Goal: Task Accomplishment & Management: Manage account settings

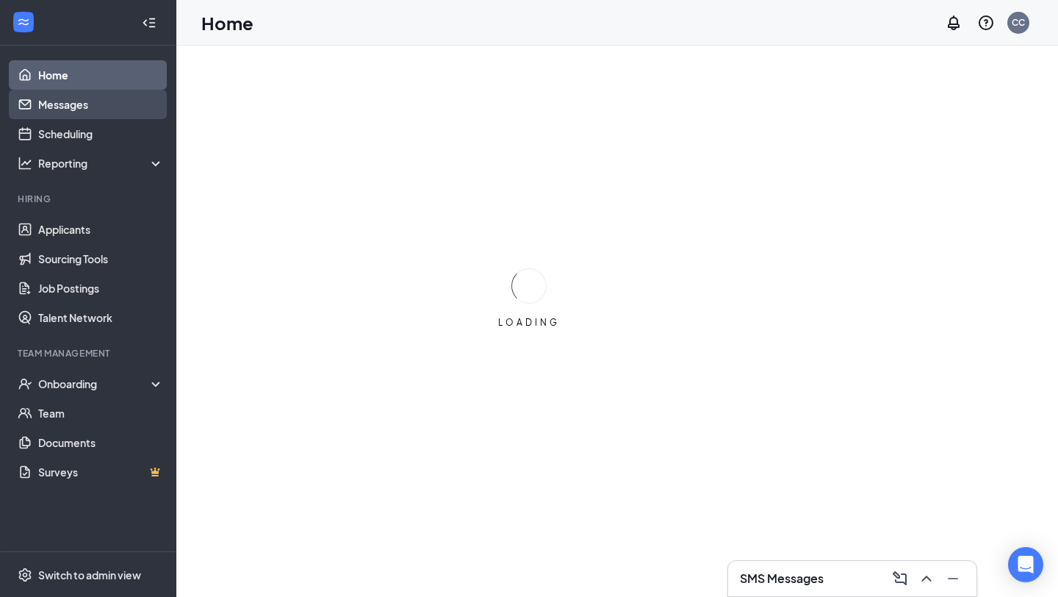
click at [132, 112] on link "Messages" at bounding box center [101, 104] width 126 height 29
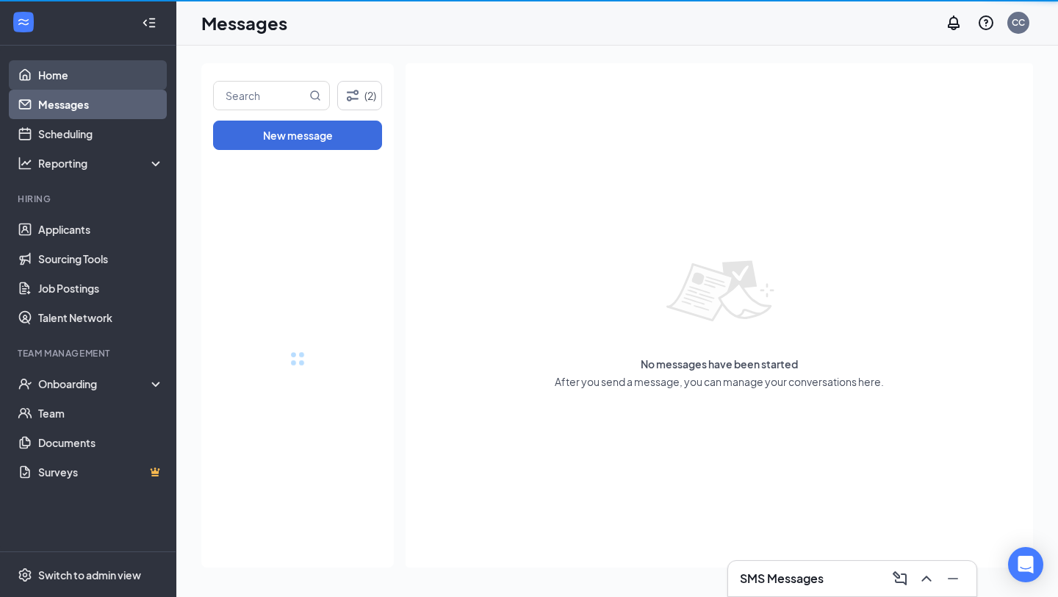
click at [117, 71] on link "Home" at bounding box center [101, 74] width 126 height 29
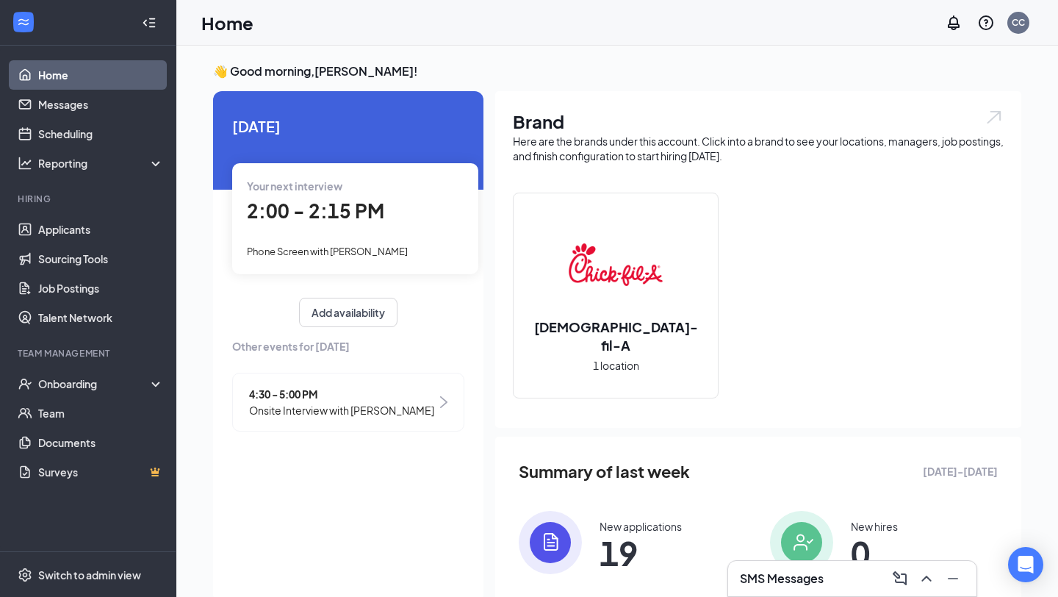
click at [260, 402] on span "Onsite Interview with [PERSON_NAME]" at bounding box center [341, 410] width 185 height 16
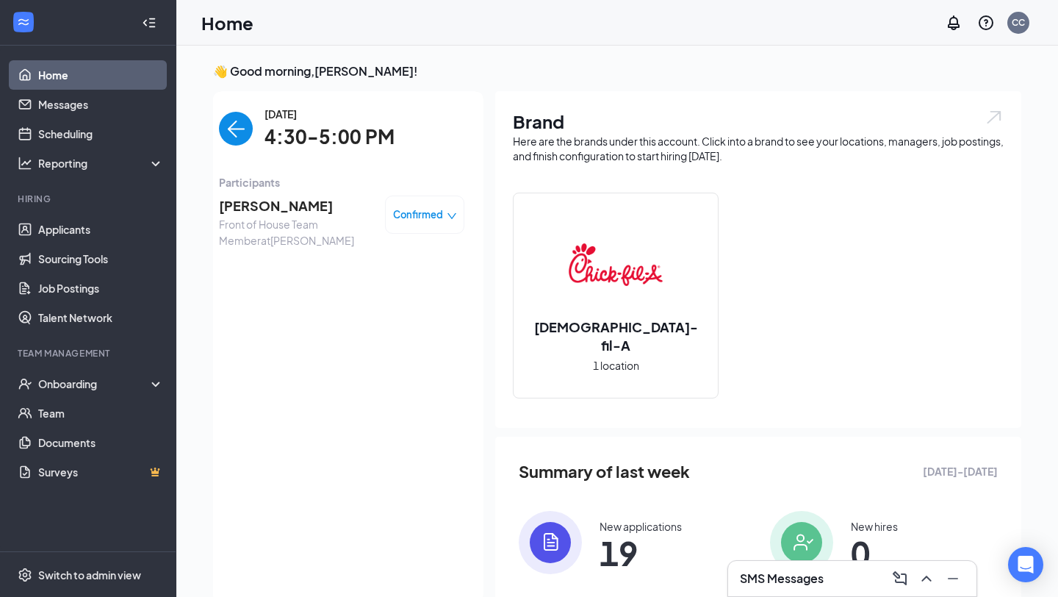
scroll to position [6, 0]
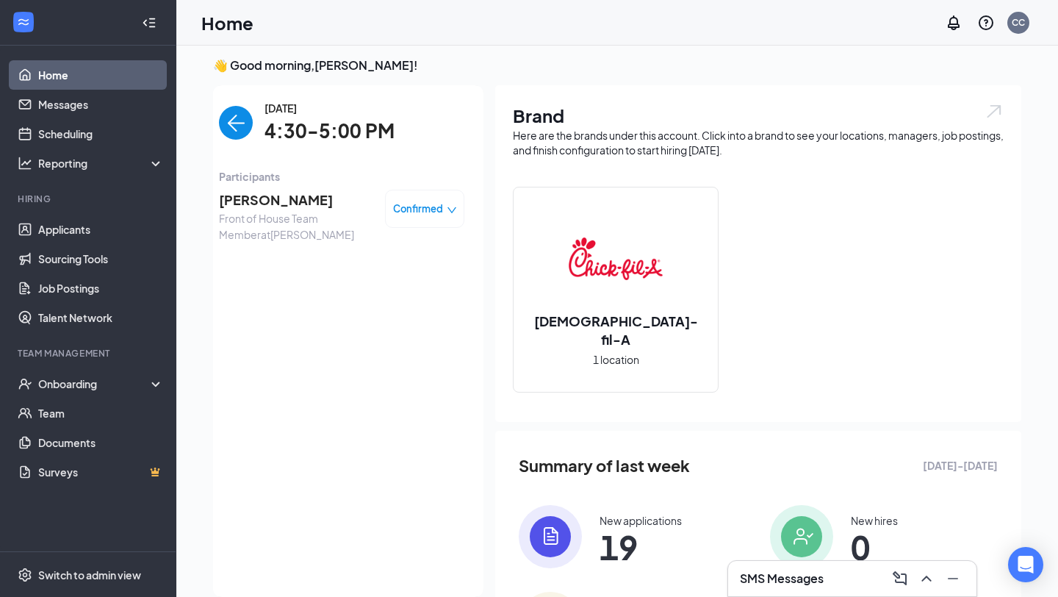
click at [262, 203] on span "[PERSON_NAME]" at bounding box center [296, 200] width 154 height 21
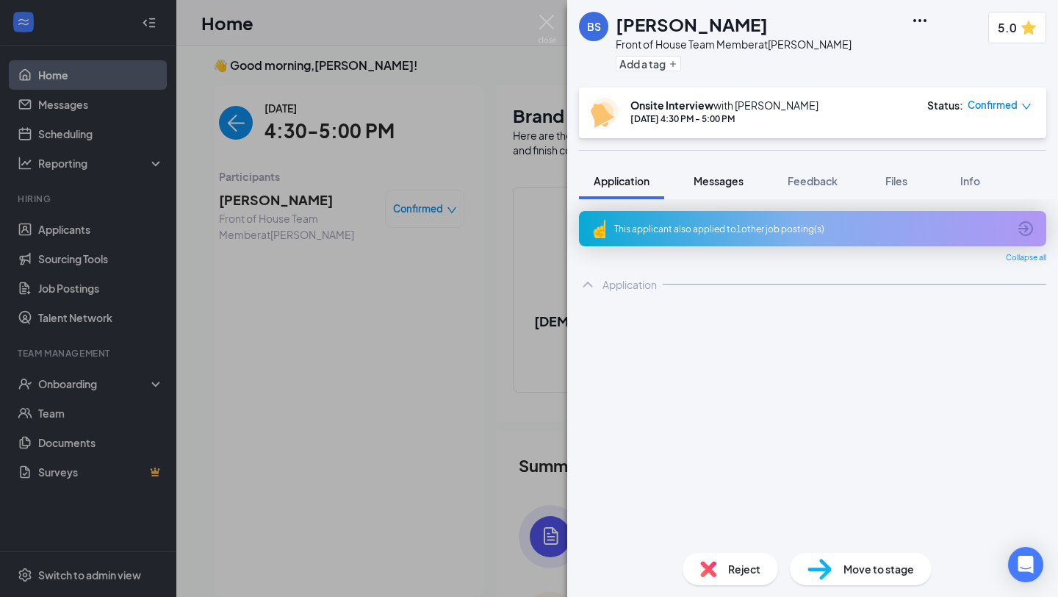
click at [714, 172] on button "Messages" at bounding box center [718, 180] width 79 height 37
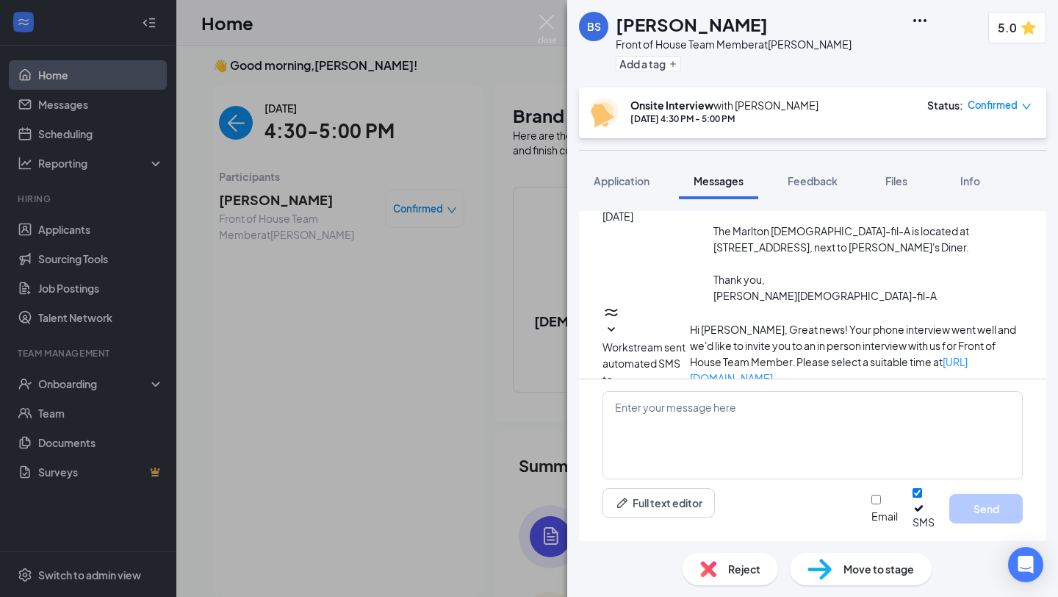
scroll to position [469, 0]
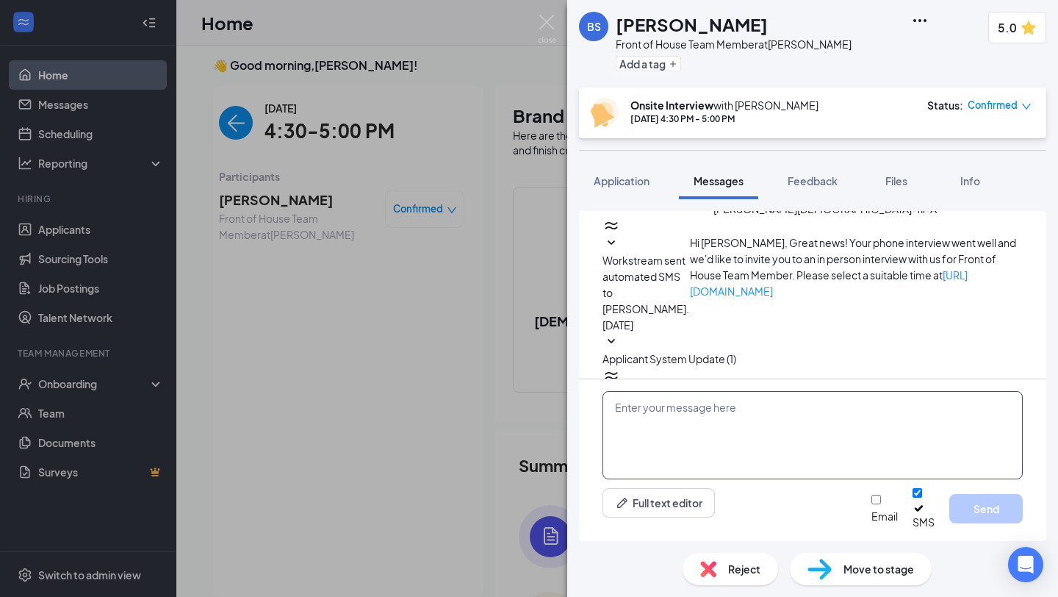
click at [740, 445] on textarea at bounding box center [813, 435] width 420 height 88
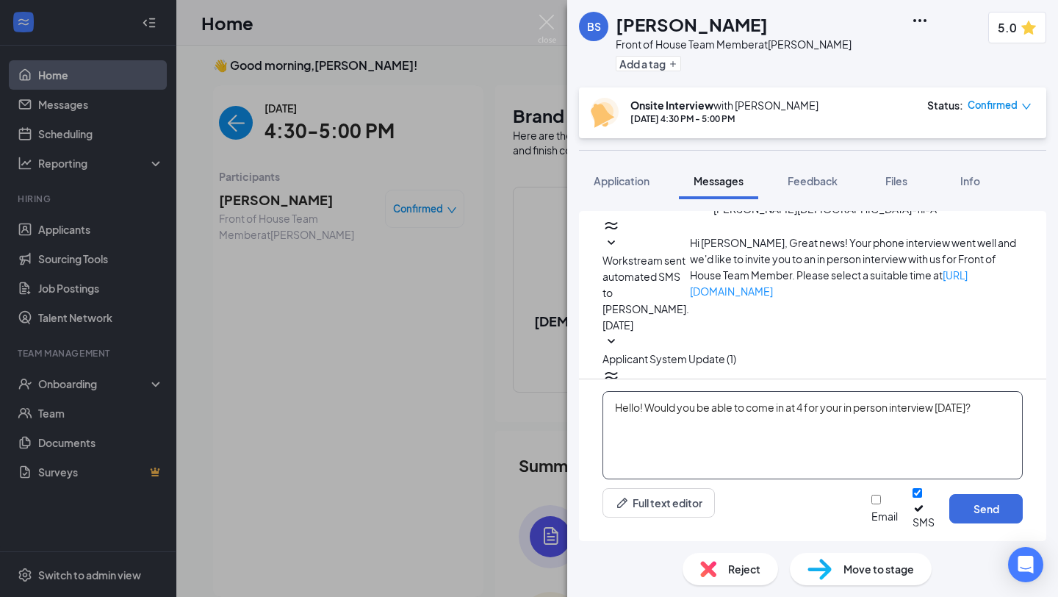
click at [810, 420] on textarea "Hello! Would you be able to come in at 4 for your in person interview [DATE]?" at bounding box center [813, 435] width 420 height 88
click at [1008, 430] on textarea "Hello! Would you be able to come in at 4 PM for your in person interview [DATE]?" at bounding box center [813, 435] width 420 height 88
click at [642, 416] on textarea "Hello! Would you be able to come in at 4 PM for your in person interview [DATE]?" at bounding box center [813, 435] width 420 height 88
type textarea "Hello! Would you be able to come in at 4 PM for your in person interview [DATE]?"
click at [997, 417] on textarea "Hello! Would you be able to come in at 4 PM for your in person interview [DATE]?" at bounding box center [813, 435] width 420 height 88
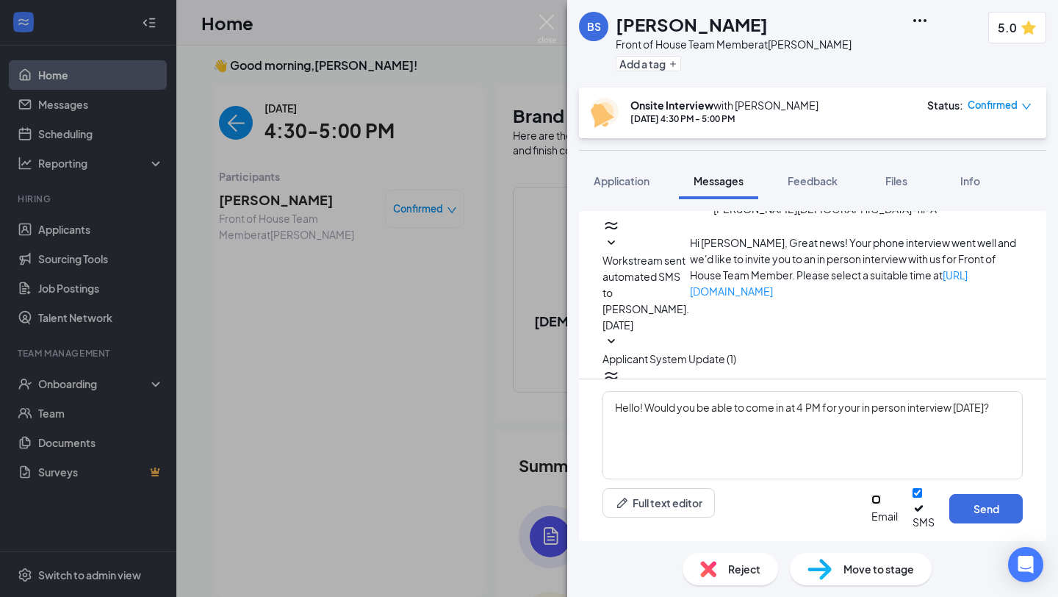
click at [872, 504] on input "Email" at bounding box center [877, 500] width 10 height 10
checkbox input "true"
click at [975, 510] on button "Send" at bounding box center [986, 508] width 73 height 29
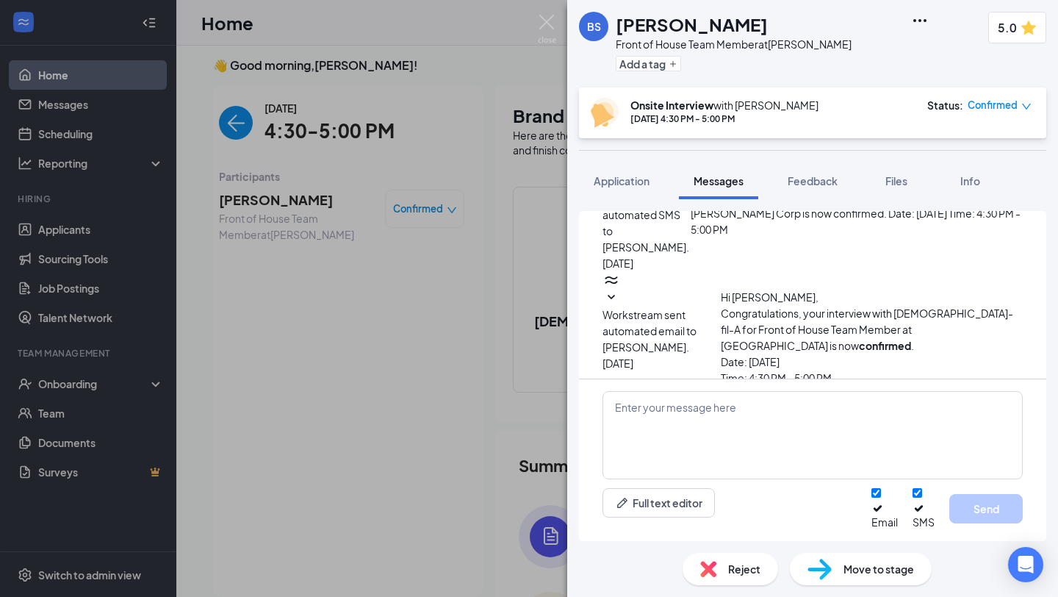
scroll to position [689, 0]
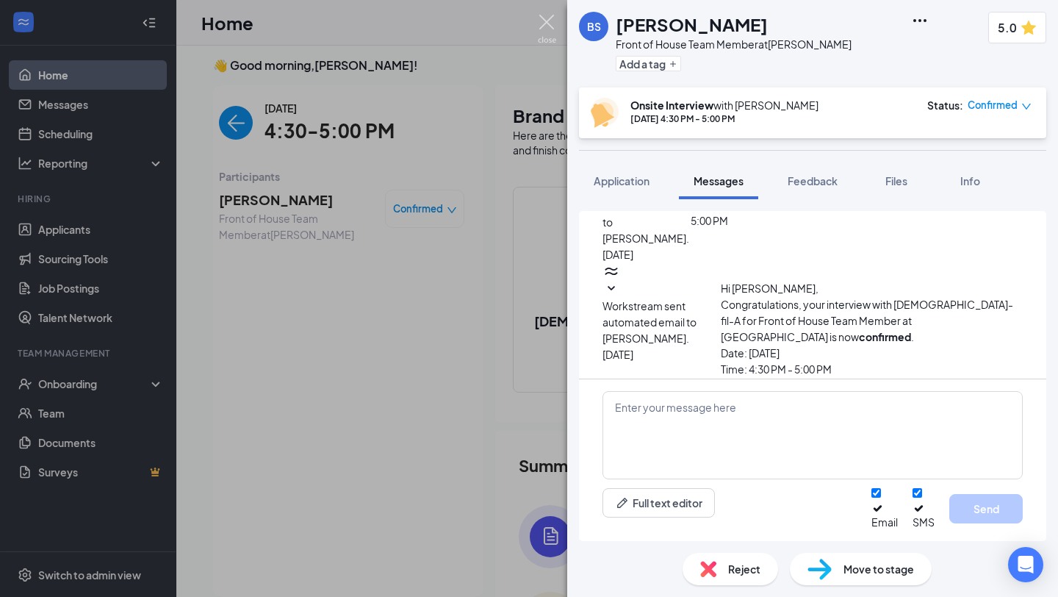
click at [553, 20] on img at bounding box center [547, 29] width 18 height 29
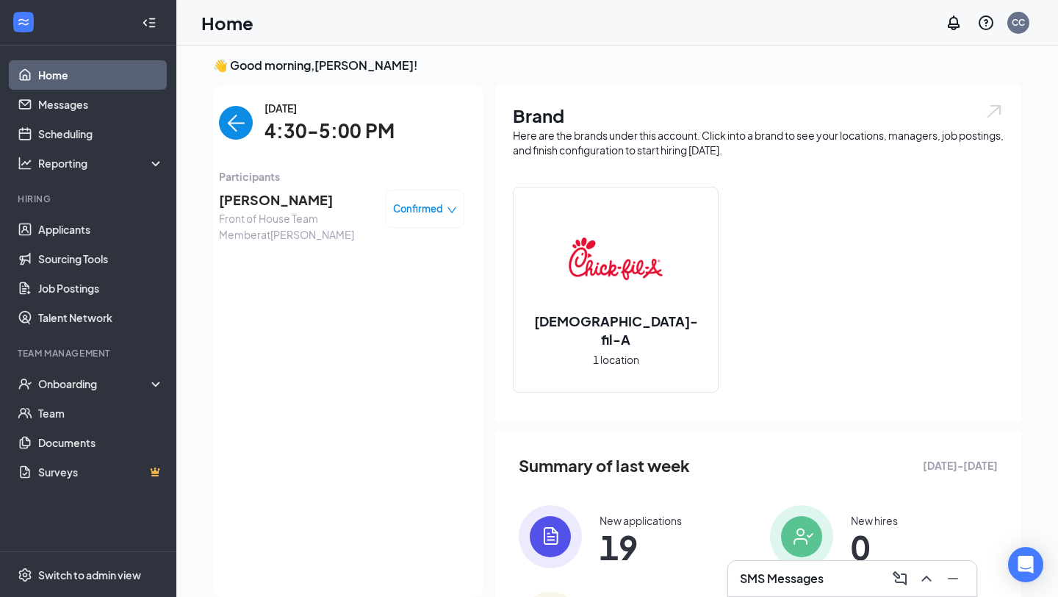
click at [243, 125] on img "back-button" at bounding box center [236, 123] width 34 height 34
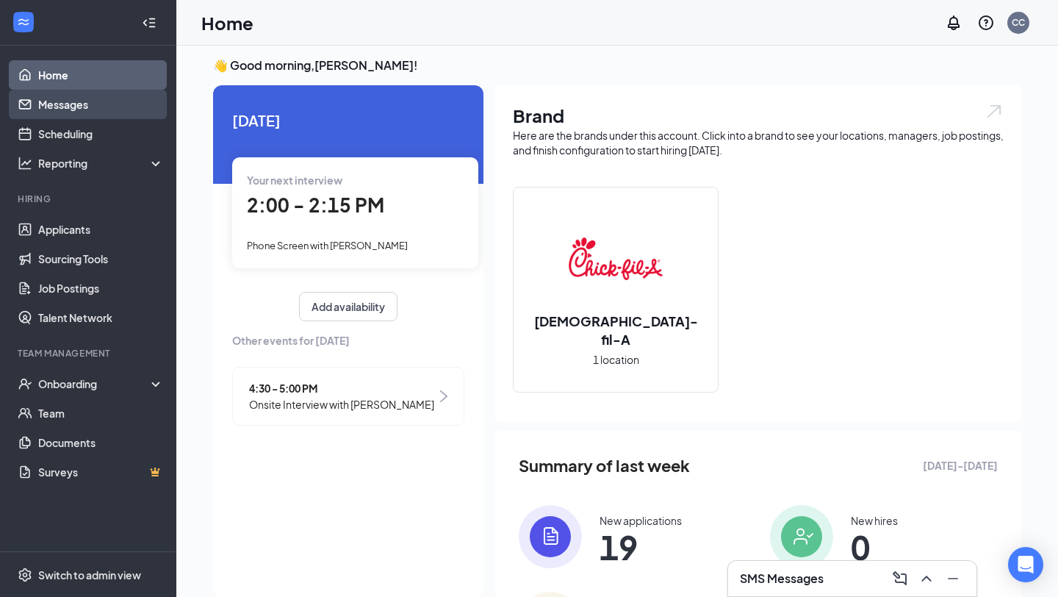
click at [93, 104] on link "Messages" at bounding box center [101, 104] width 126 height 29
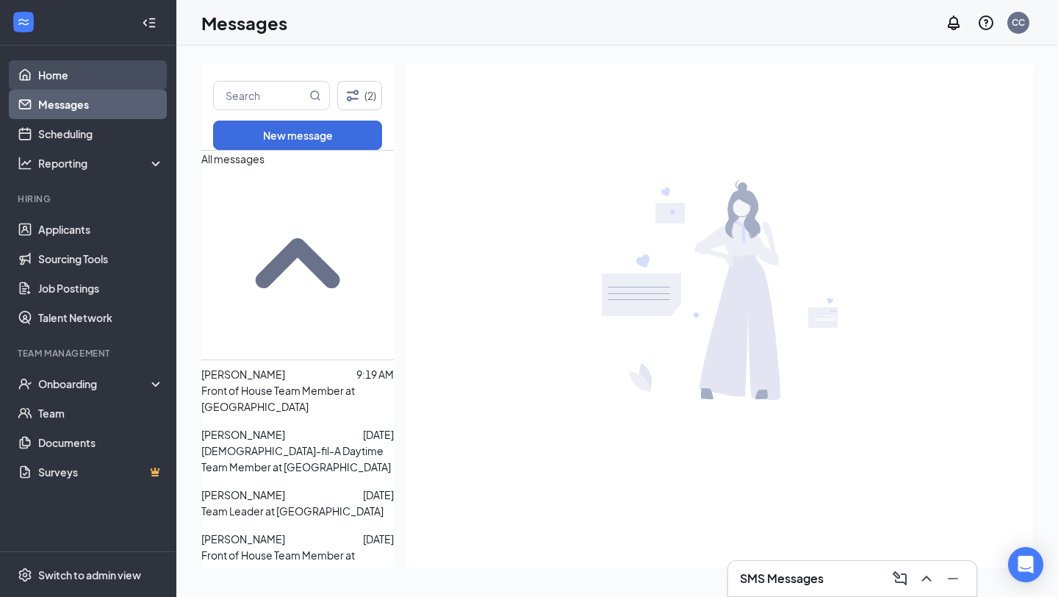
click at [112, 70] on link "Home" at bounding box center [101, 74] width 126 height 29
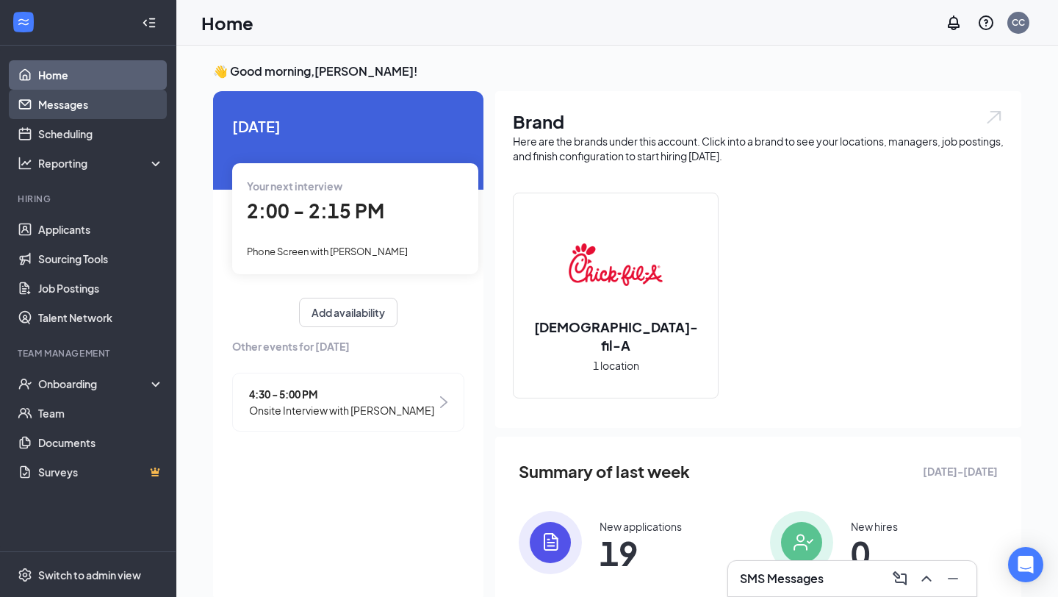
click at [98, 108] on link "Messages" at bounding box center [101, 104] width 126 height 29
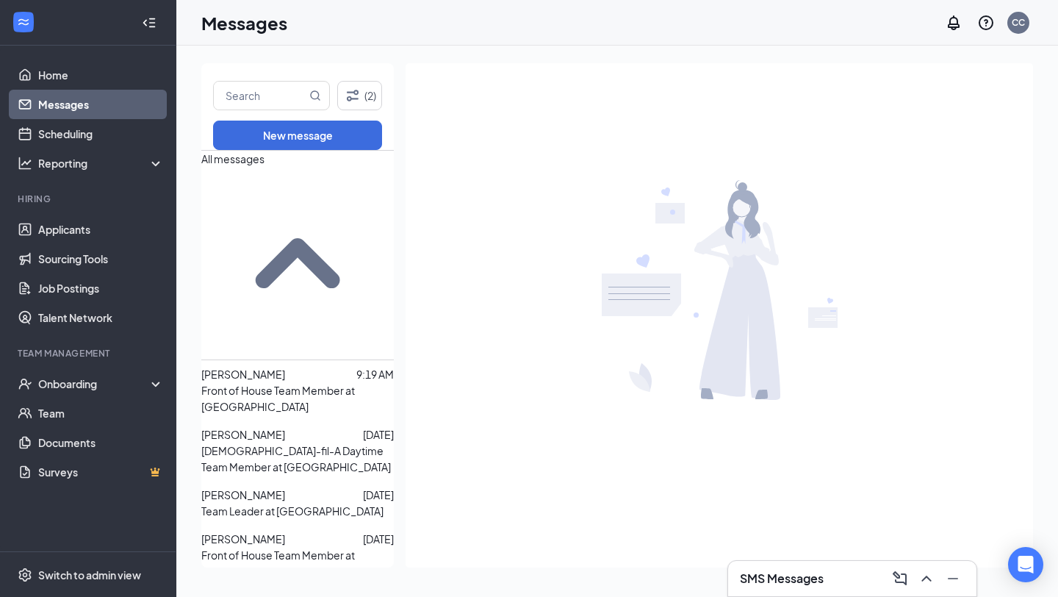
click at [285, 367] on span "[PERSON_NAME]" at bounding box center [243, 373] width 84 height 13
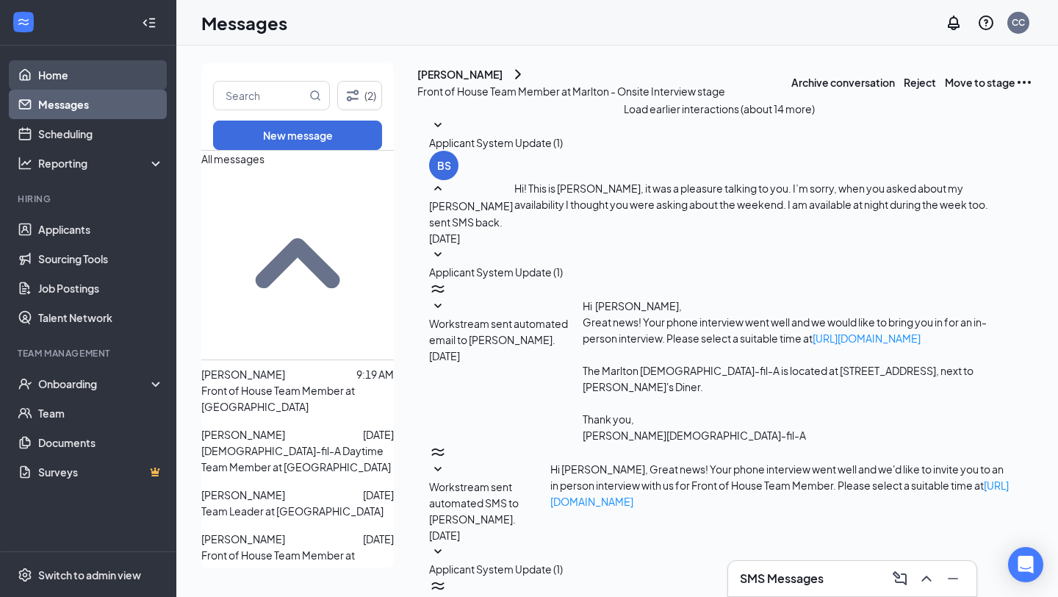
scroll to position [413, 0]
click at [113, 69] on link "Home" at bounding box center [101, 74] width 126 height 29
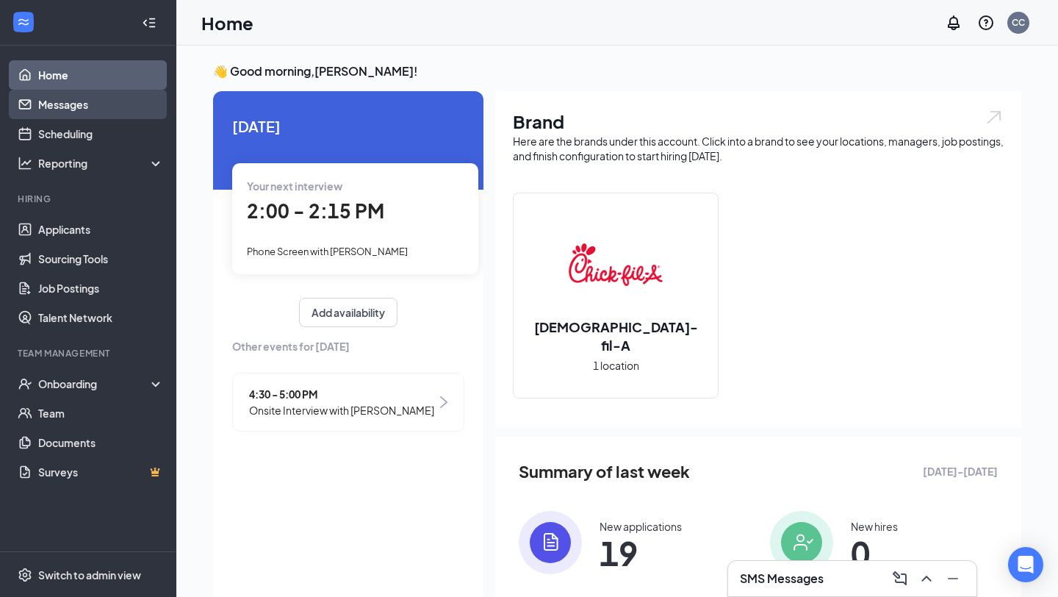
click at [77, 114] on link "Messages" at bounding box center [101, 104] width 126 height 29
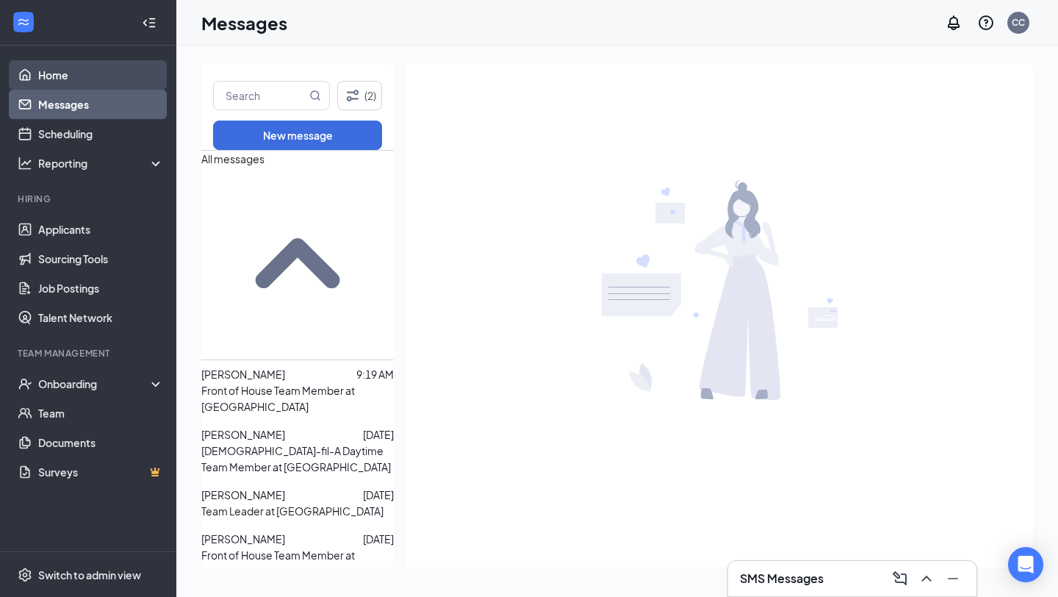
click at [96, 72] on link "Home" at bounding box center [101, 74] width 126 height 29
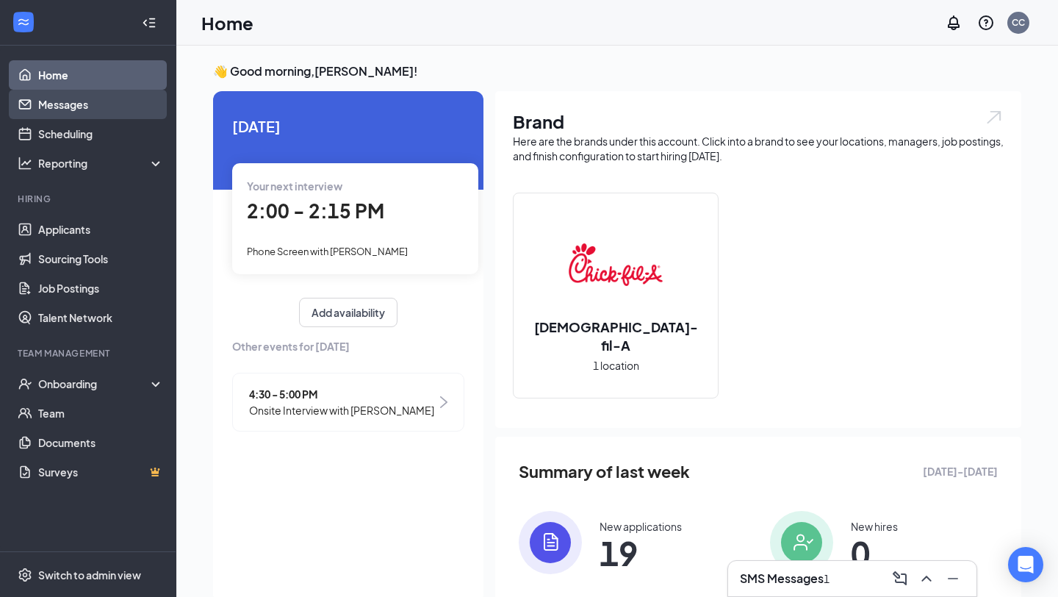
click at [109, 103] on link "Messages" at bounding box center [101, 104] width 126 height 29
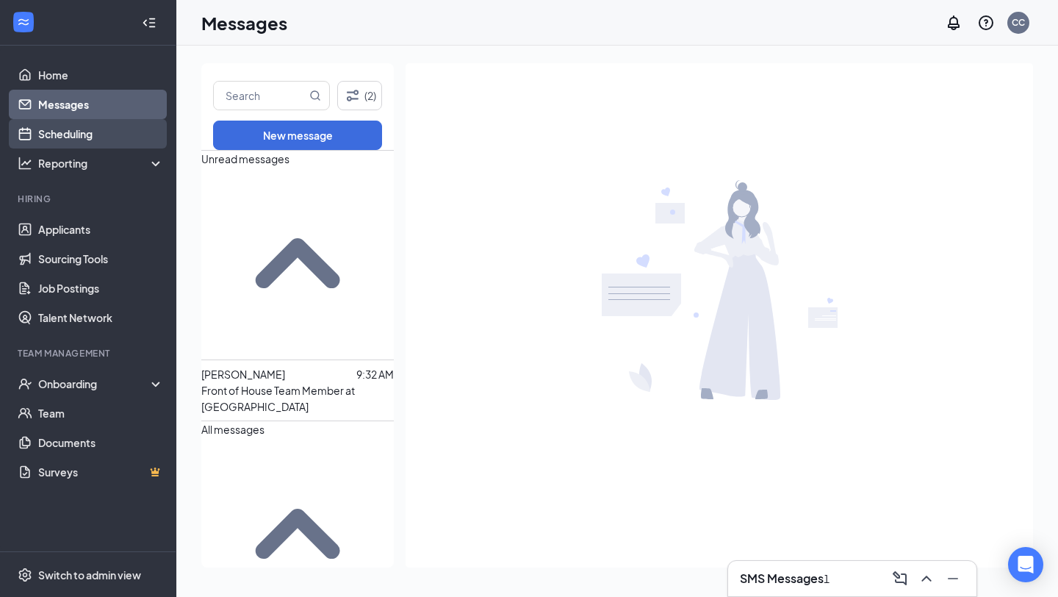
click at [110, 138] on link "Scheduling" at bounding box center [101, 133] width 126 height 29
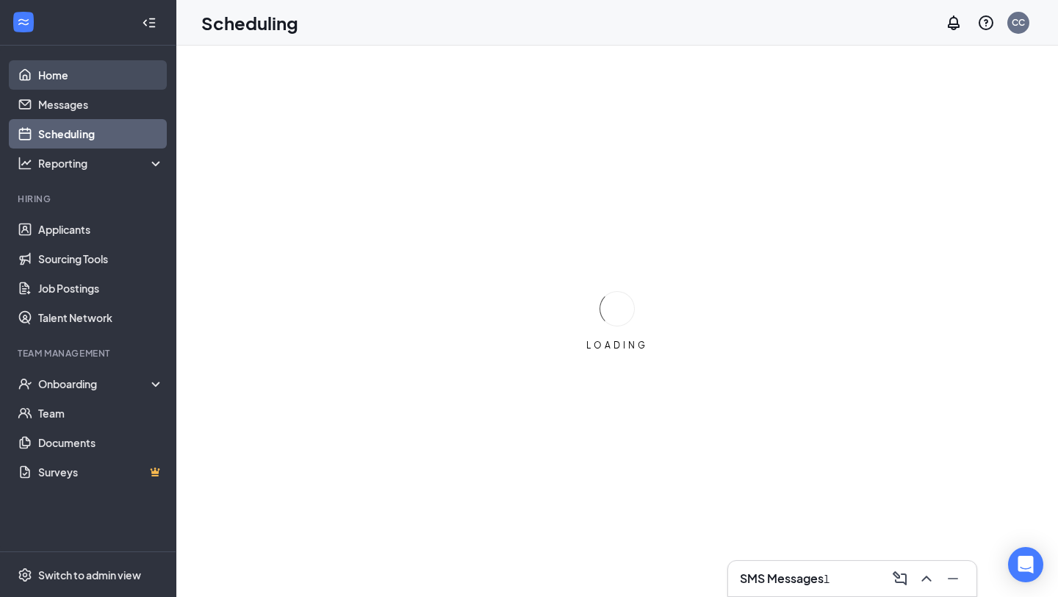
click at [128, 87] on link "Home" at bounding box center [101, 74] width 126 height 29
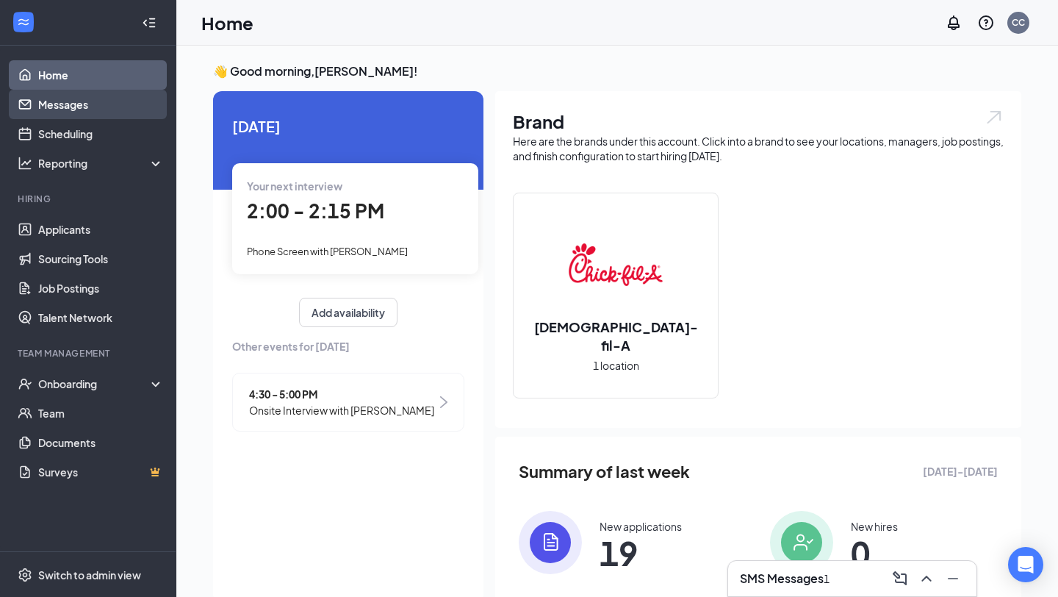
click at [132, 111] on link "Messages" at bounding box center [101, 104] width 126 height 29
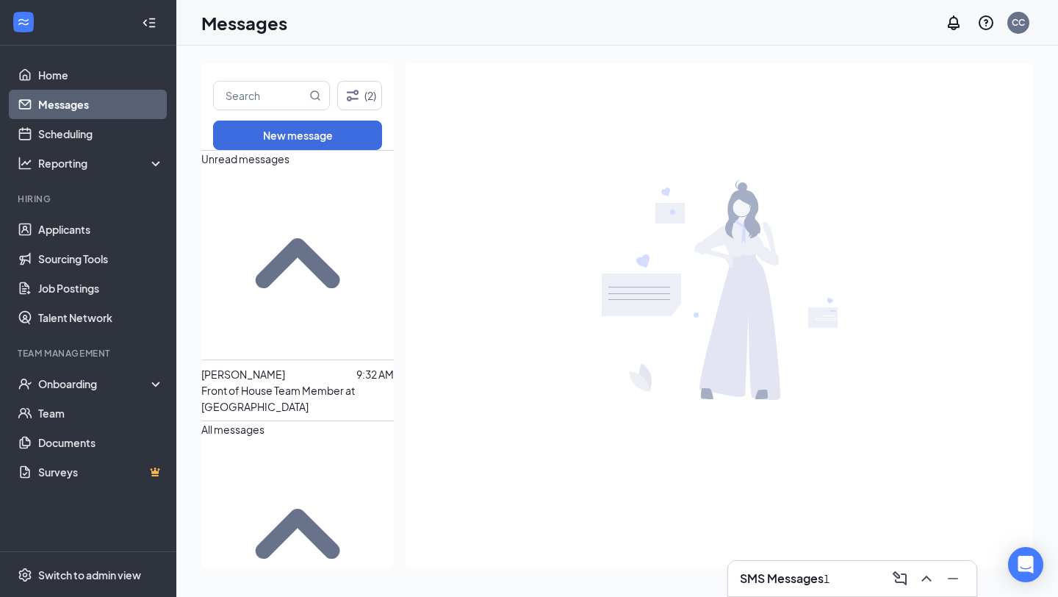
click at [279, 382] on p "Front of House Team Member at [GEOGRAPHIC_DATA]" at bounding box center [297, 398] width 193 height 32
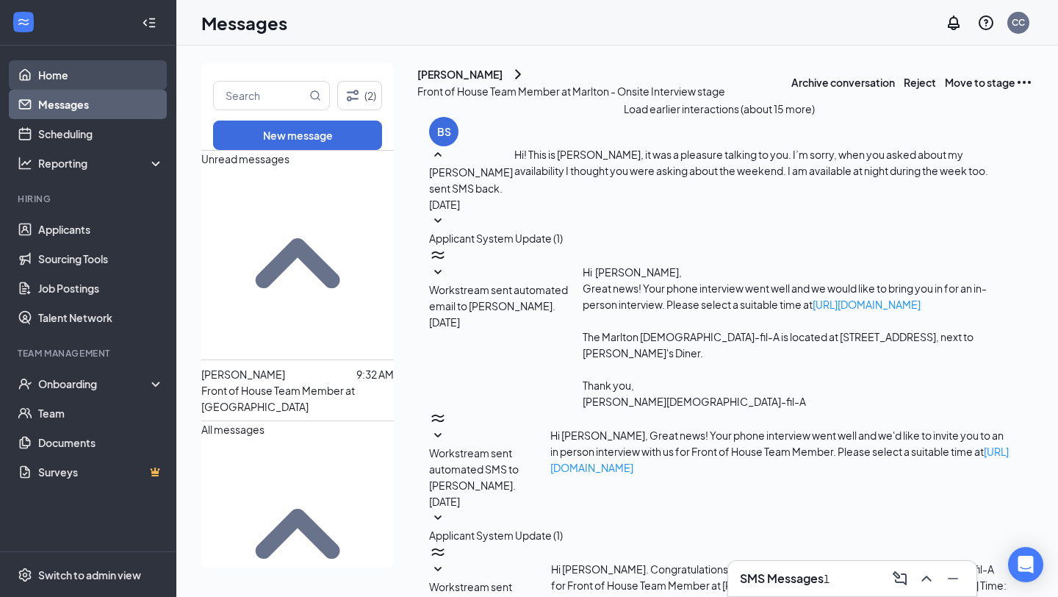
scroll to position [466, 0]
click at [132, 84] on link "Home" at bounding box center [101, 74] width 126 height 29
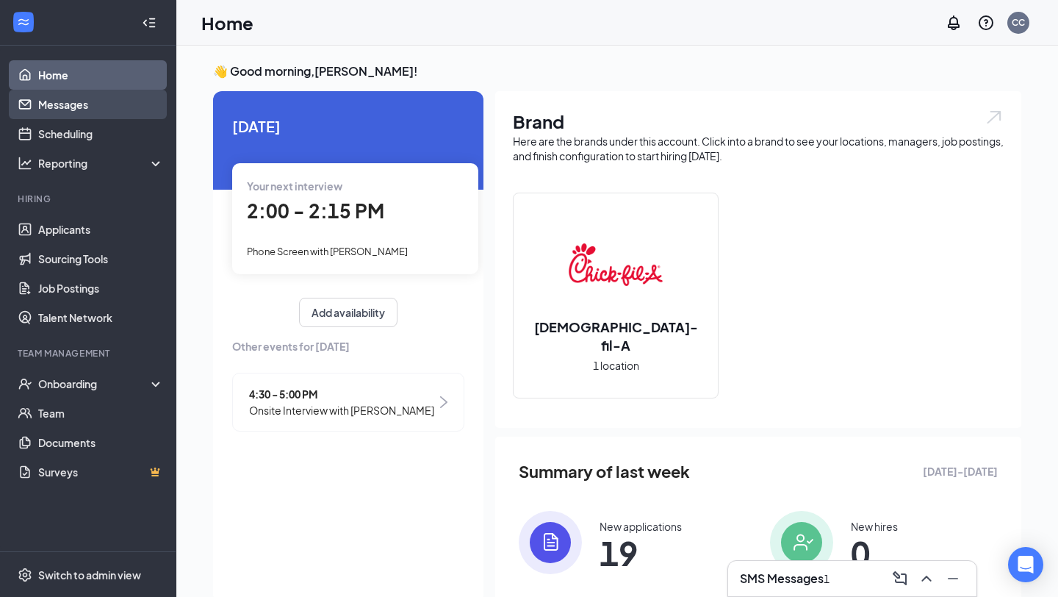
click at [132, 99] on link "Messages" at bounding box center [101, 104] width 126 height 29
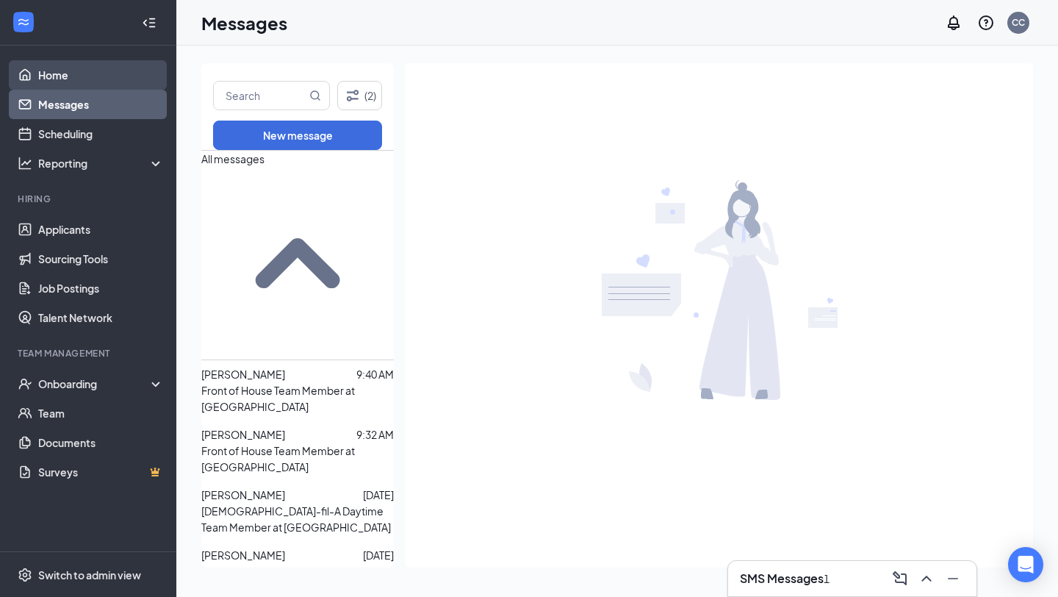
click at [133, 77] on link "Home" at bounding box center [101, 74] width 126 height 29
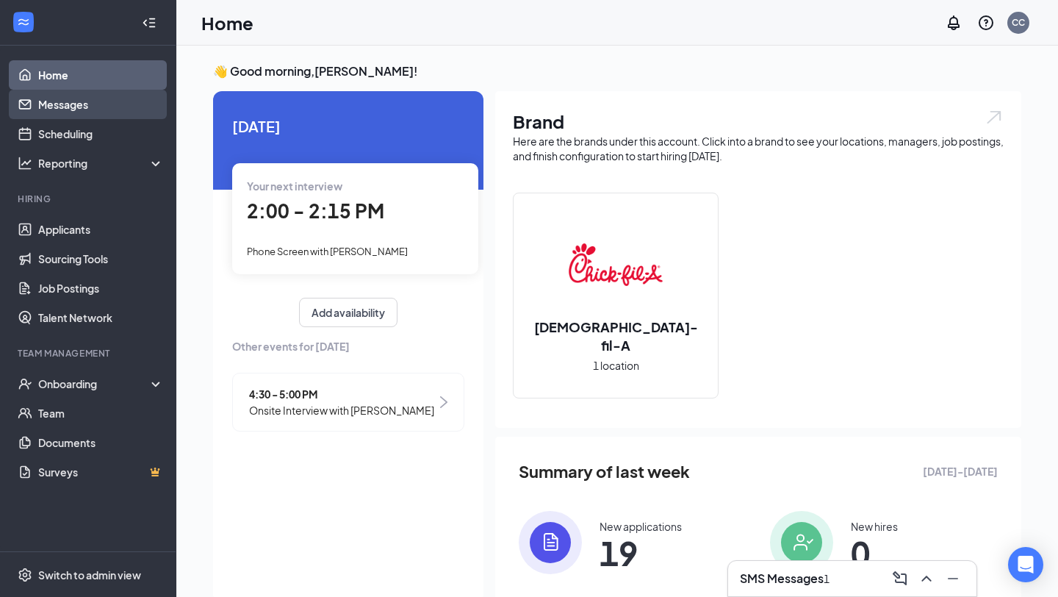
click at [132, 100] on link "Messages" at bounding box center [101, 104] width 126 height 29
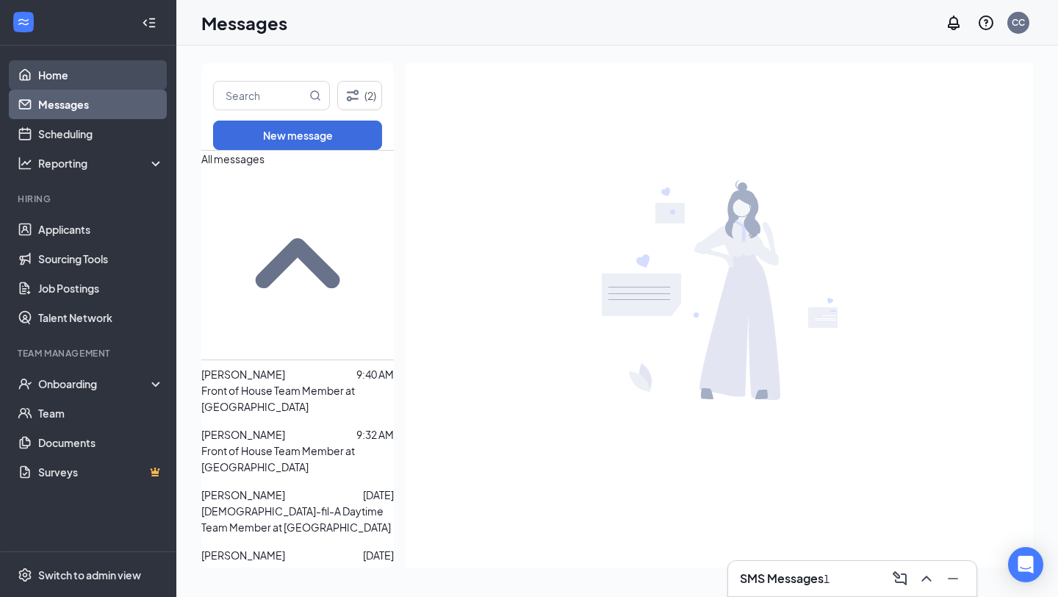
click at [140, 88] on link "Home" at bounding box center [101, 74] width 126 height 29
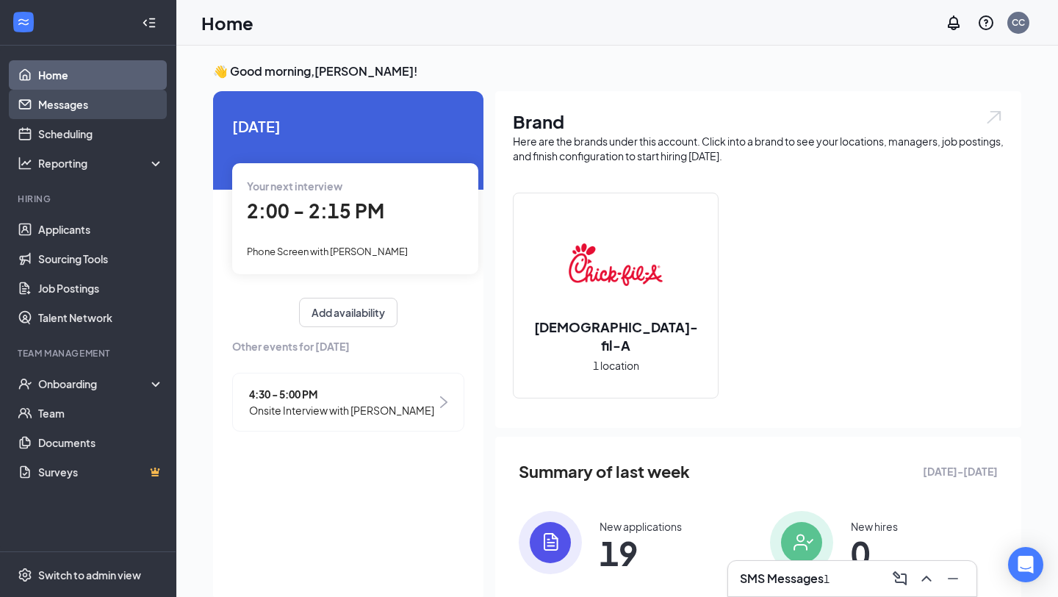
click at [134, 115] on link "Messages" at bounding box center [101, 104] width 126 height 29
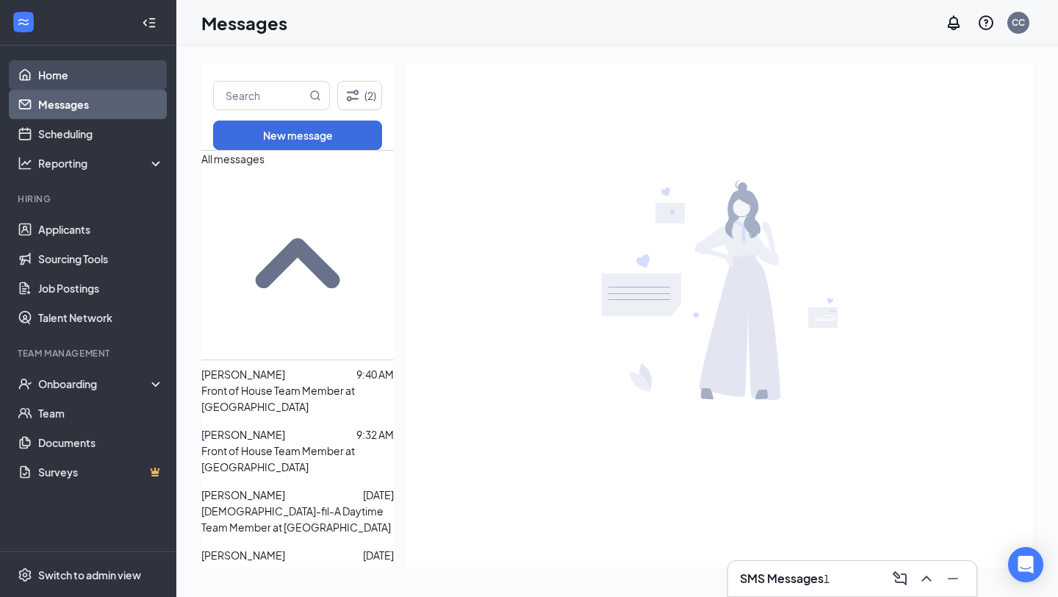
click at [132, 86] on link "Home" at bounding box center [101, 74] width 126 height 29
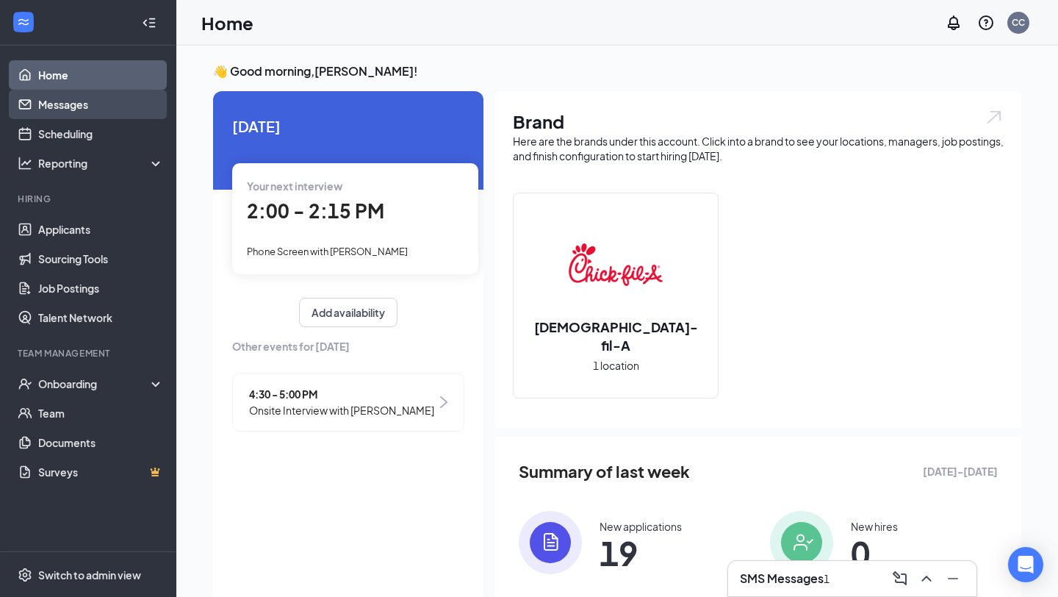
click at [139, 100] on link "Messages" at bounding box center [101, 104] width 126 height 29
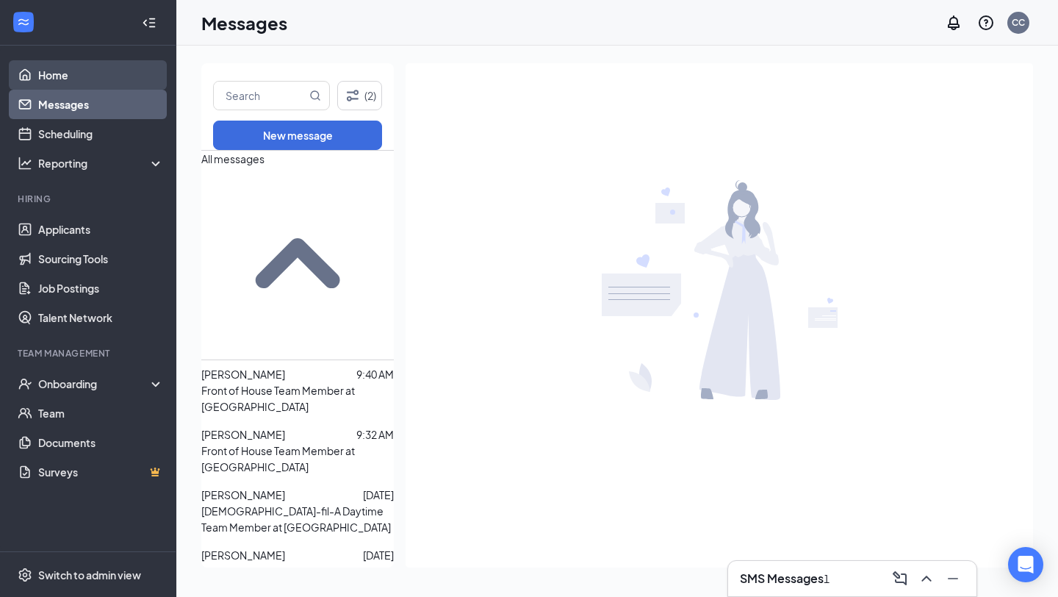
click at [115, 65] on link "Home" at bounding box center [101, 74] width 126 height 29
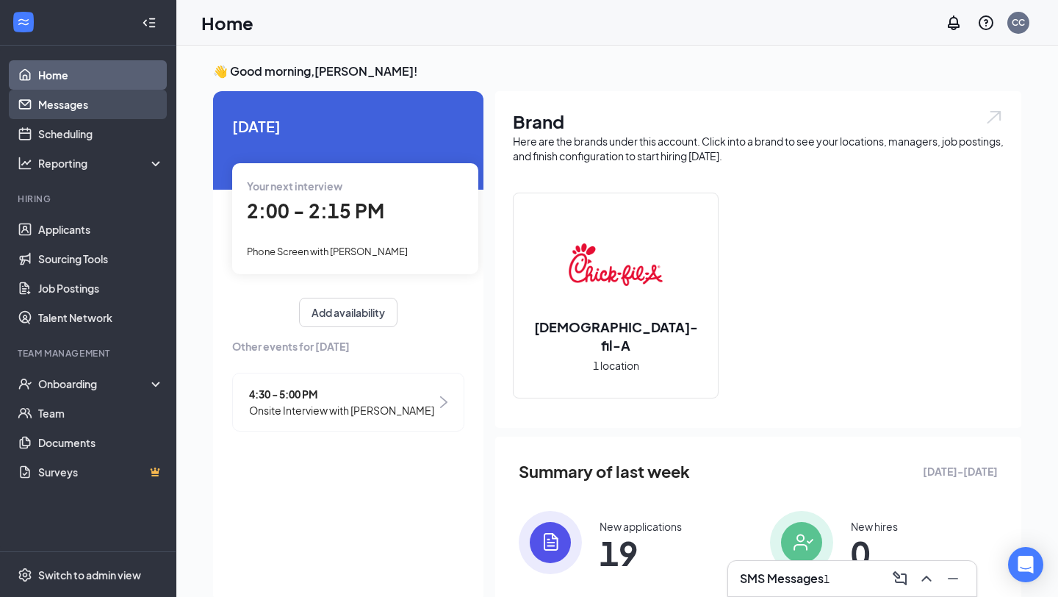
click at [123, 108] on link "Messages" at bounding box center [101, 104] width 126 height 29
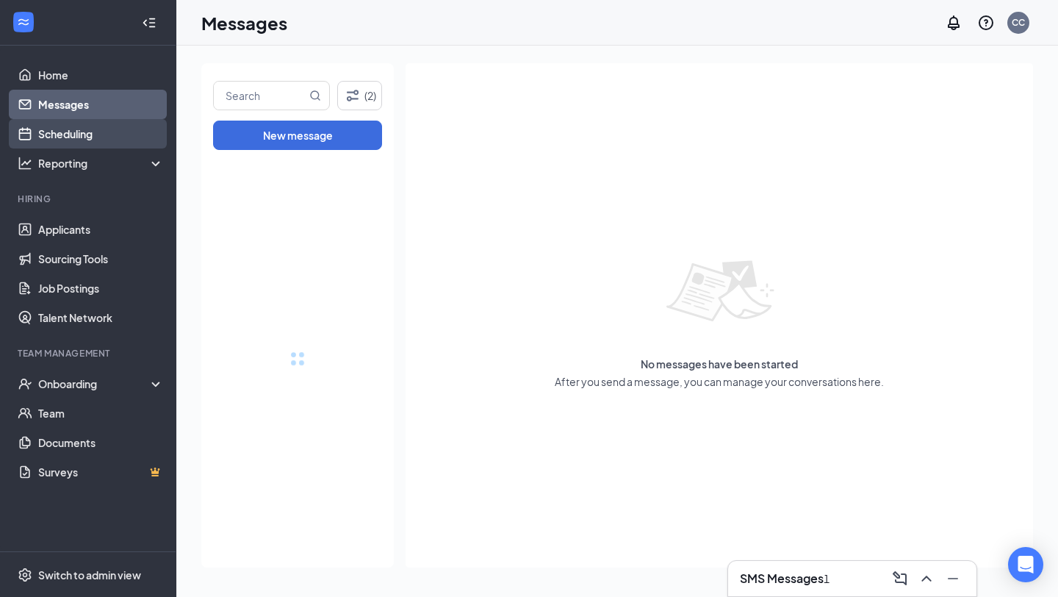
click at [140, 143] on link "Scheduling" at bounding box center [101, 133] width 126 height 29
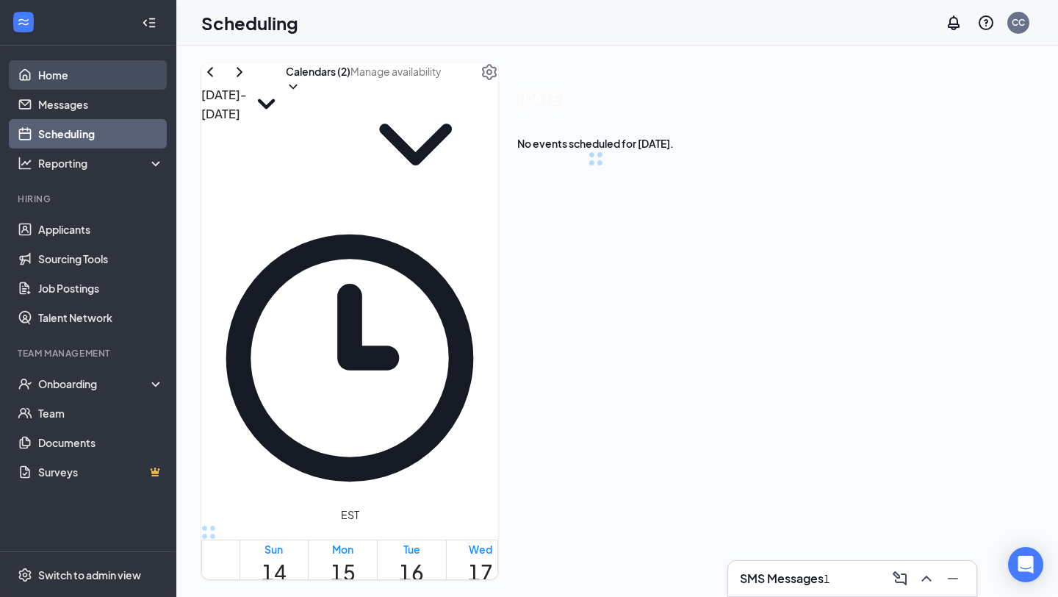
scroll to position [722, 0]
click at [154, 82] on link "Home" at bounding box center [101, 74] width 126 height 29
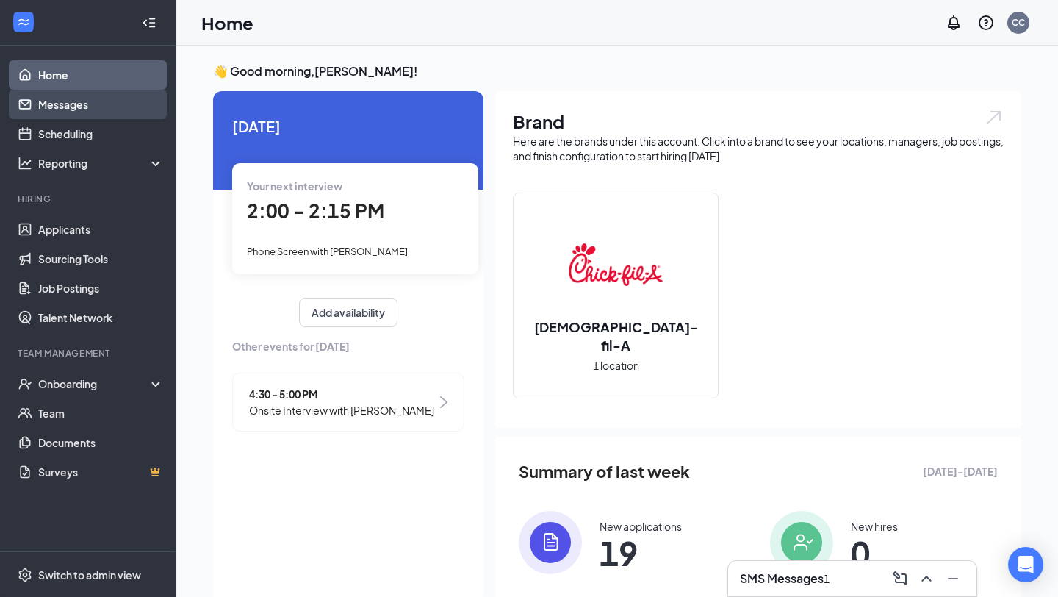
click at [146, 93] on link "Messages" at bounding box center [101, 104] width 126 height 29
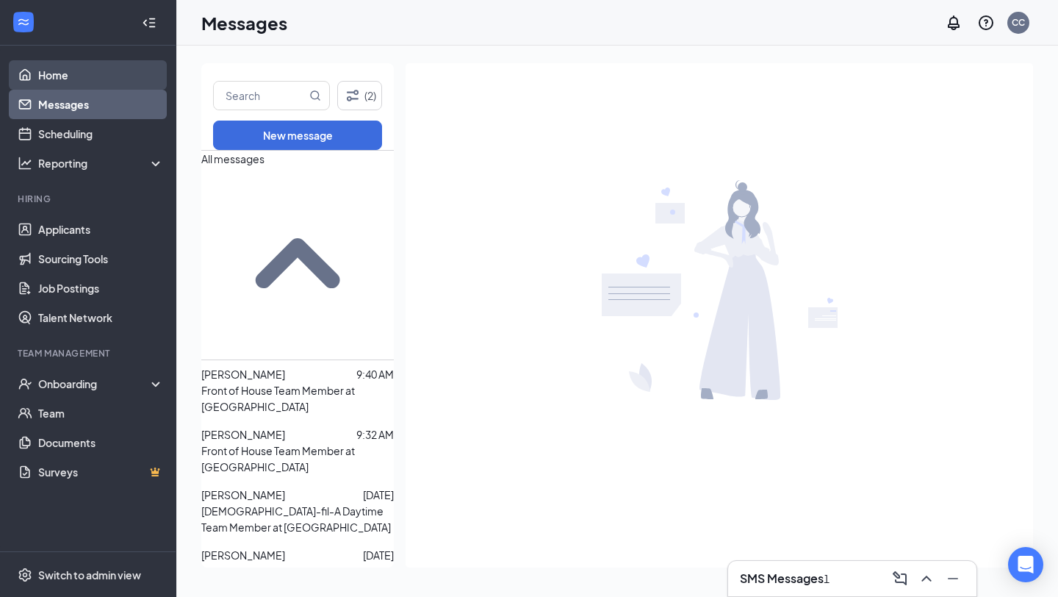
click at [146, 83] on link "Home" at bounding box center [101, 74] width 126 height 29
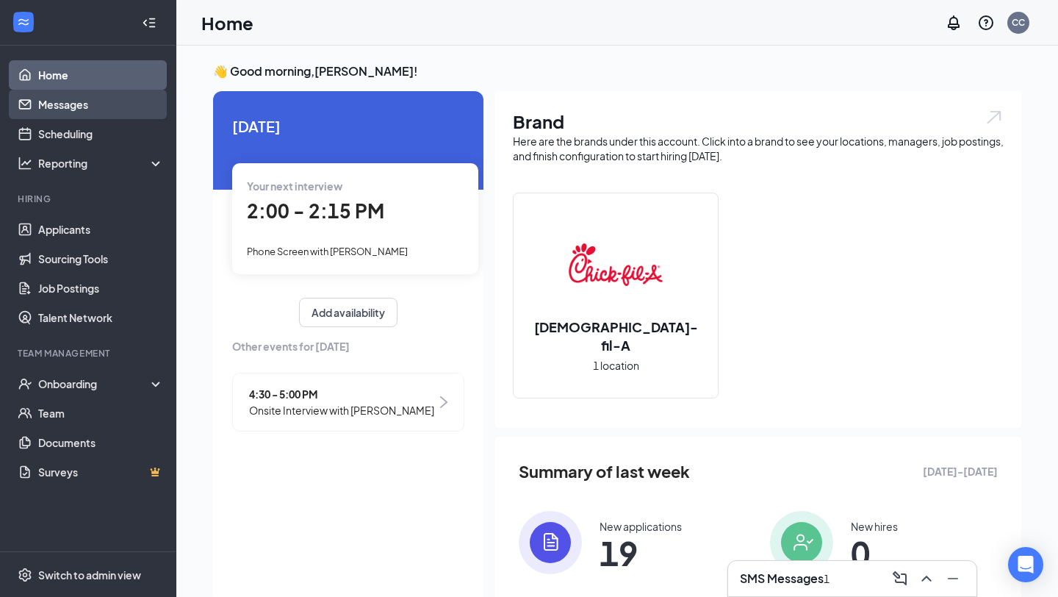
click at [149, 100] on link "Messages" at bounding box center [101, 104] width 126 height 29
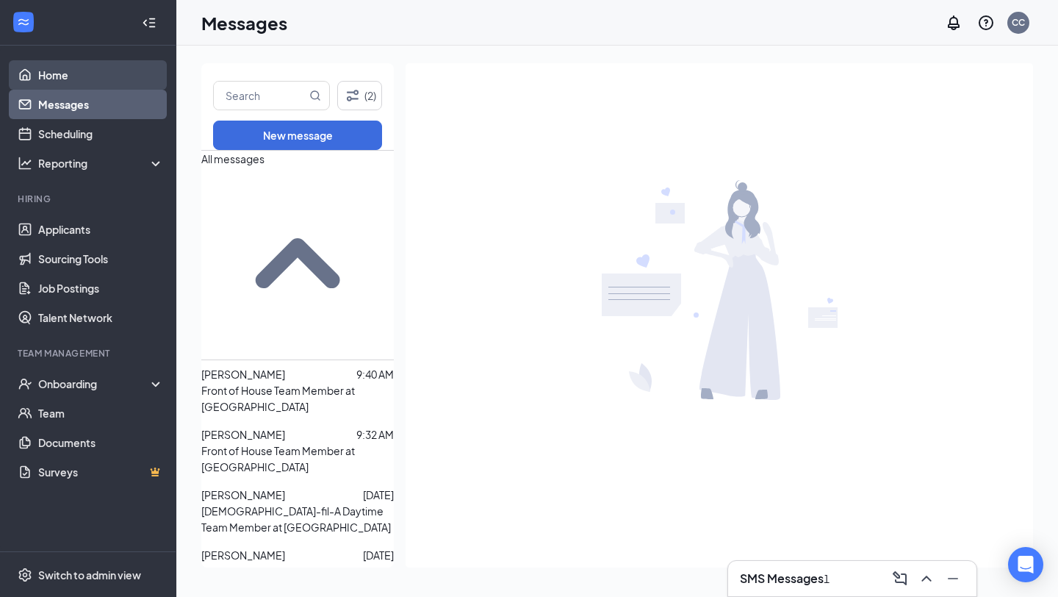
click at [131, 63] on link "Home" at bounding box center [101, 74] width 126 height 29
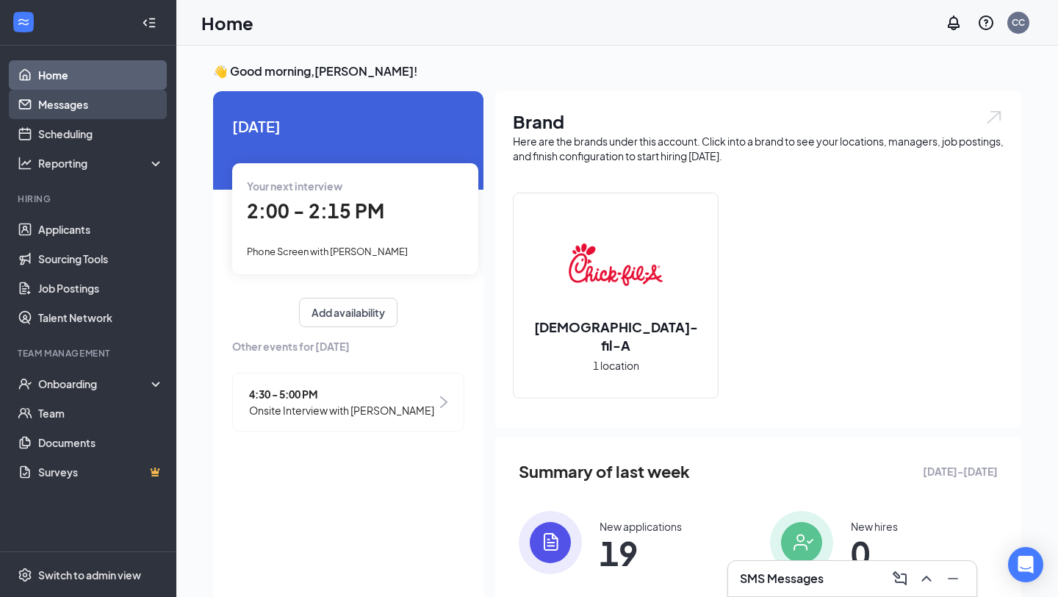
click at [117, 104] on link "Messages" at bounding box center [101, 104] width 126 height 29
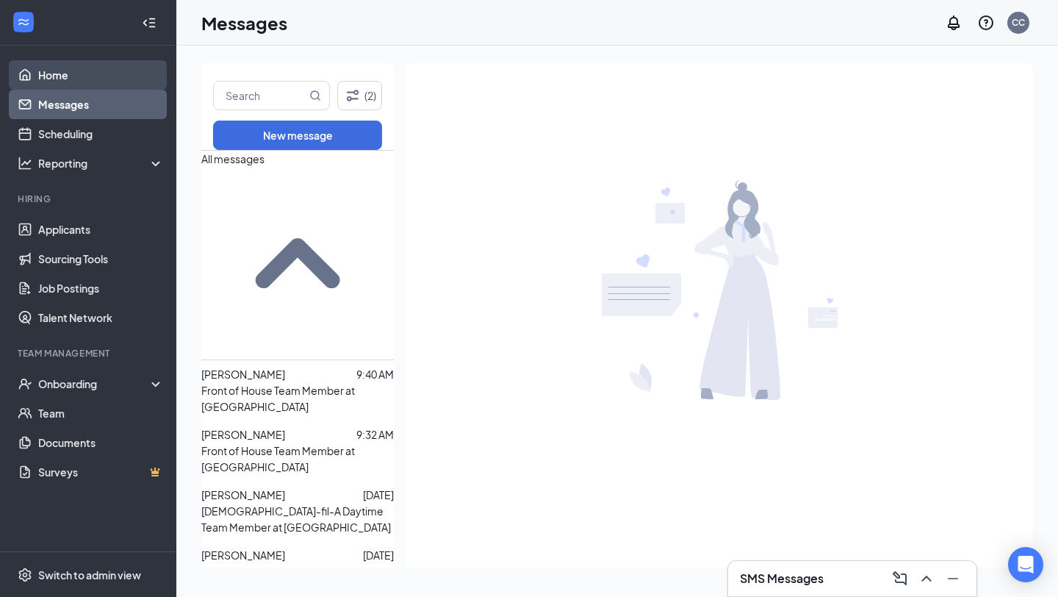
click at [101, 73] on link "Home" at bounding box center [101, 74] width 126 height 29
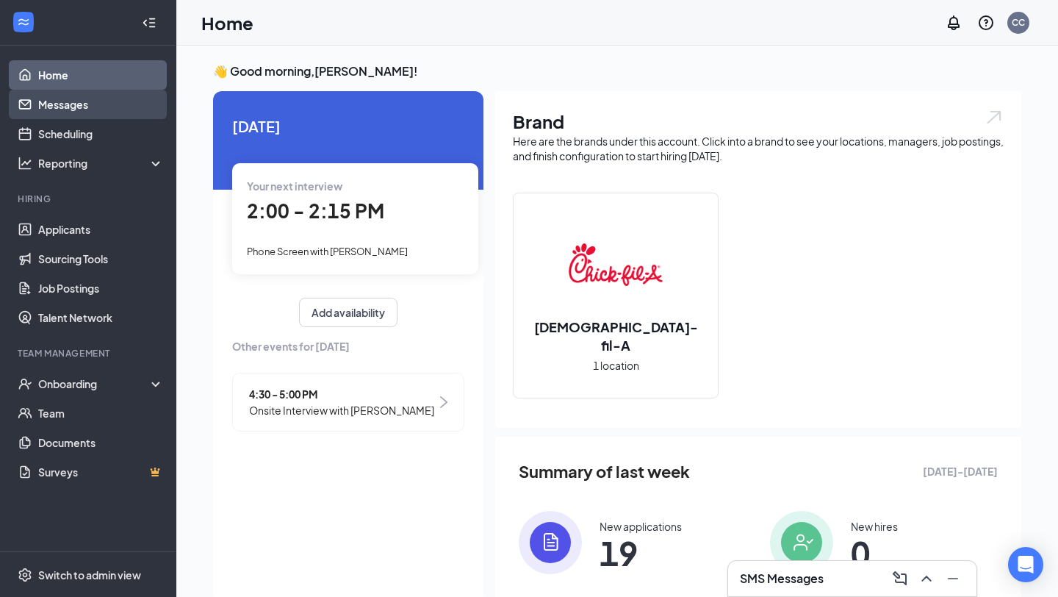
click at [101, 98] on link "Messages" at bounding box center [101, 104] width 126 height 29
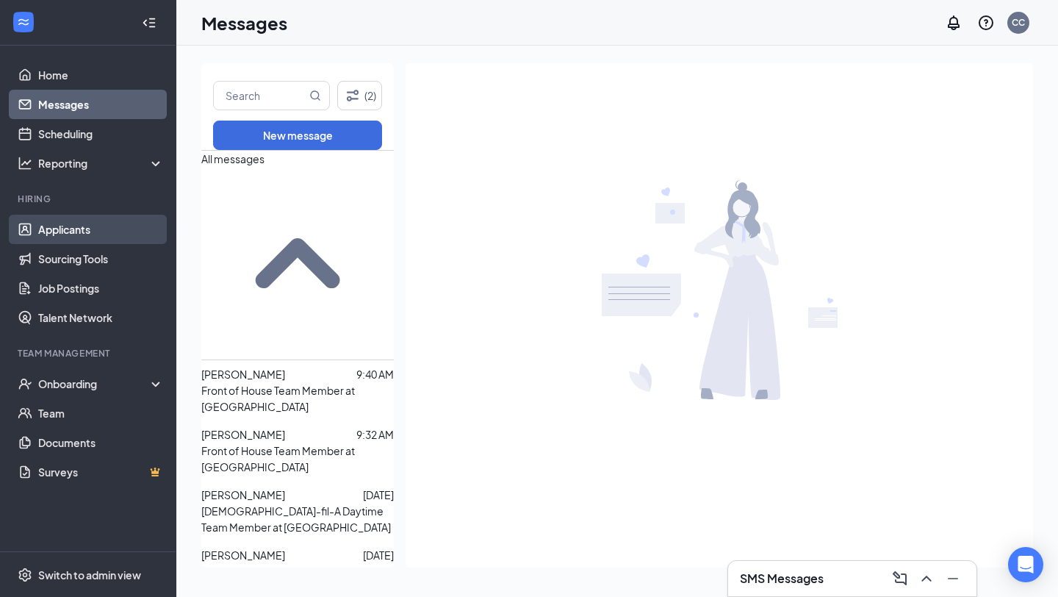
click at [115, 227] on link "Applicants" at bounding box center [101, 229] width 126 height 29
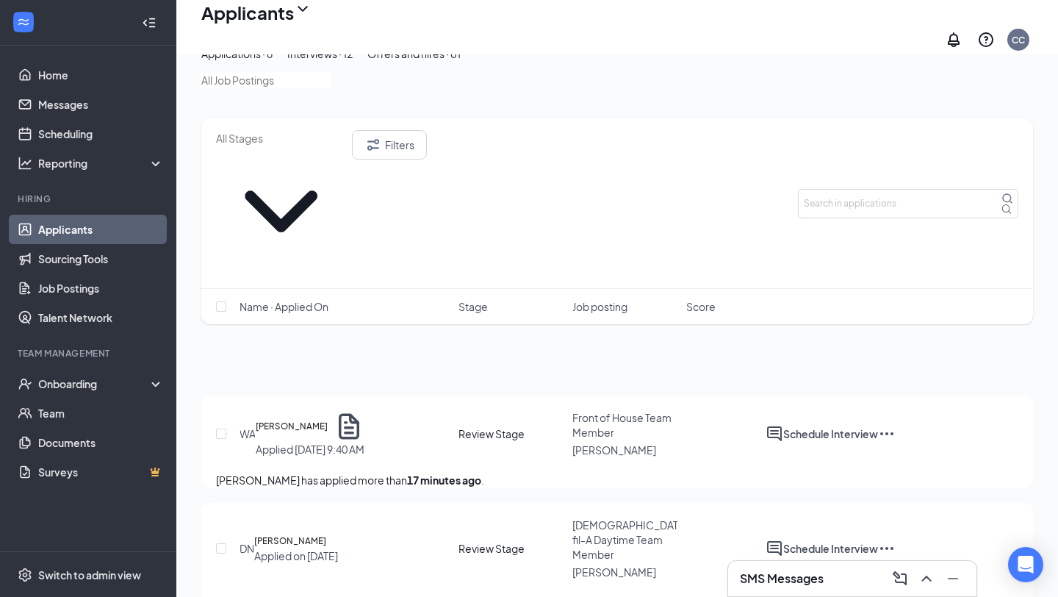
scroll to position [445, 0]
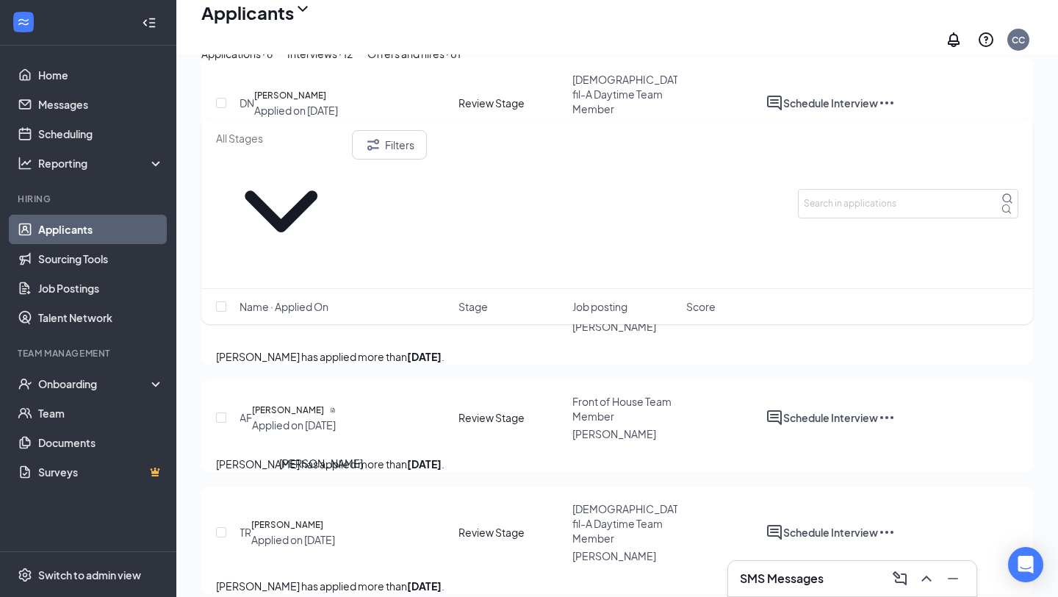
click at [323, 517] on h5 "[PERSON_NAME]" at bounding box center [287, 524] width 72 height 15
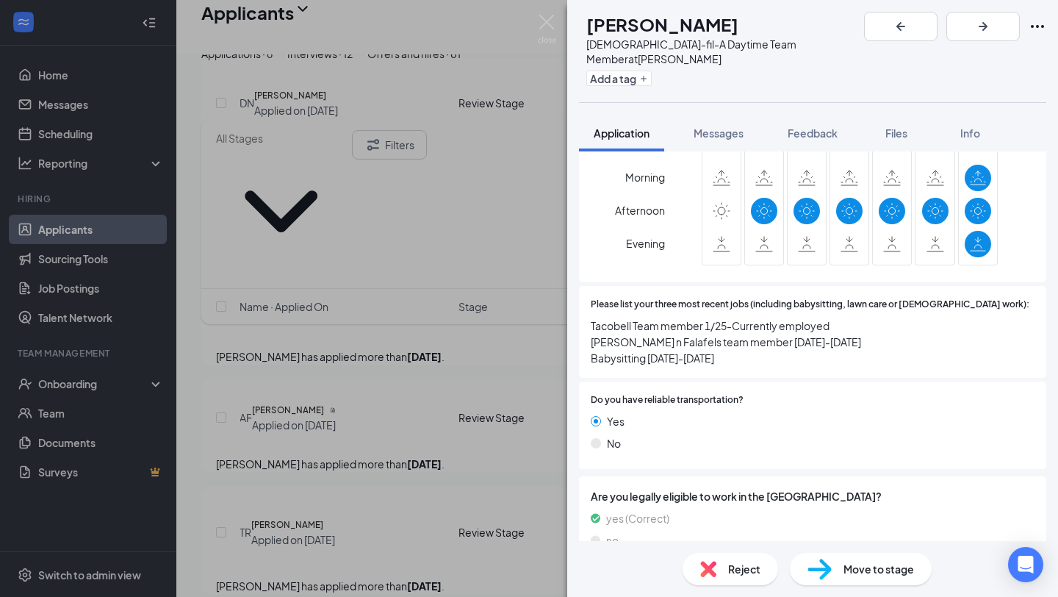
scroll to position [702, 0]
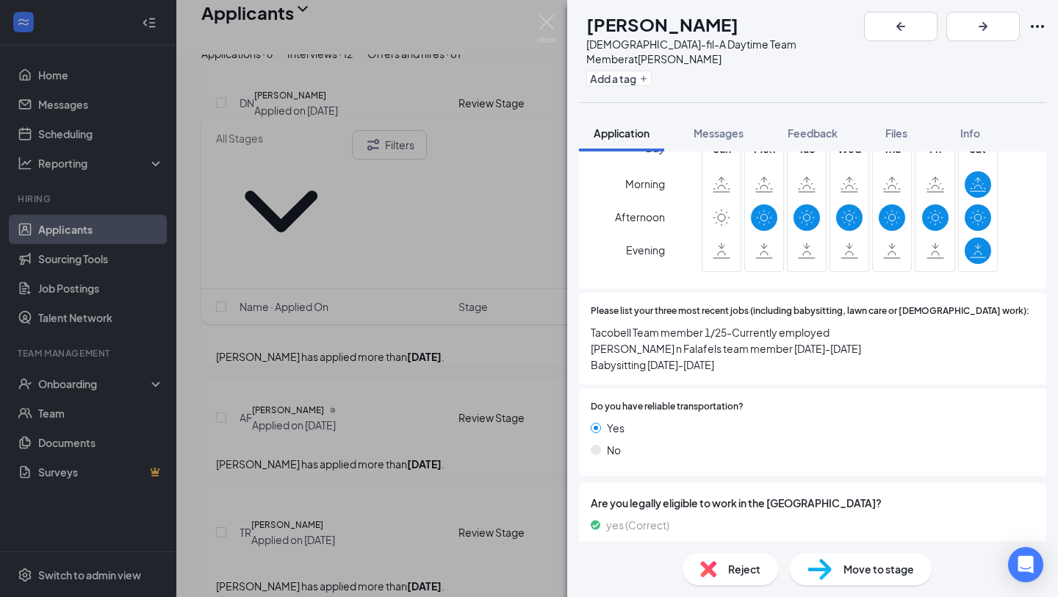
click at [731, 570] on span "Reject" at bounding box center [744, 569] width 32 height 16
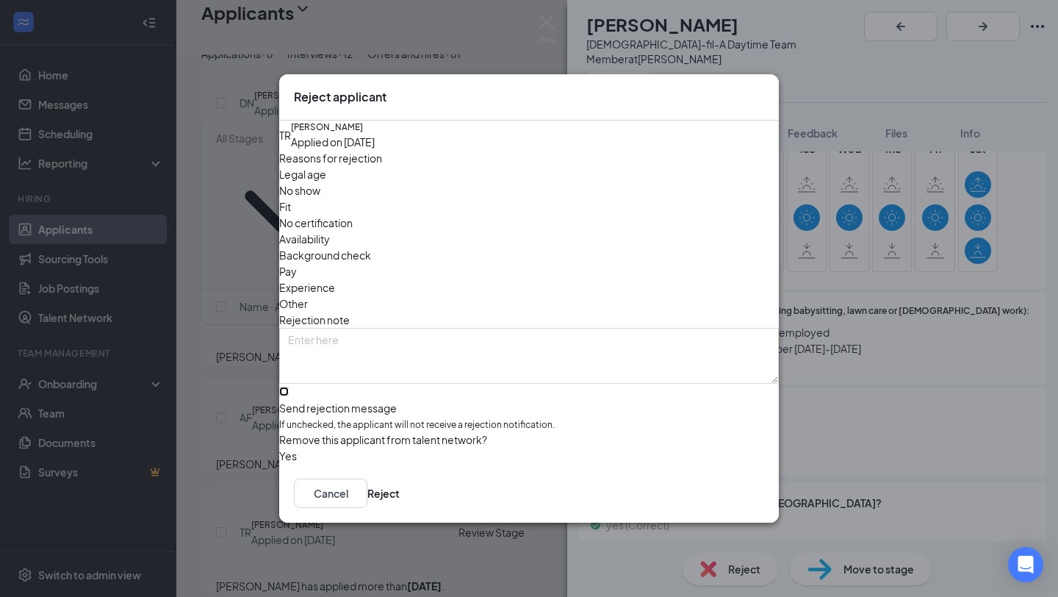
click at [289, 387] on input "Send rejection message If unchecked, the applicant will not receive a rejection…" at bounding box center [284, 392] width 10 height 10
checkbox input "true"
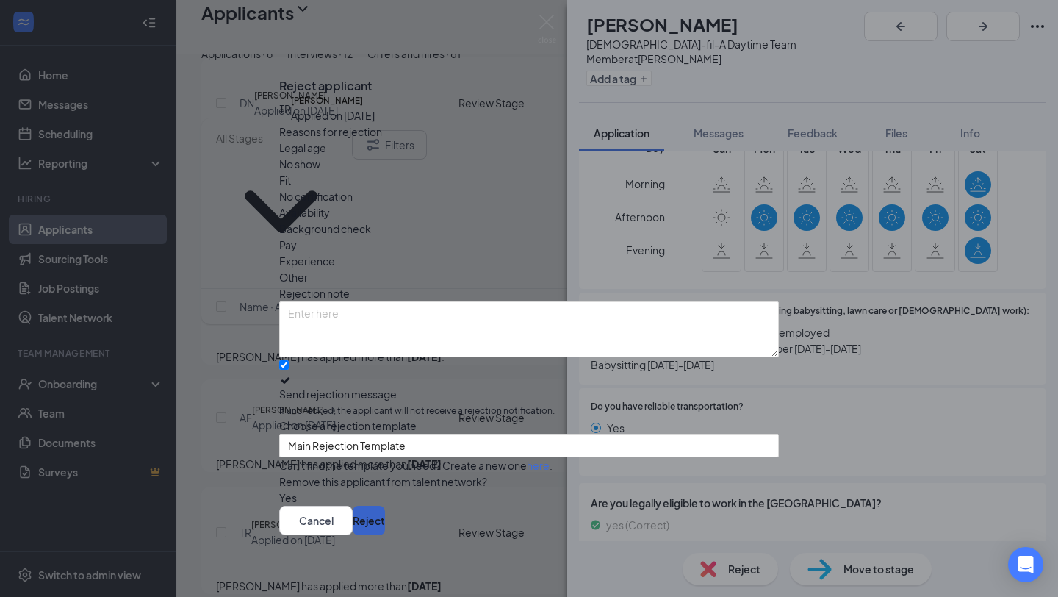
click at [385, 509] on button "Reject" at bounding box center [369, 520] width 32 height 29
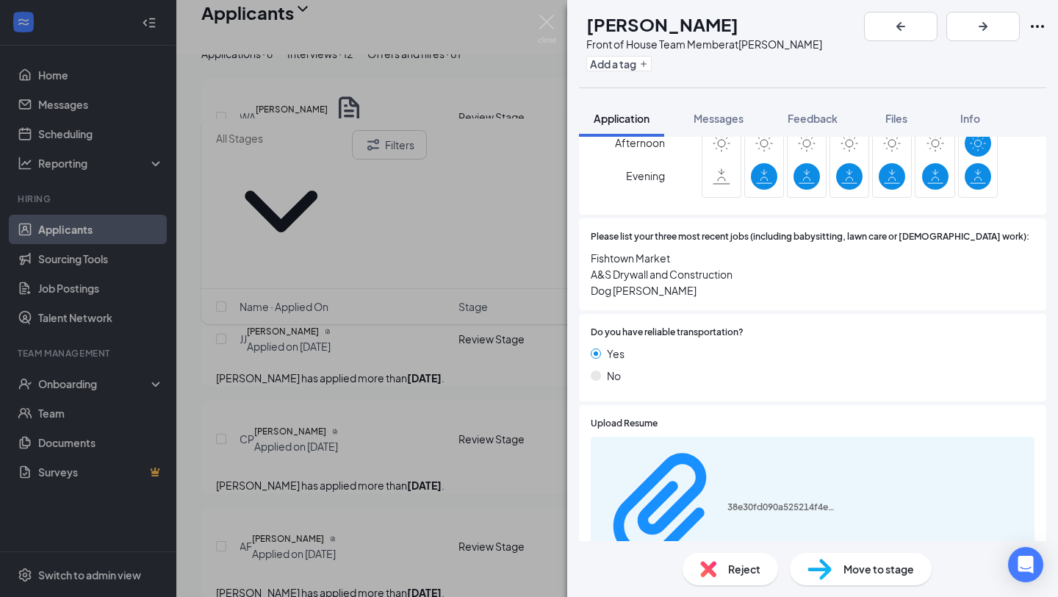
scroll to position [763, 0]
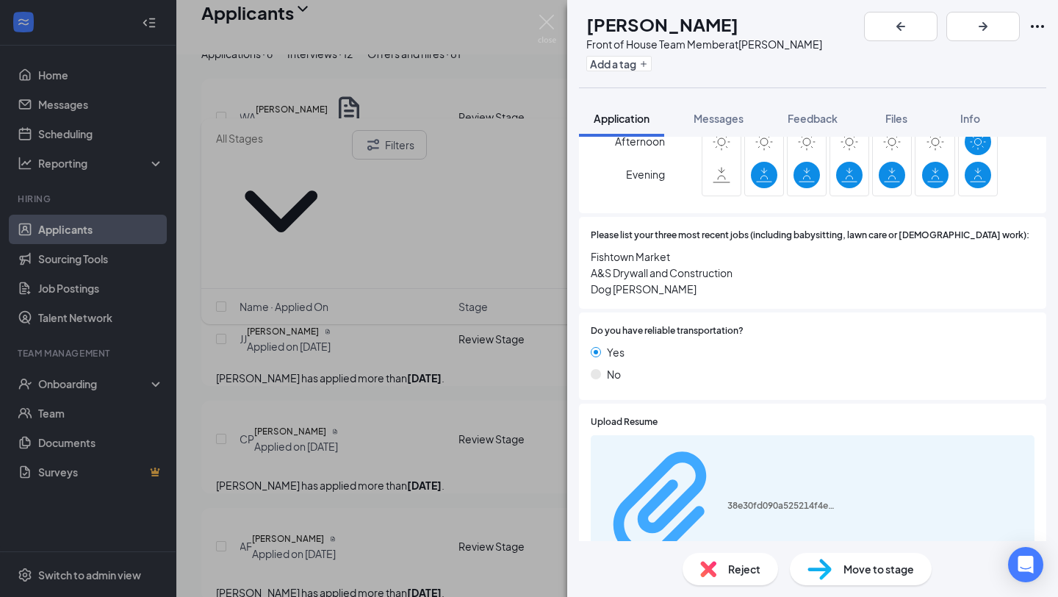
click at [767, 500] on div "38e30fd090a525214f4e6981545cf4bf.pdf" at bounding box center [783, 506] width 110 height 12
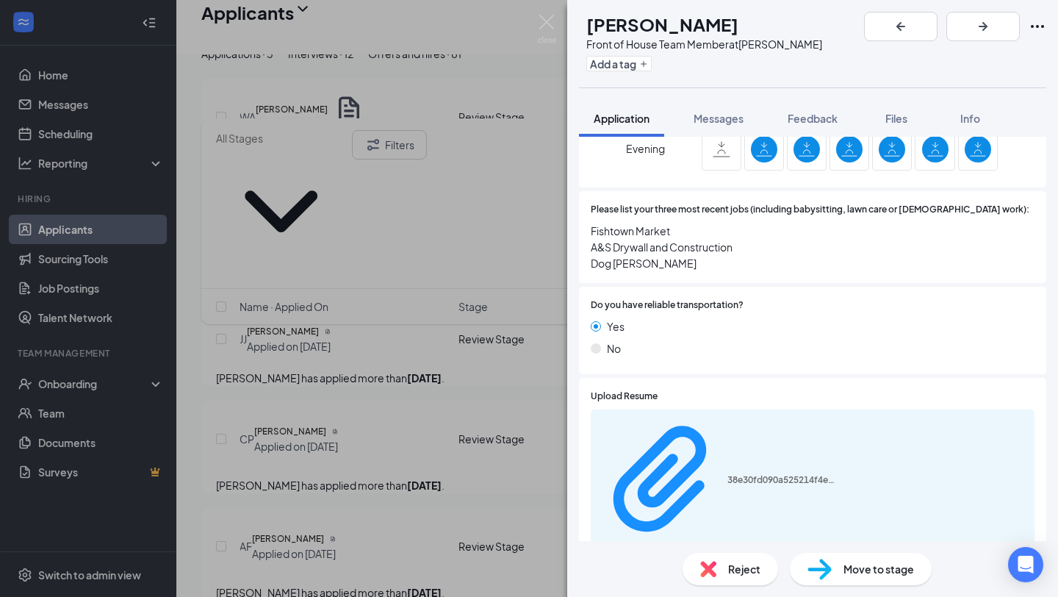
scroll to position [782, 0]
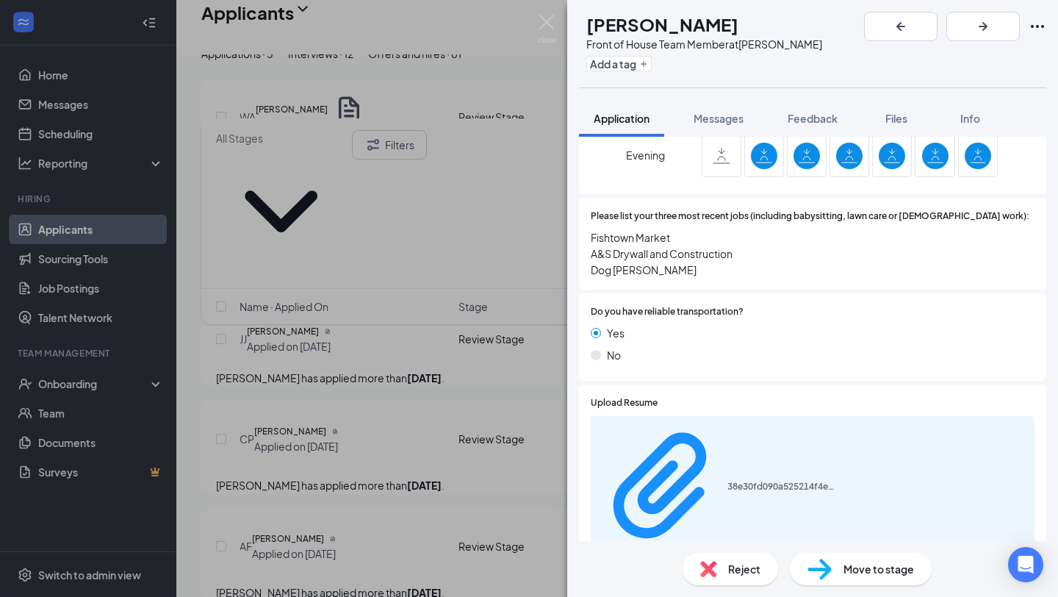
click at [748, 565] on span "Reject" at bounding box center [744, 569] width 32 height 16
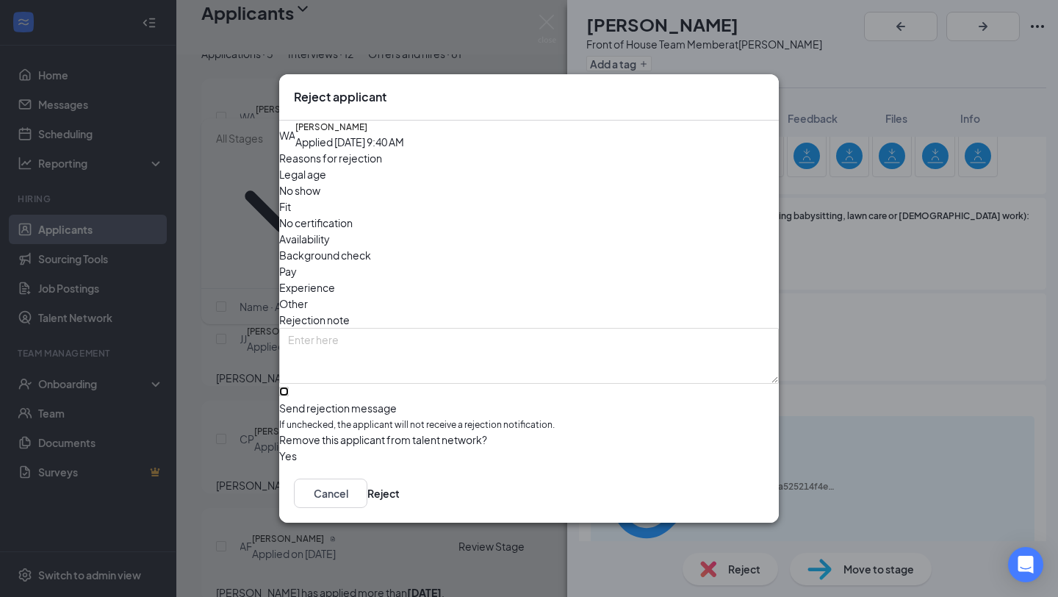
click at [289, 387] on input "Send rejection message If unchecked, the applicant will not receive a rejection…" at bounding box center [284, 392] width 10 height 10
checkbox input "true"
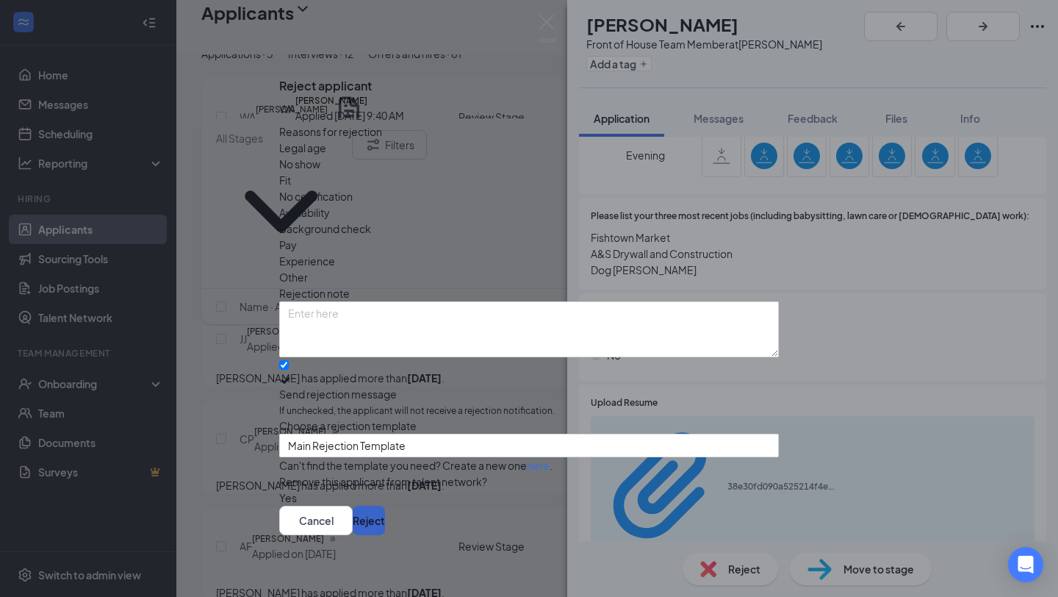
click at [385, 514] on button "Reject" at bounding box center [369, 520] width 32 height 29
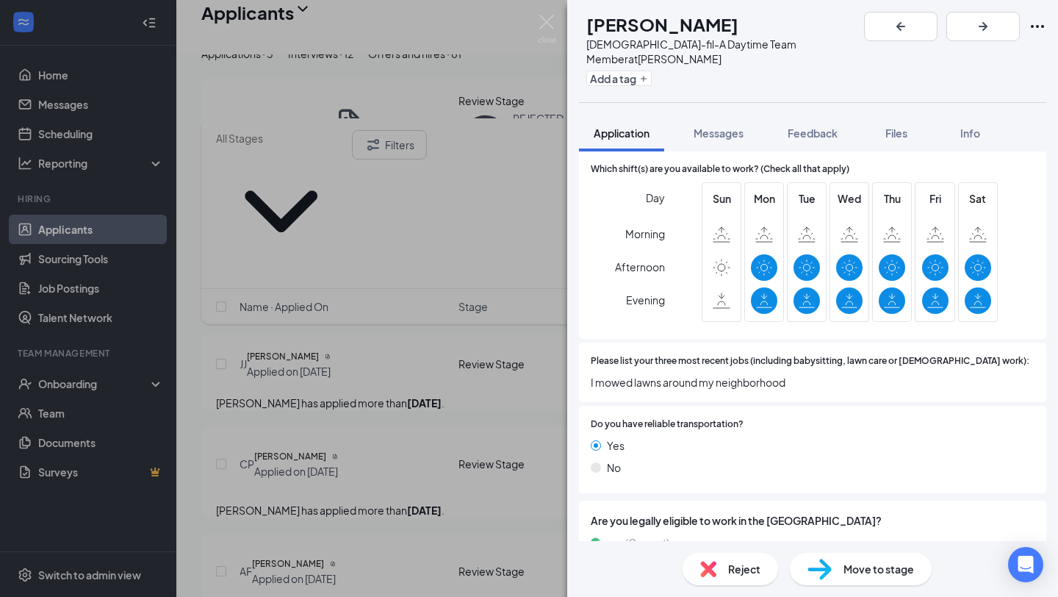
scroll to position [676, 0]
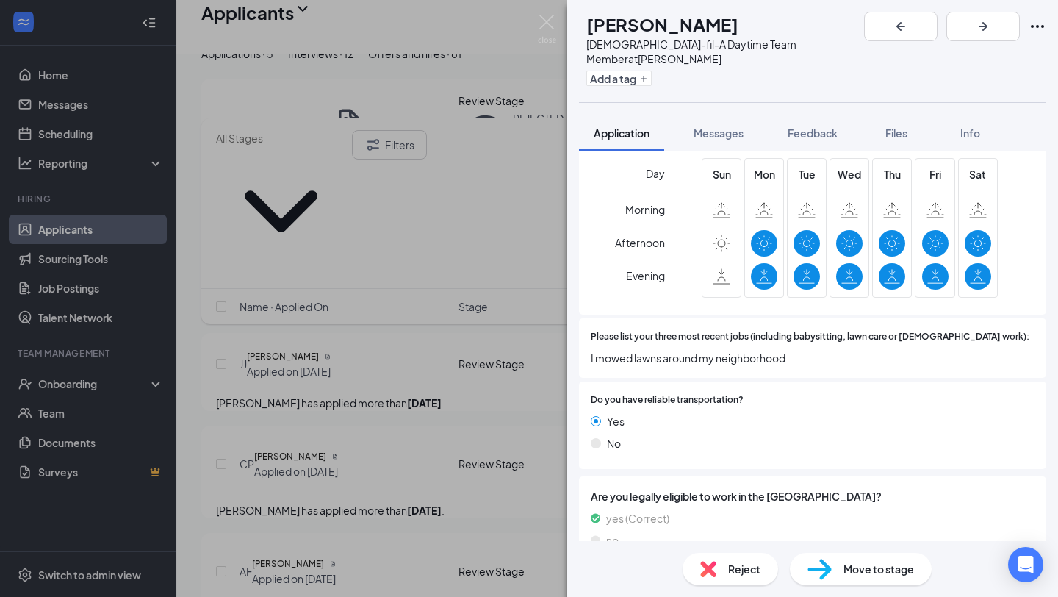
click at [739, 578] on div "Reject" at bounding box center [731, 569] width 96 height 32
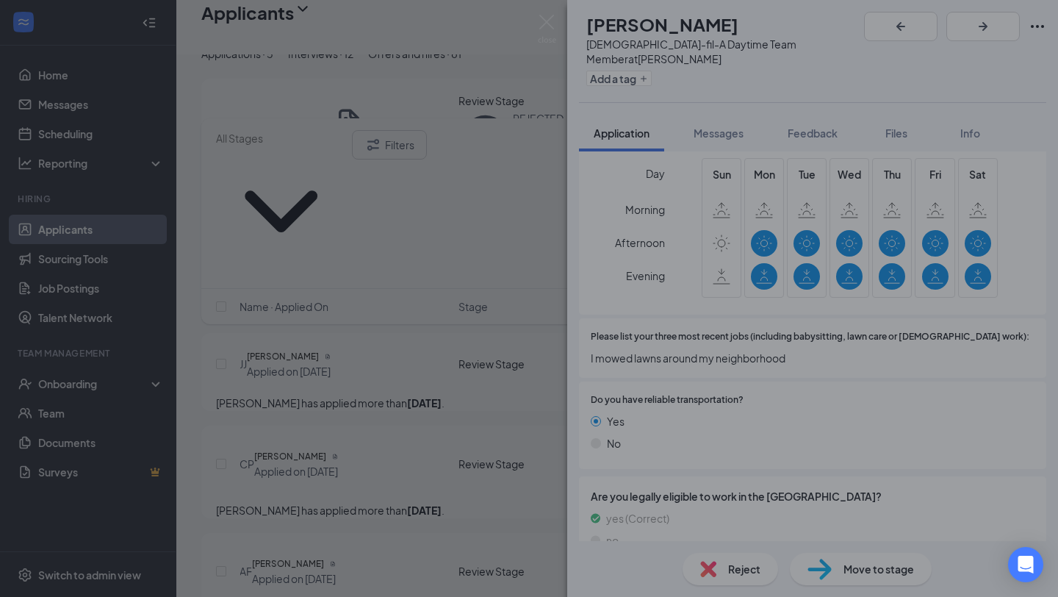
scroll to position [670, 0]
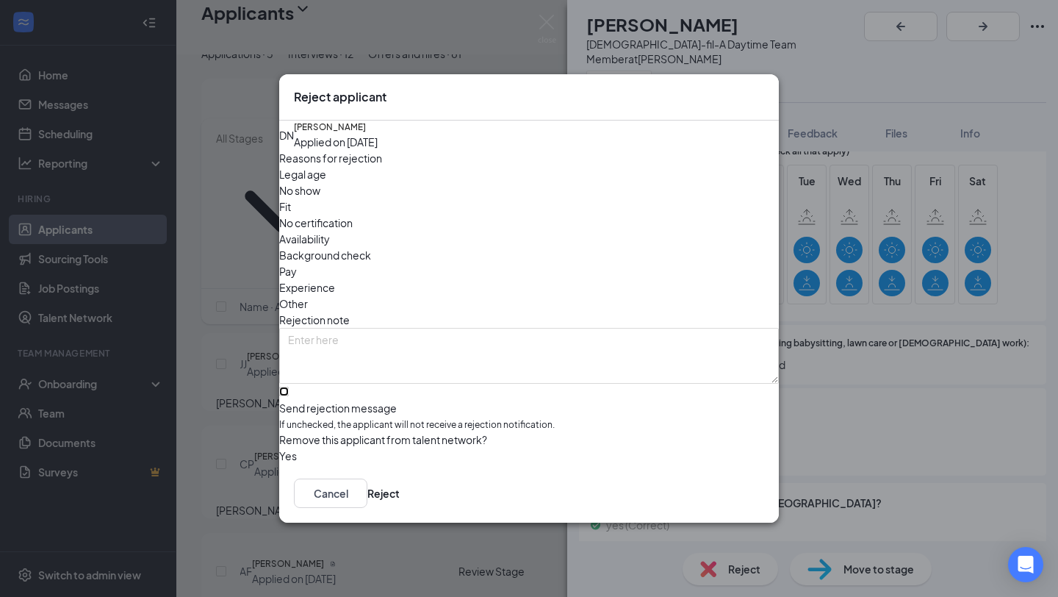
click at [289, 387] on input "Send rejection message If unchecked, the applicant will not receive a rejection…" at bounding box center [284, 392] width 10 height 10
checkbox input "true"
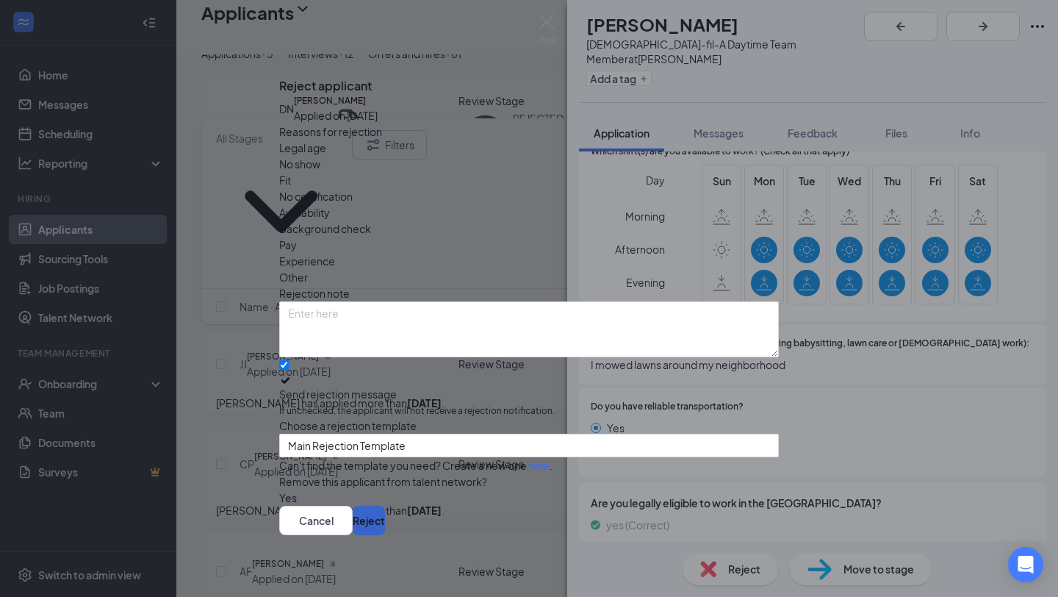
click at [385, 520] on button "Reject" at bounding box center [369, 520] width 32 height 29
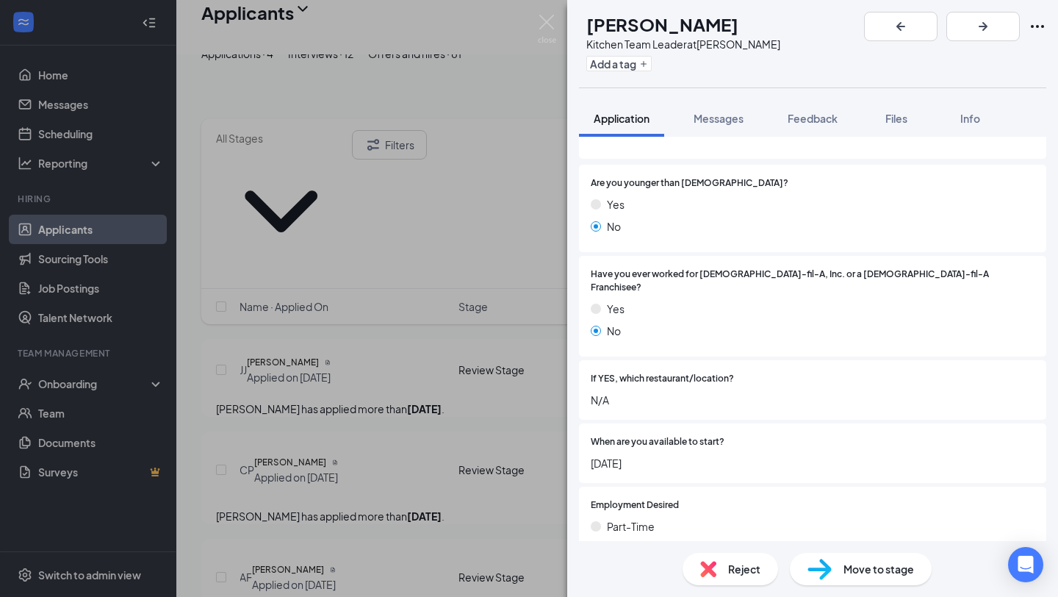
scroll to position [205, 0]
drag, startPoint x: 675, startPoint y: 253, endPoint x: 771, endPoint y: 304, distance: 108.5
click at [771, 304] on div "Have you ever worked for [DEMOGRAPHIC_DATA]-fil-A, Inc. or a [DEMOGRAPHIC_DATA]…" at bounding box center [813, 305] width 444 height 78
click at [771, 321] on div "No" at bounding box center [813, 329] width 444 height 16
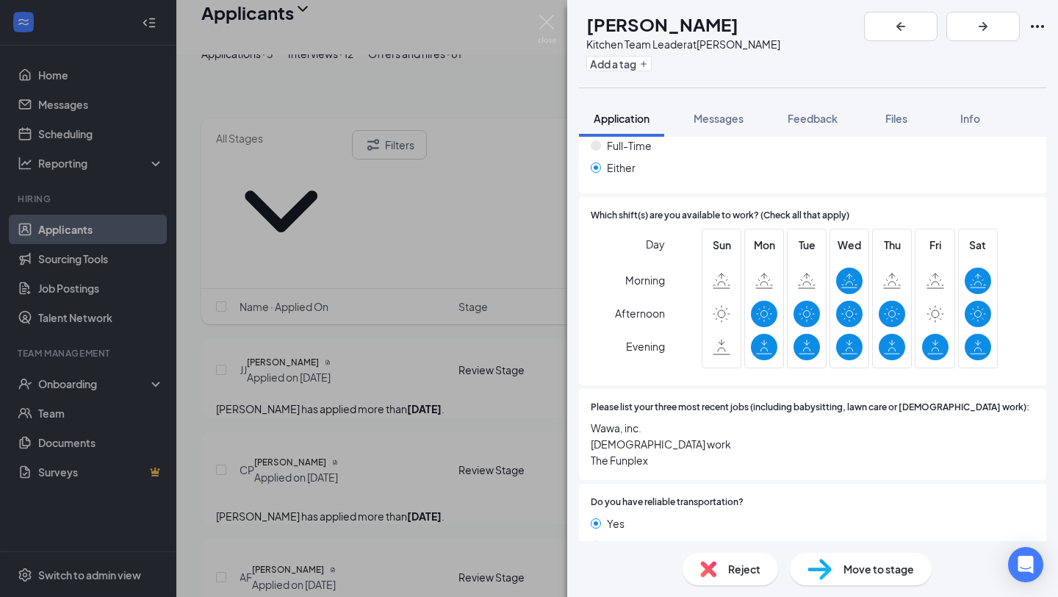
scroll to position [789, 0]
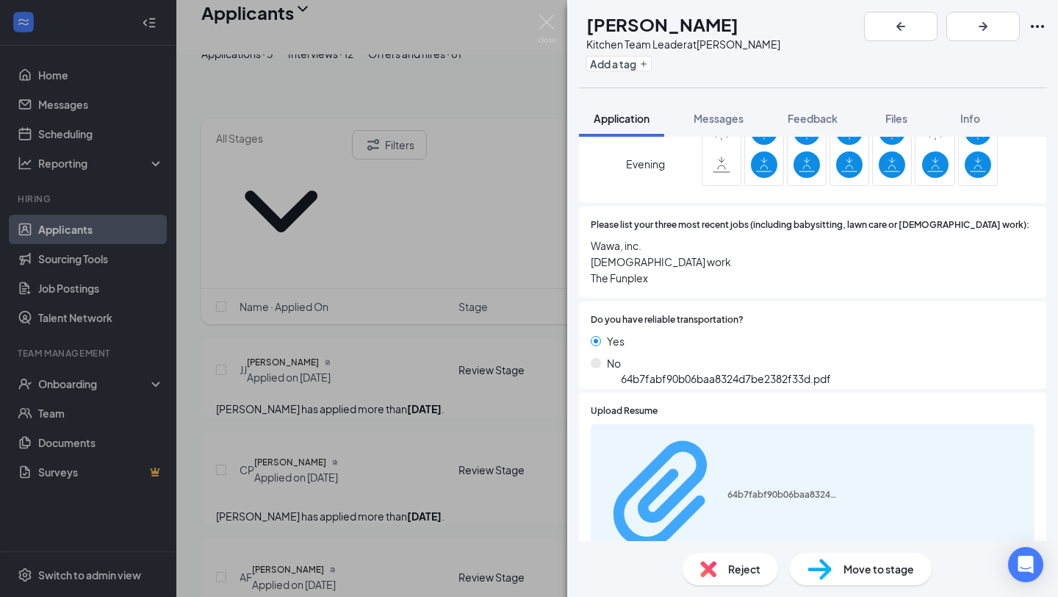
click at [789, 489] on div "64b7fabf90b06baa8324d7be2382f33d.pdf" at bounding box center [783, 495] width 110 height 12
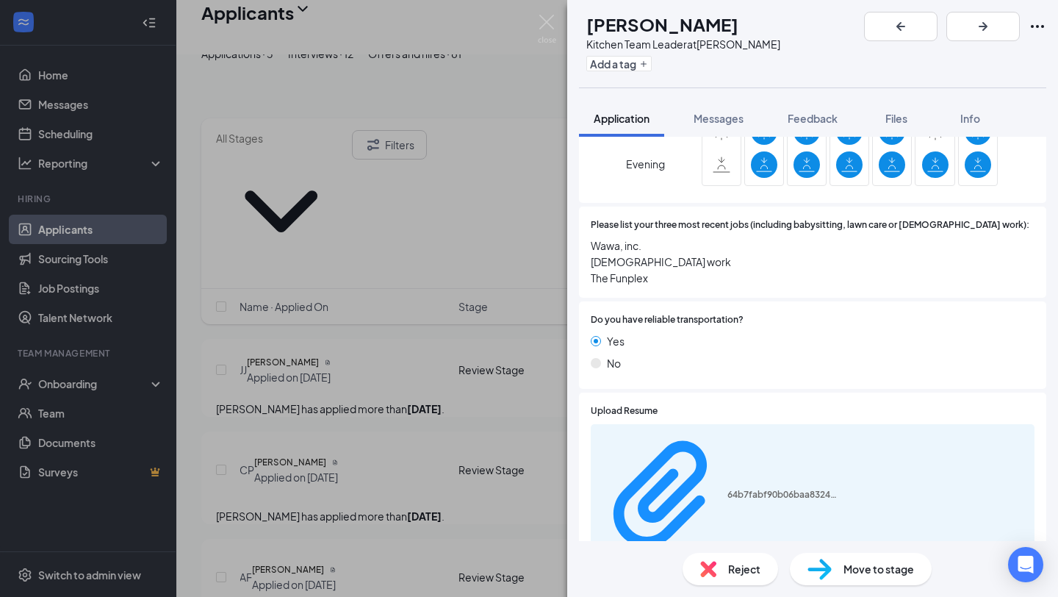
click at [828, 584] on div "Move to stage" at bounding box center [861, 569] width 142 height 32
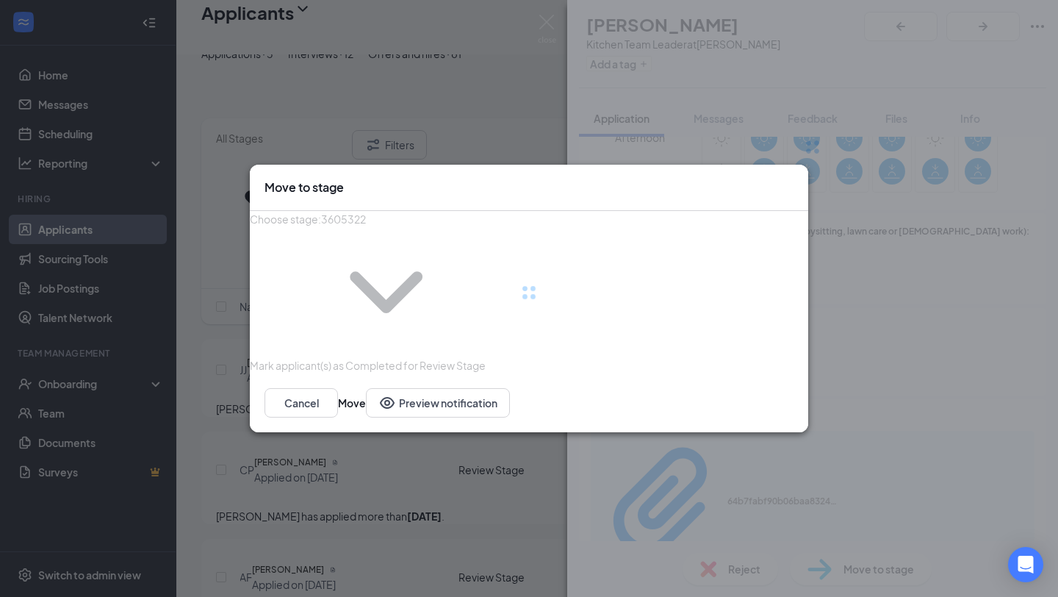
type input "Phone Screen (next stage)"
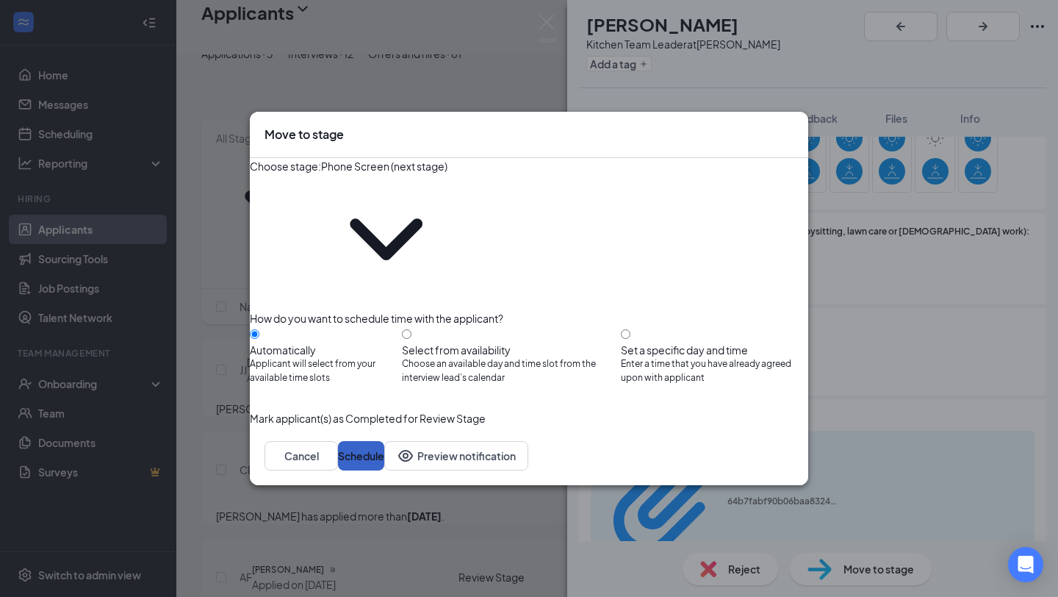
click at [384, 441] on button "Schedule" at bounding box center [361, 455] width 46 height 29
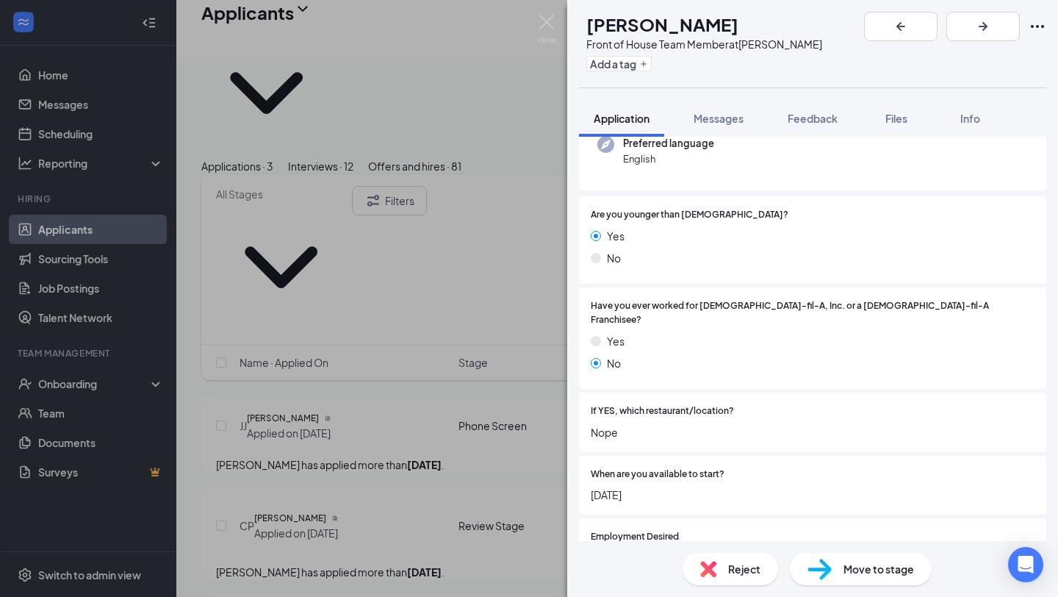
scroll to position [198, 0]
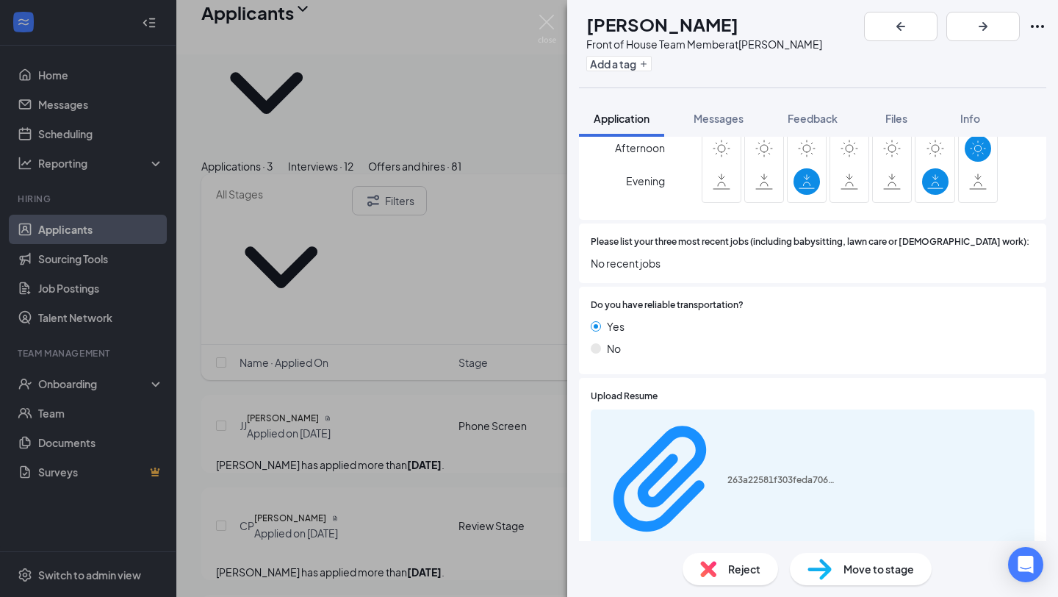
click at [717, 566] on div "Reject" at bounding box center [731, 569] width 96 height 32
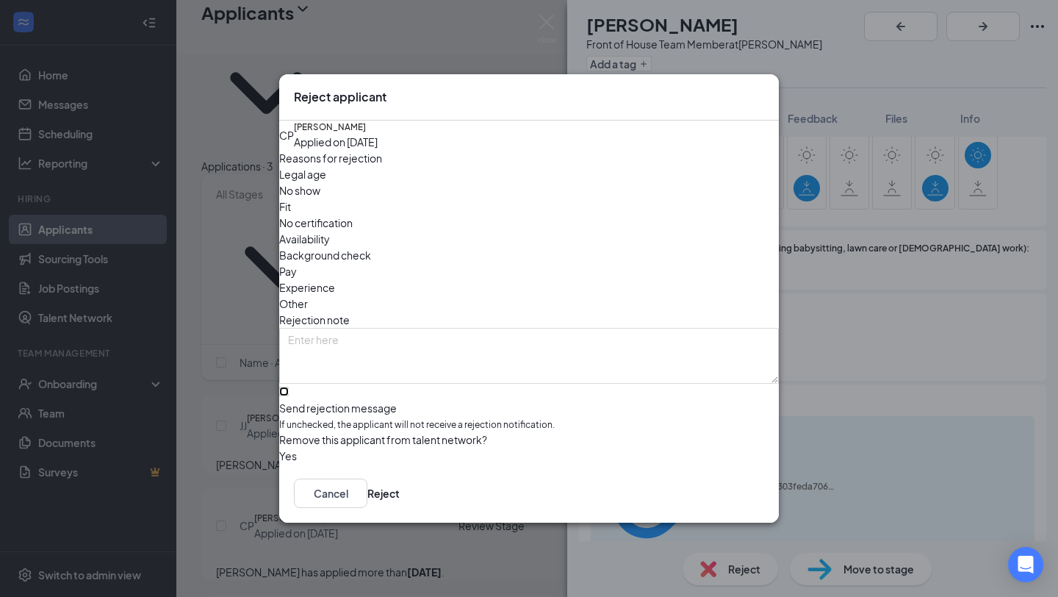
click at [289, 387] on input "Send rejection message If unchecked, the applicant will not receive a rejection…" at bounding box center [284, 392] width 10 height 10
checkbox input "true"
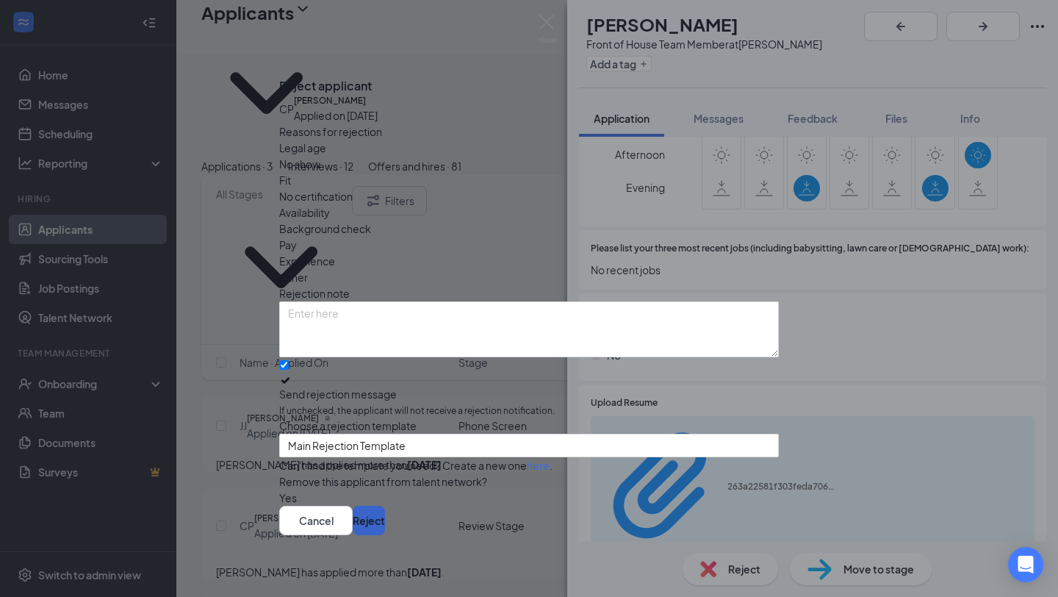
click at [385, 514] on button "Reject" at bounding box center [369, 520] width 32 height 29
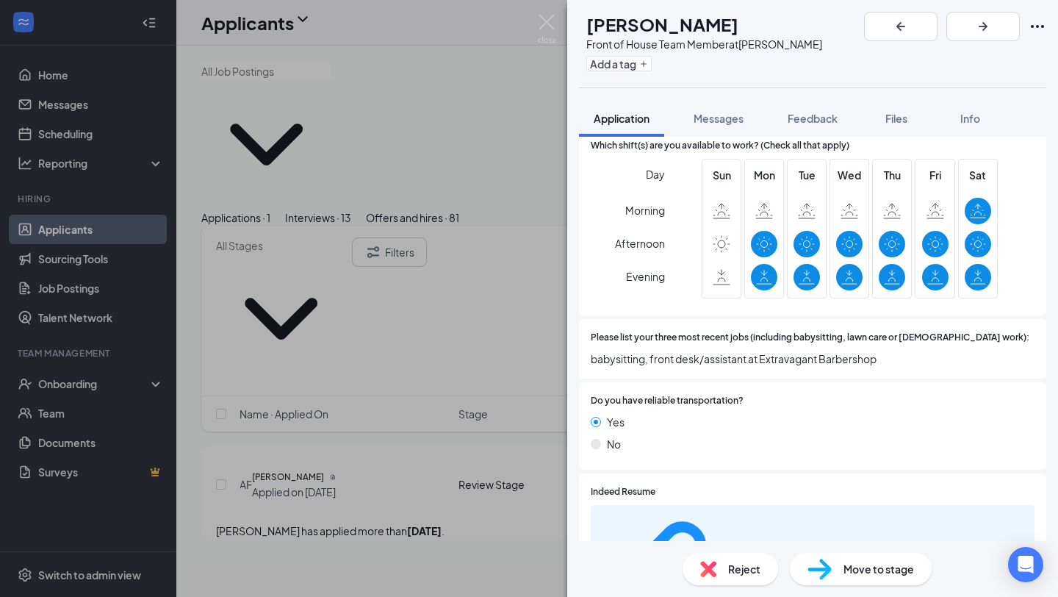
scroll to position [756, 0]
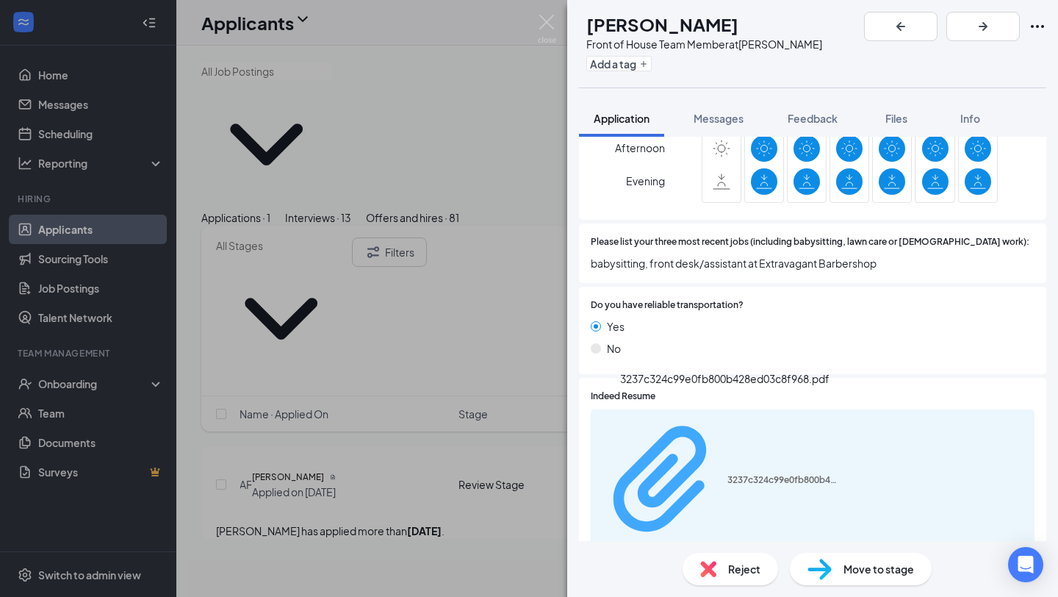
click at [728, 474] on div "3237c324c99e0fb800b428ed03c8f968.pdf" at bounding box center [783, 480] width 110 height 12
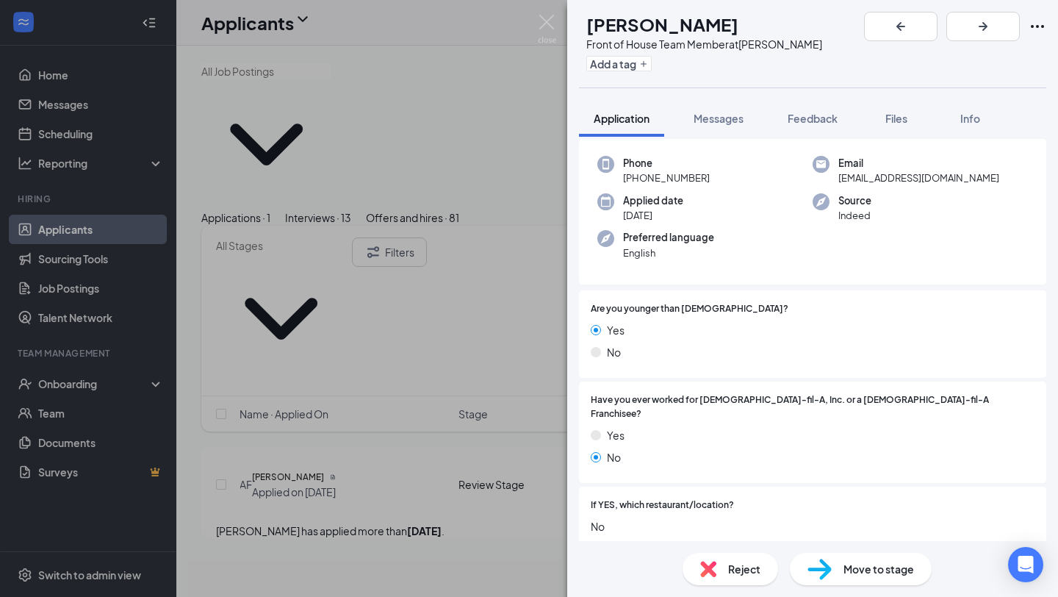
scroll to position [10, 0]
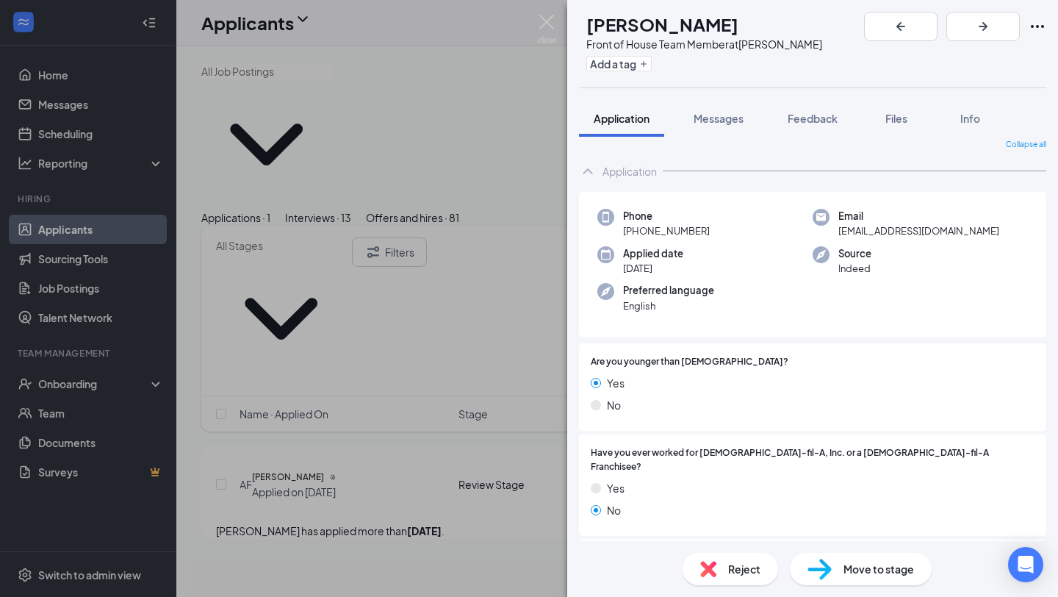
click at [734, 576] on span "Reject" at bounding box center [744, 569] width 32 height 16
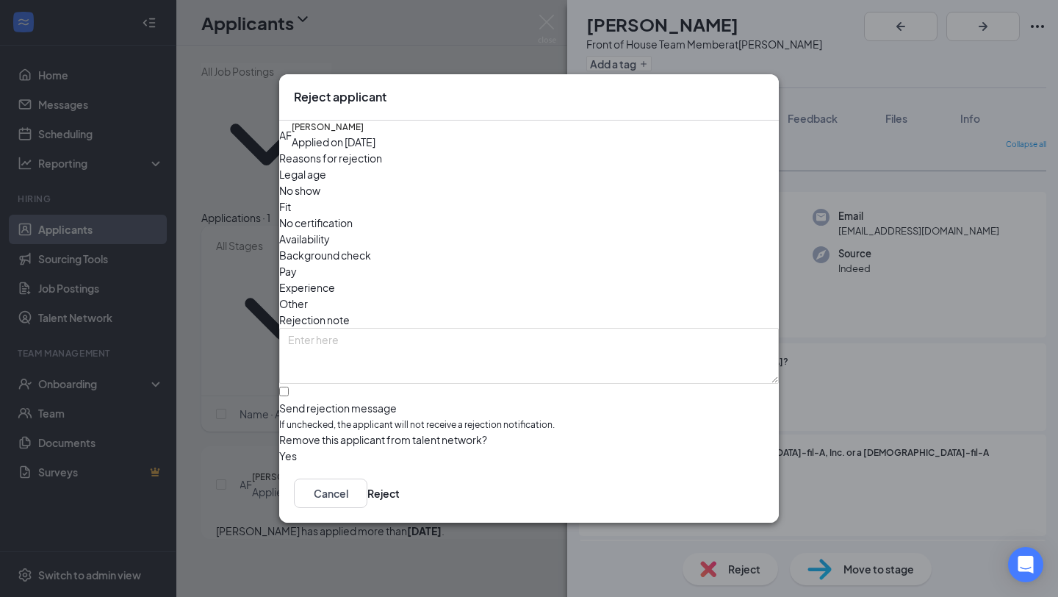
click at [527, 401] on div "Reasons for rejection Legal age No show Fit No certification Availability Backg…" at bounding box center [529, 307] width 500 height 315
click at [289, 387] on input "Send rejection message If unchecked, the applicant will not receive a rejection…" at bounding box center [284, 392] width 10 height 10
checkbox input "true"
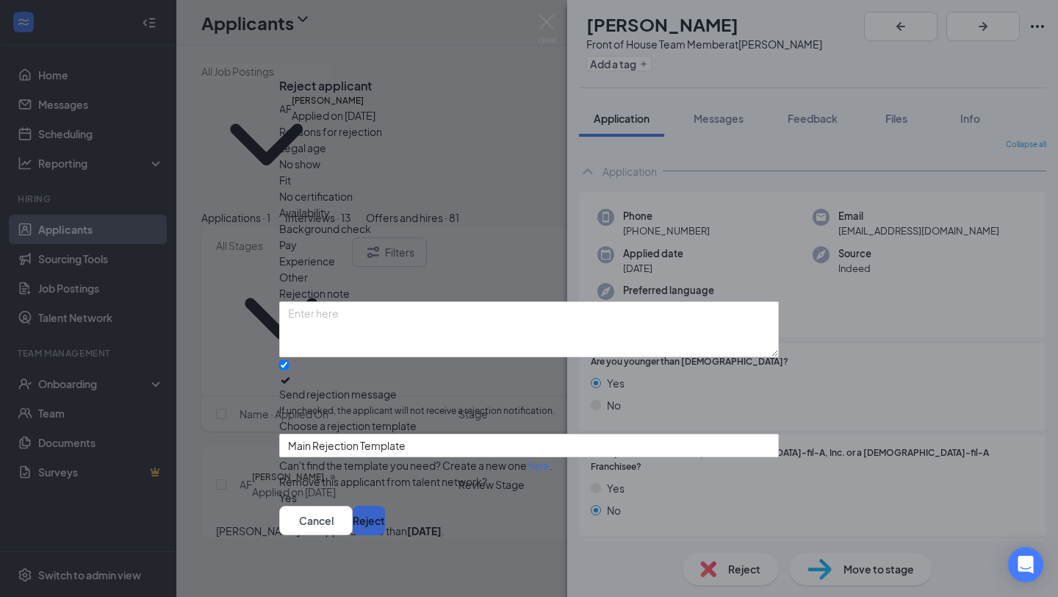
click at [385, 513] on button "Reject" at bounding box center [369, 520] width 32 height 29
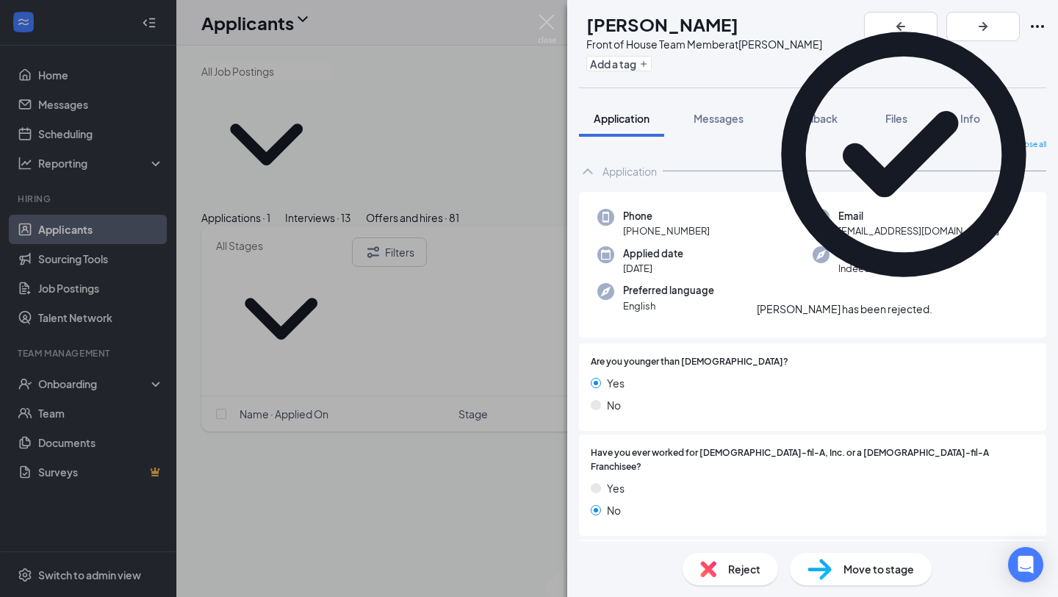
scroll to position [0, 0]
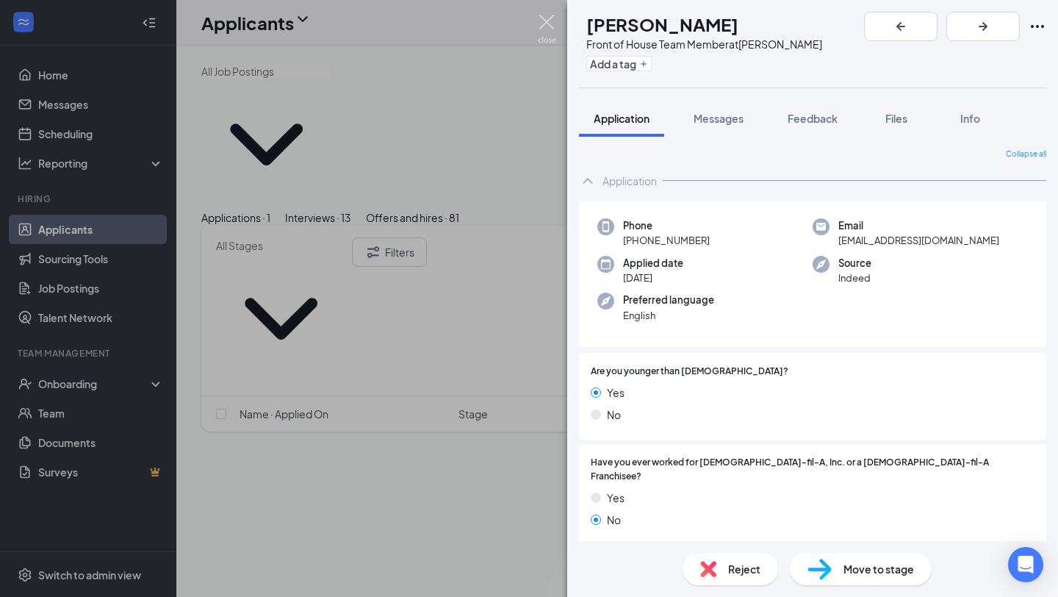
click at [543, 17] on img at bounding box center [547, 29] width 18 height 29
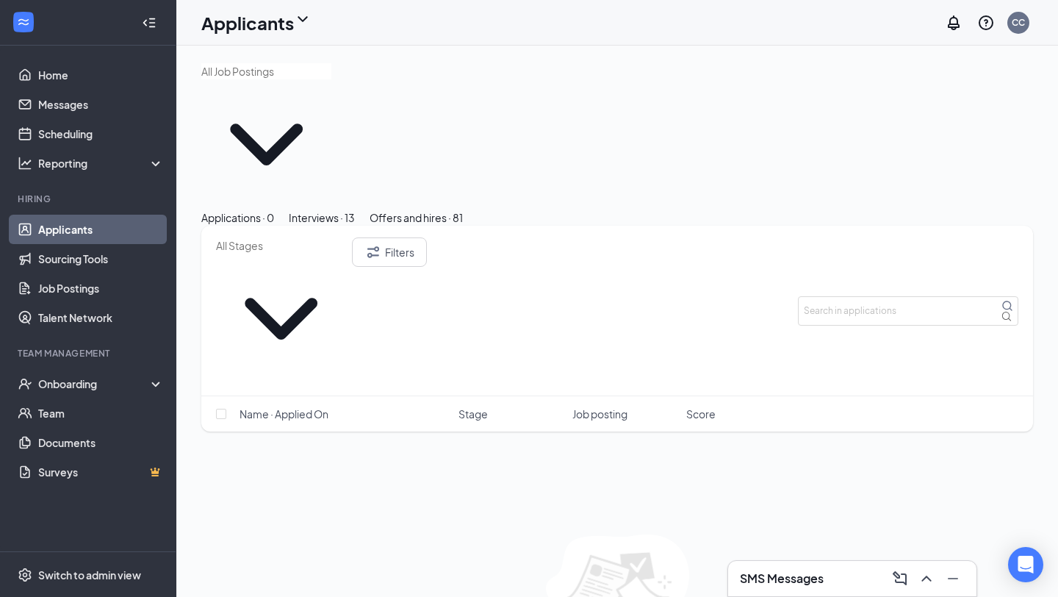
click at [355, 209] on div "Interviews · 13" at bounding box center [322, 217] width 66 height 16
click at [346, 237] on input "text" at bounding box center [281, 245] width 130 height 16
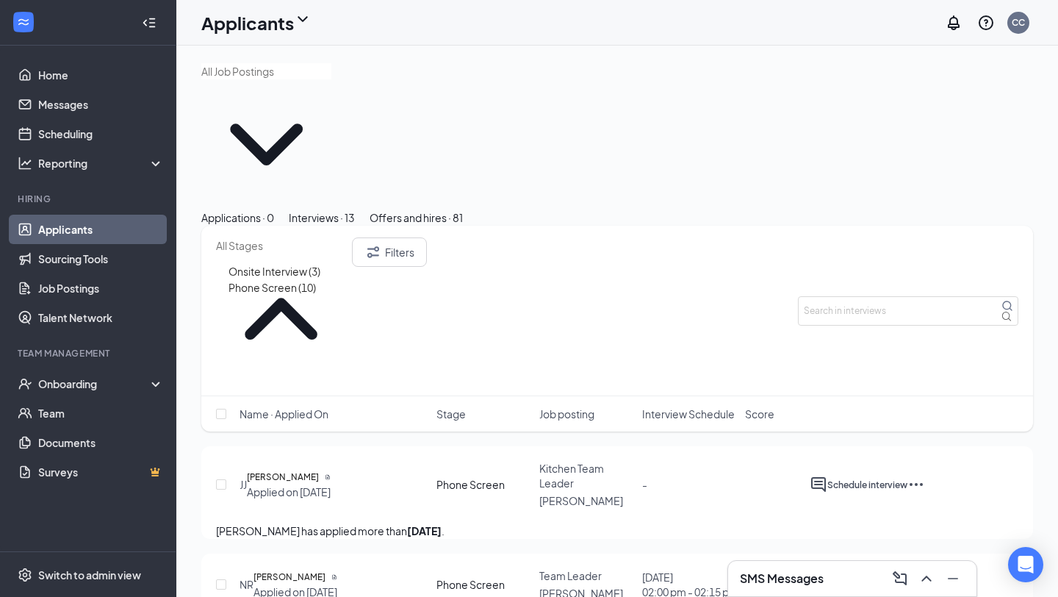
click at [626, 45] on div "Applicants CC" at bounding box center [617, 23] width 882 height 46
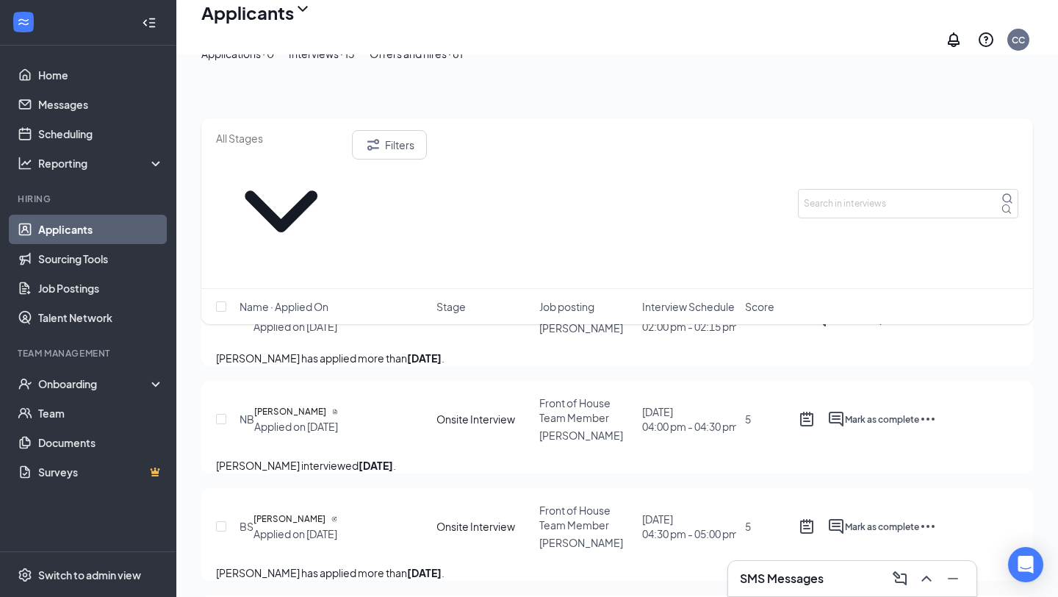
scroll to position [270, 0]
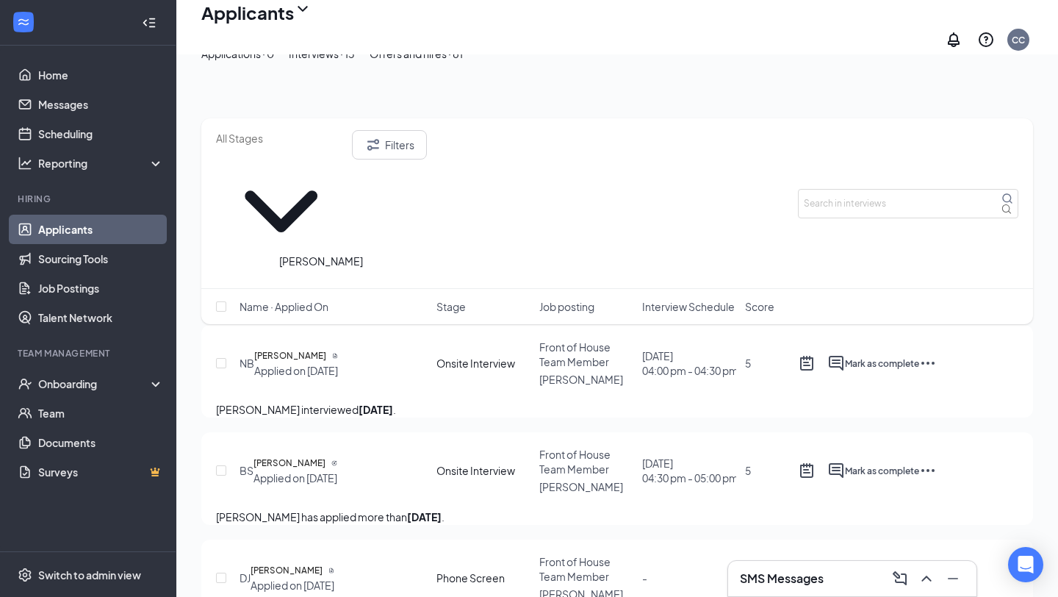
click at [326, 348] on h5 "[PERSON_NAME]" at bounding box center [290, 355] width 72 height 15
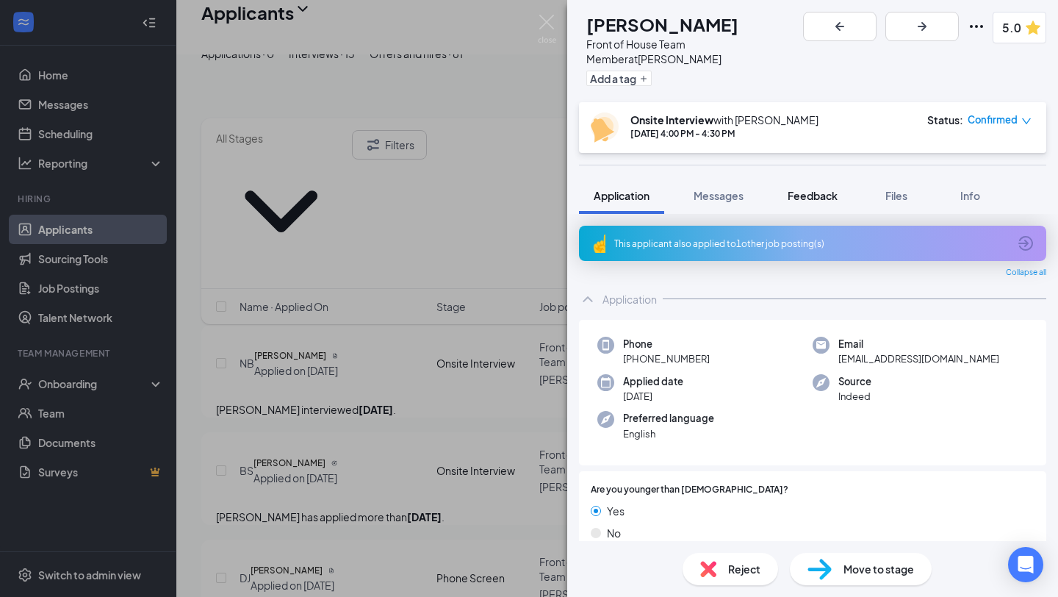
click at [825, 191] on button "Feedback" at bounding box center [812, 195] width 79 height 37
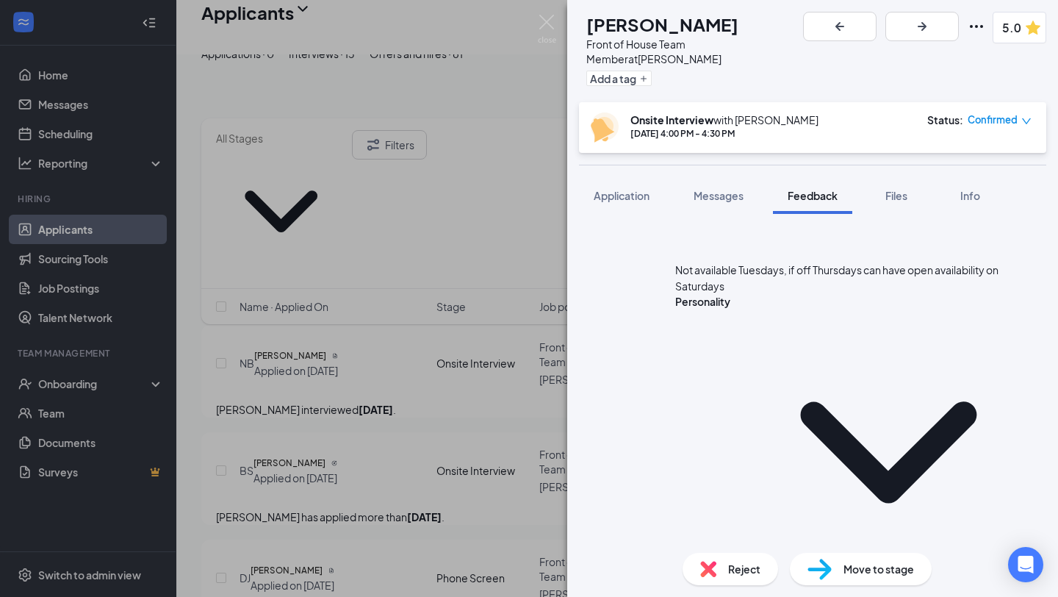
scroll to position [362, 0]
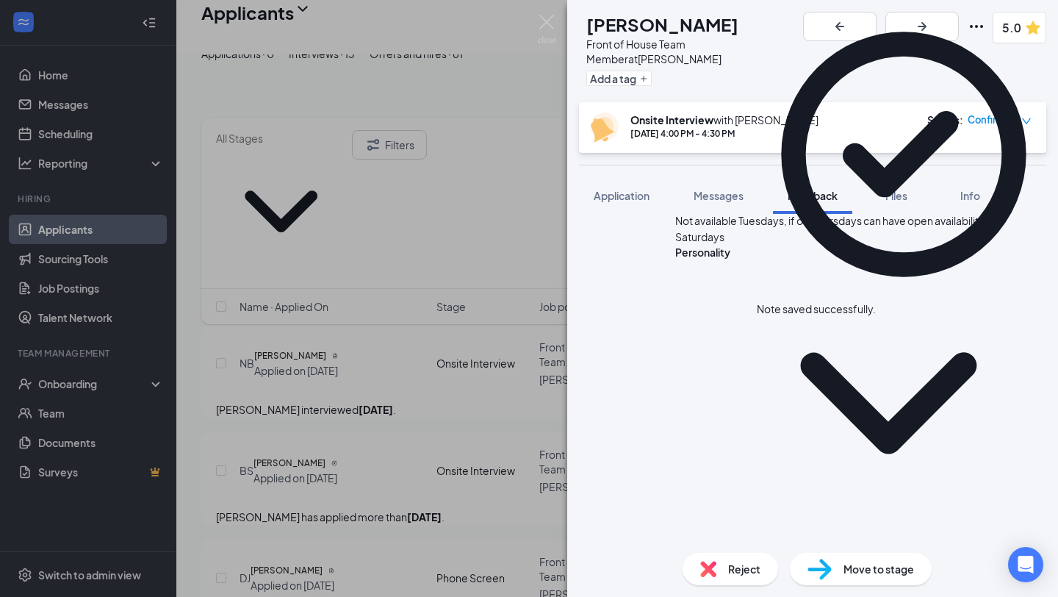
scroll to position [420, 0]
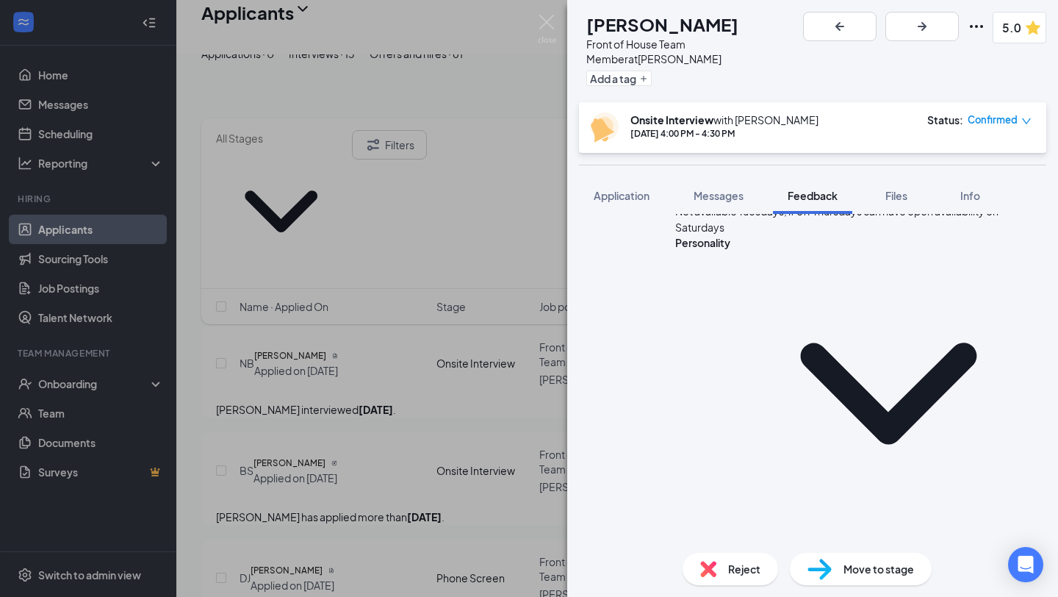
click at [725, 567] on div "Reject" at bounding box center [731, 569] width 96 height 32
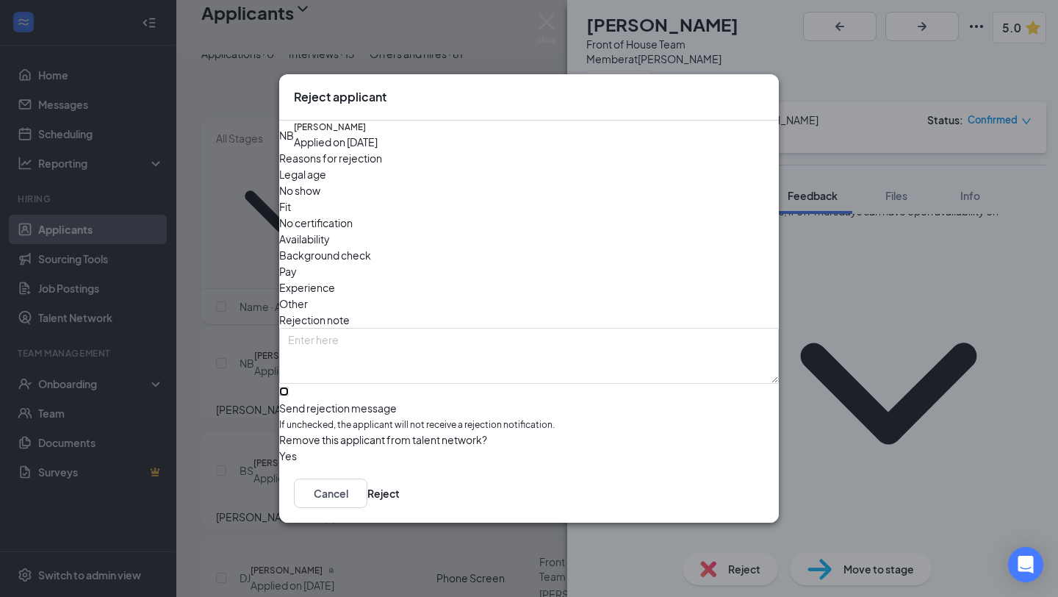
click at [289, 387] on input "Send rejection message If unchecked, the applicant will not receive a rejection…" at bounding box center [284, 392] width 10 height 10
checkbox input "true"
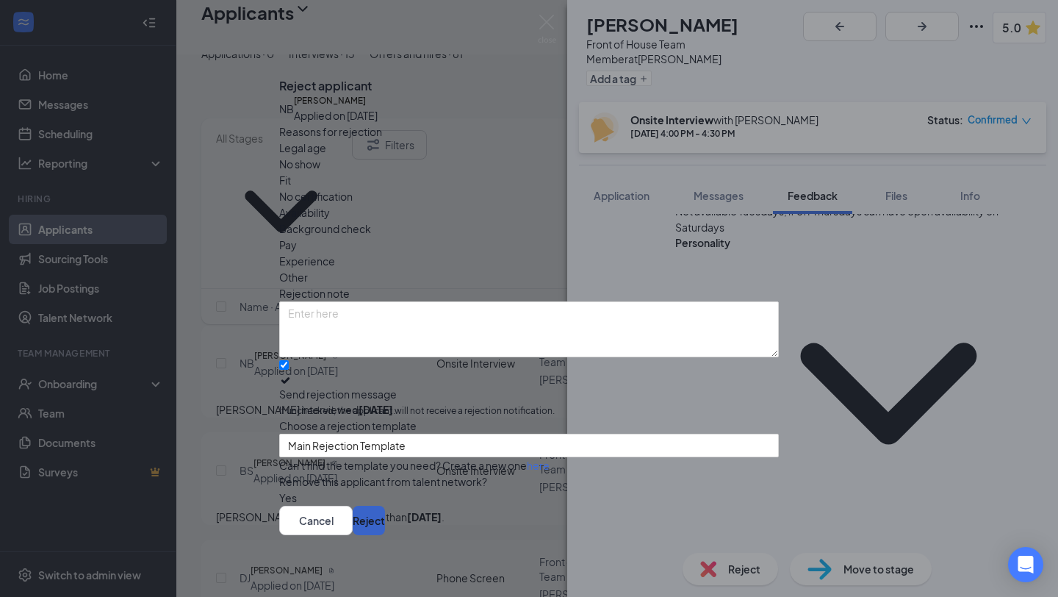
click at [385, 523] on button "Reject" at bounding box center [369, 520] width 32 height 29
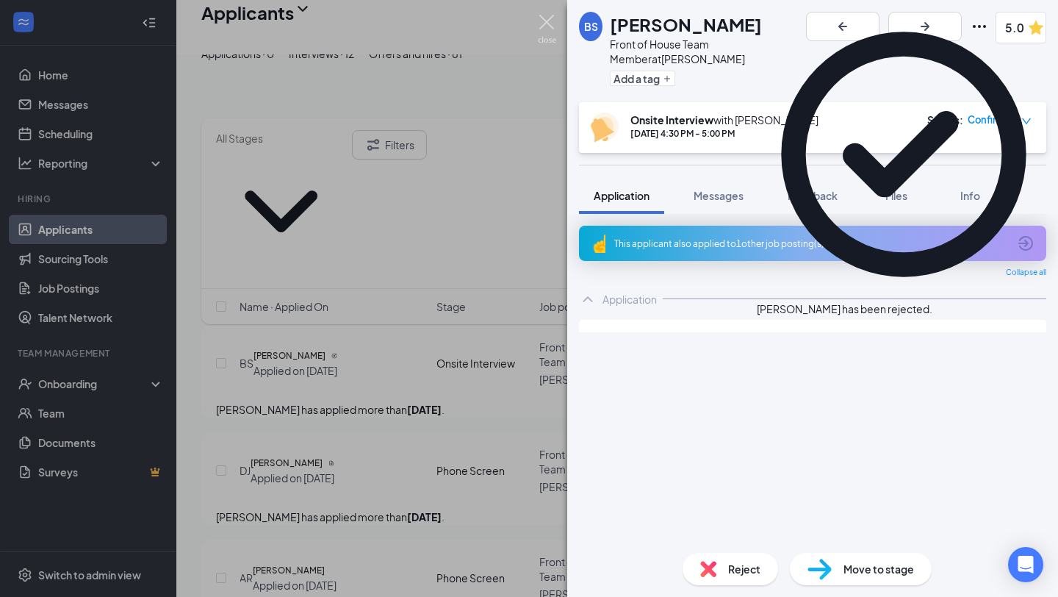
click at [545, 19] on img at bounding box center [547, 29] width 18 height 29
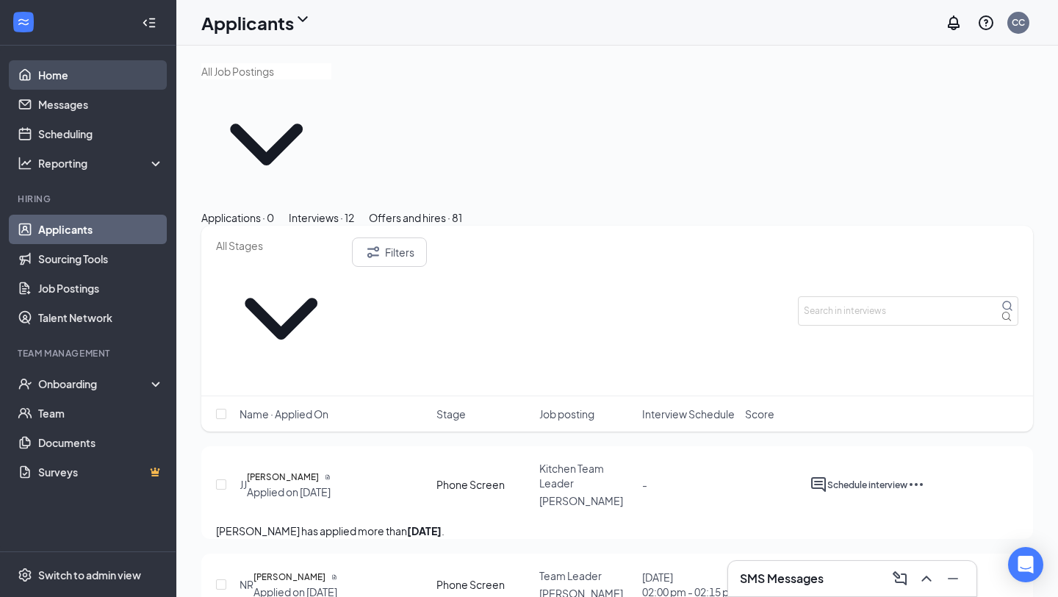
click at [96, 61] on link "Home" at bounding box center [101, 74] width 126 height 29
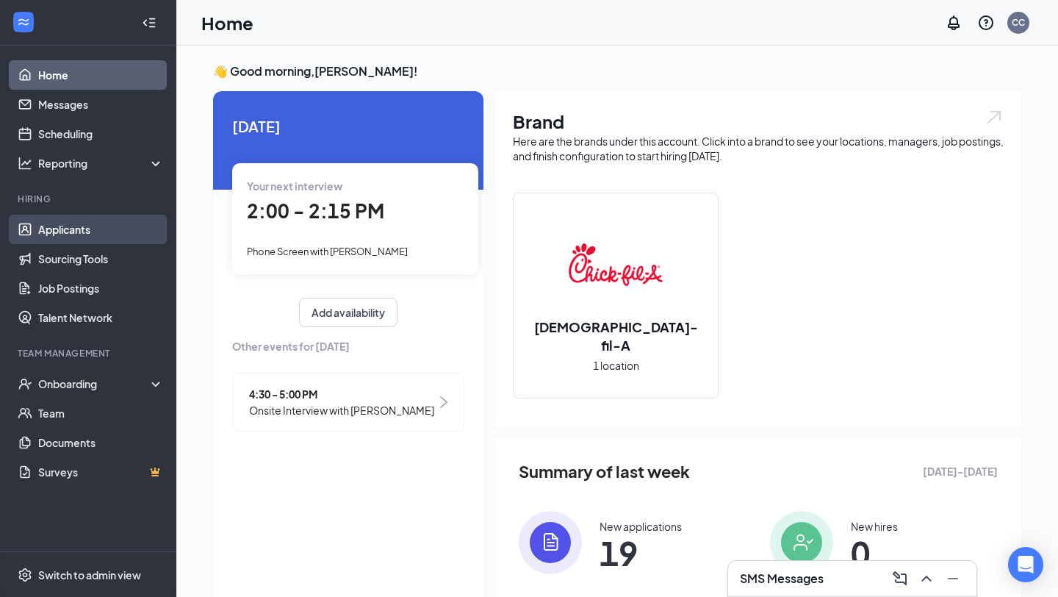
click at [79, 229] on link "Applicants" at bounding box center [101, 229] width 126 height 29
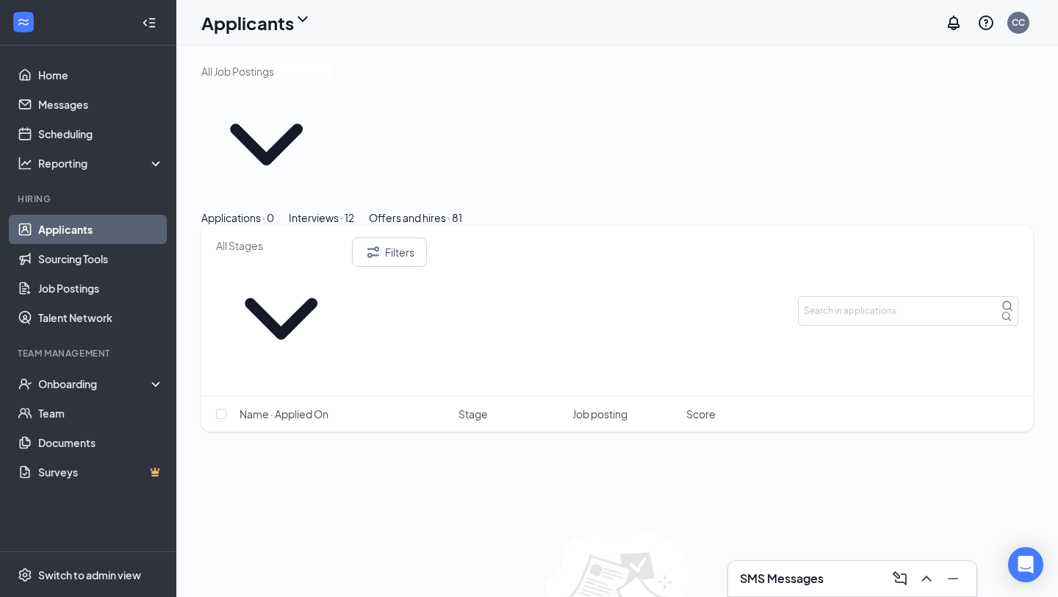
click at [354, 209] on div "Interviews · 12" at bounding box center [321, 217] width 65 height 16
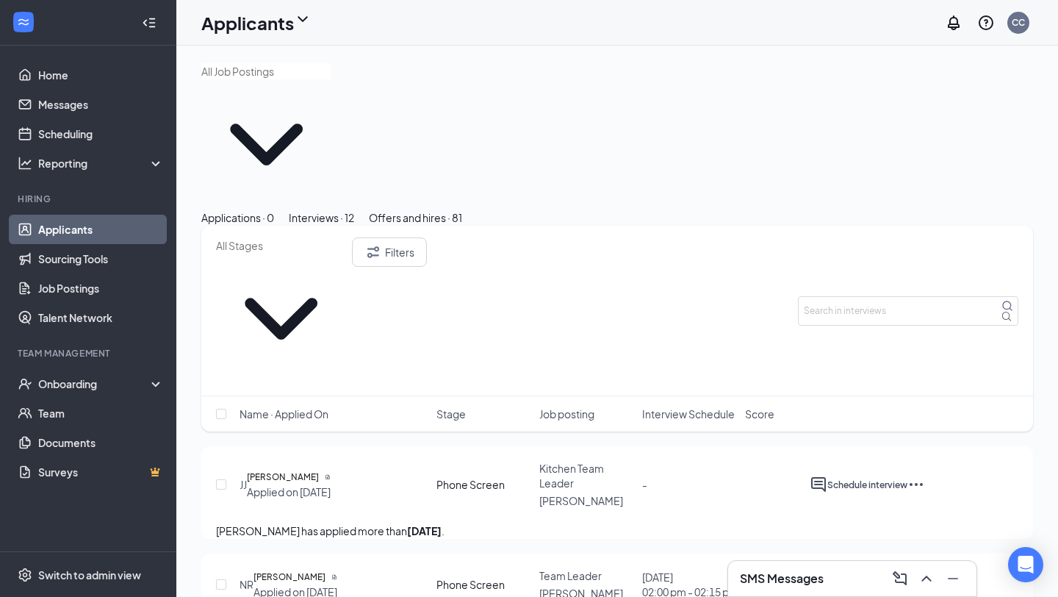
click at [327, 226] on div "Filters" at bounding box center [617, 311] width 832 height 171
click at [343, 237] on input "text" at bounding box center [281, 245] width 130 height 16
click at [57, 87] on link "Home" at bounding box center [101, 74] width 126 height 29
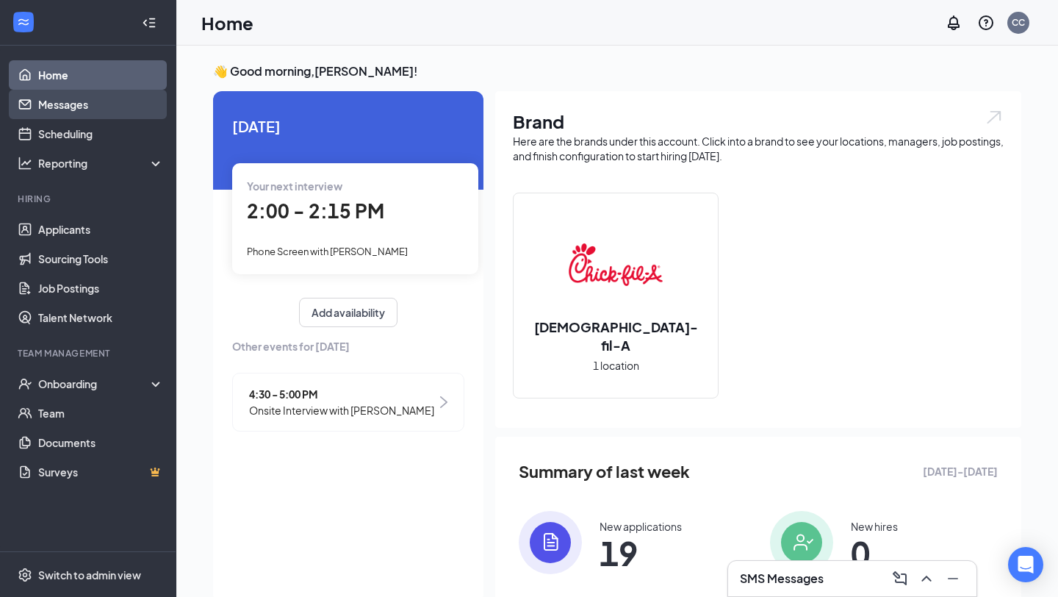
click at [77, 105] on link "Messages" at bounding box center [101, 104] width 126 height 29
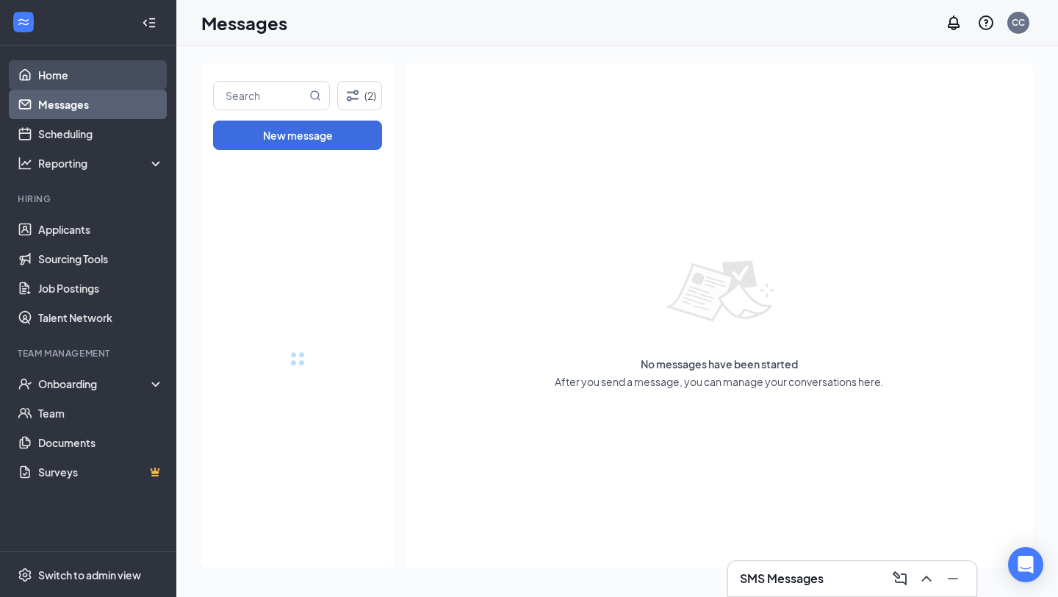
click at [88, 81] on link "Home" at bounding box center [101, 74] width 126 height 29
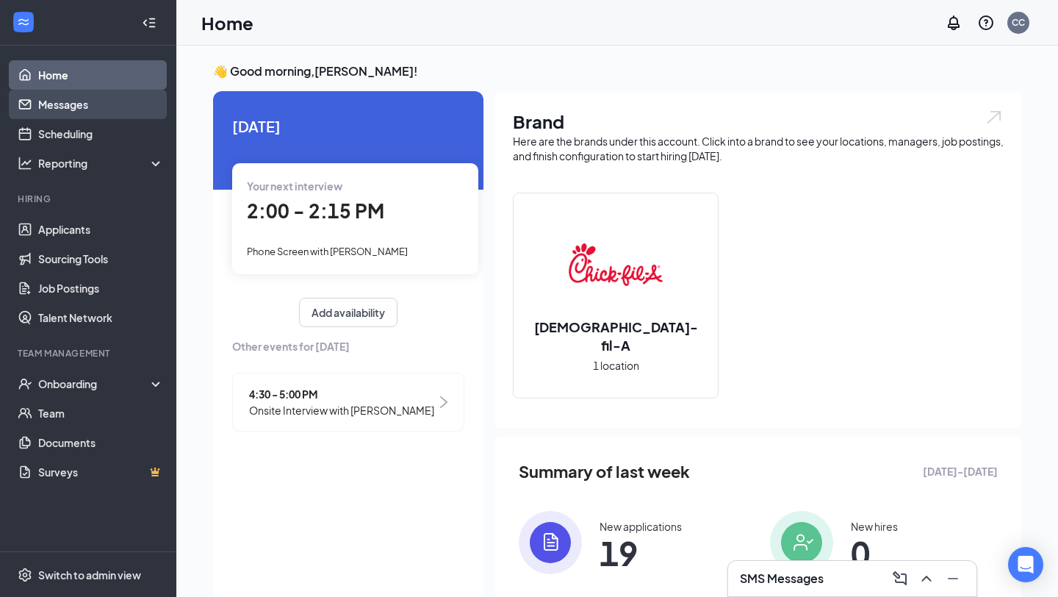
click at [94, 102] on link "Messages" at bounding box center [101, 104] width 126 height 29
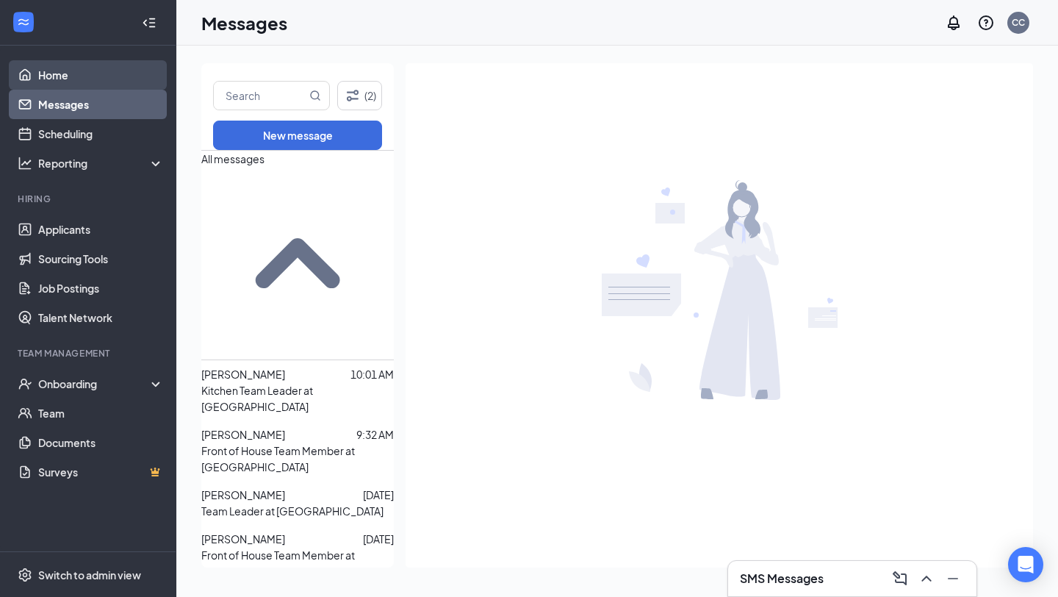
click at [111, 78] on link "Home" at bounding box center [101, 74] width 126 height 29
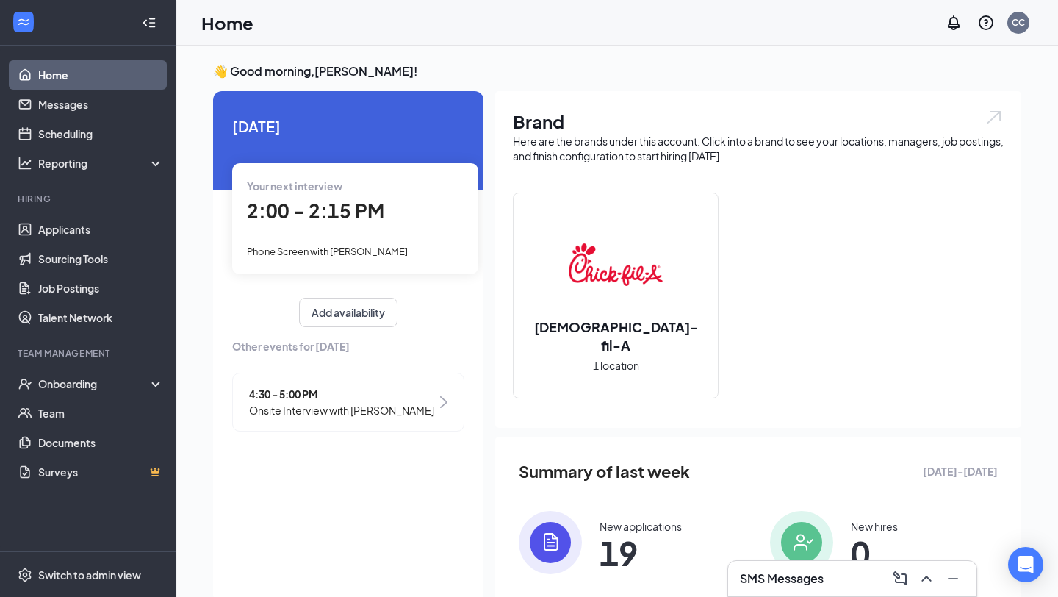
click at [132, 68] on link "Home" at bounding box center [101, 74] width 126 height 29
click at [92, 115] on link "Messages" at bounding box center [101, 104] width 126 height 29
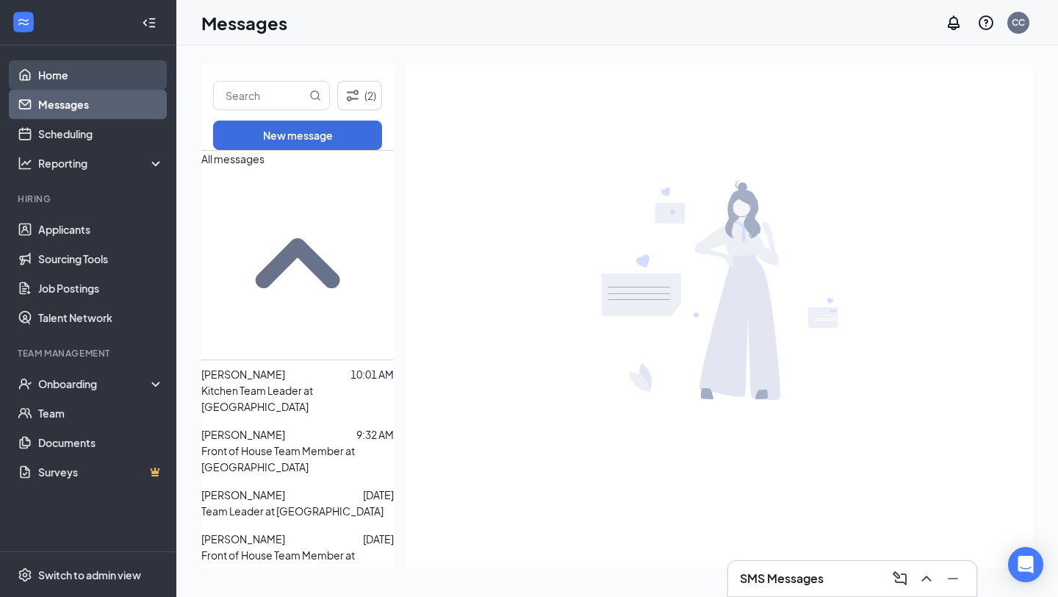
click at [97, 83] on link "Home" at bounding box center [101, 74] width 126 height 29
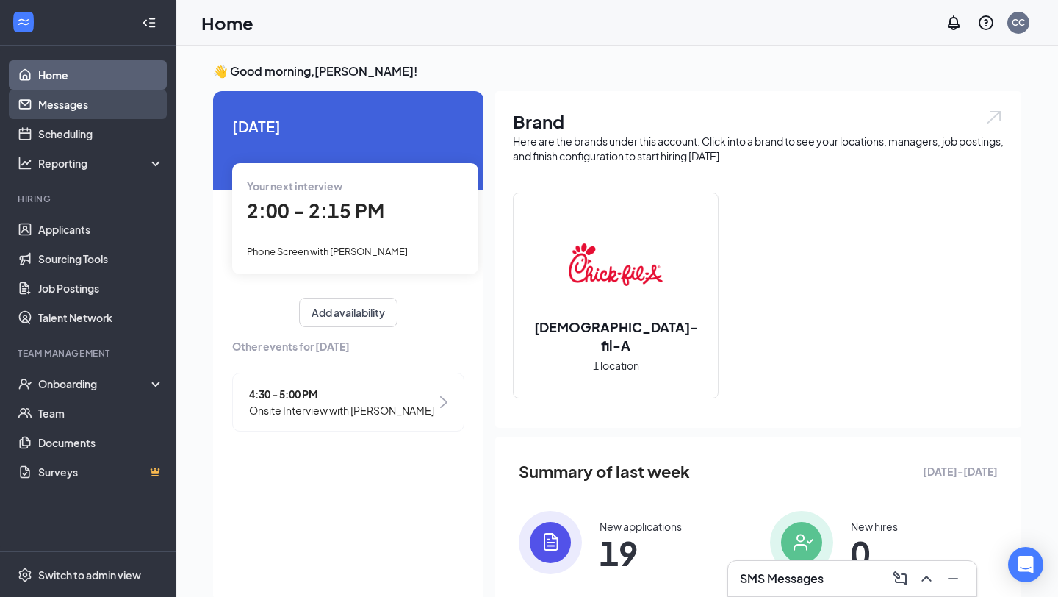
click at [126, 98] on link "Messages" at bounding box center [101, 104] width 126 height 29
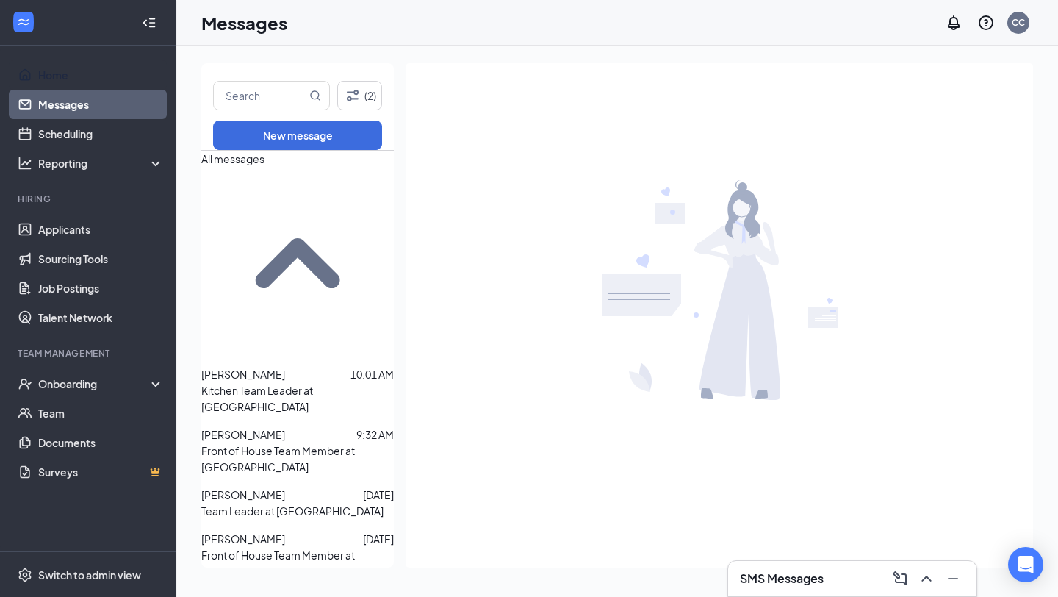
click at [130, 59] on ul "Home Messages Scheduling Reporting Hiring Applicants Sourcing Tools Job Posting…" at bounding box center [88, 299] width 176 height 506
click at [130, 75] on link "Home" at bounding box center [101, 74] width 126 height 29
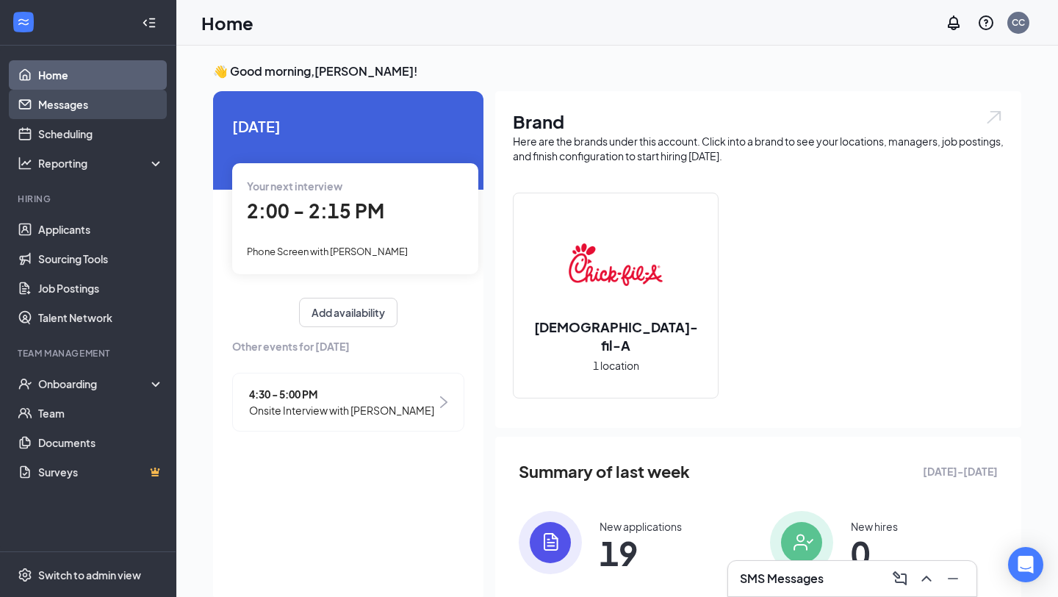
click at [123, 107] on link "Messages" at bounding box center [101, 104] width 126 height 29
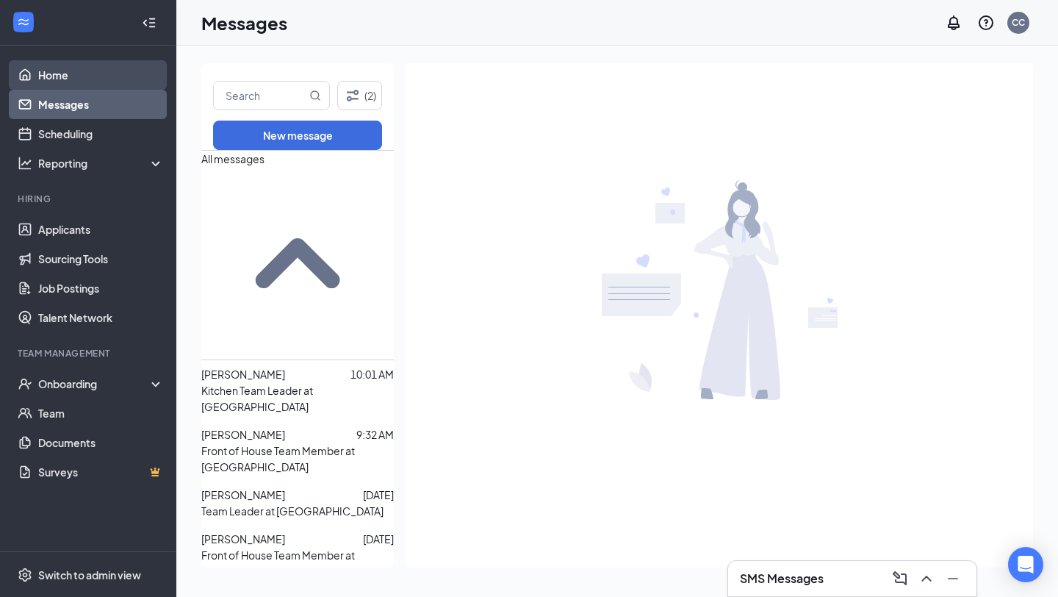
click at [113, 82] on link "Home" at bounding box center [101, 74] width 126 height 29
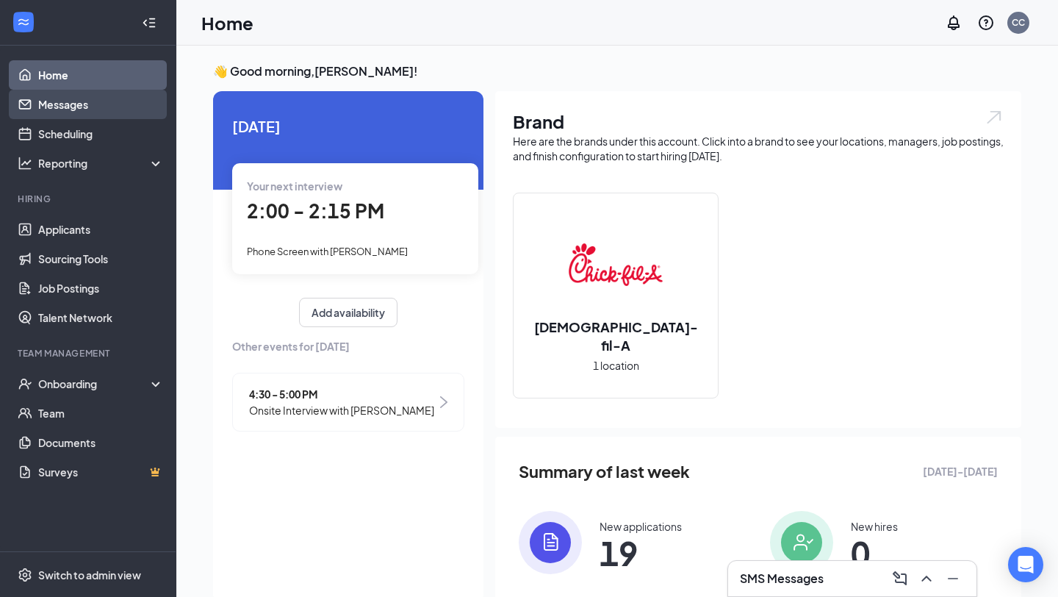
click at [113, 100] on link "Messages" at bounding box center [101, 104] width 126 height 29
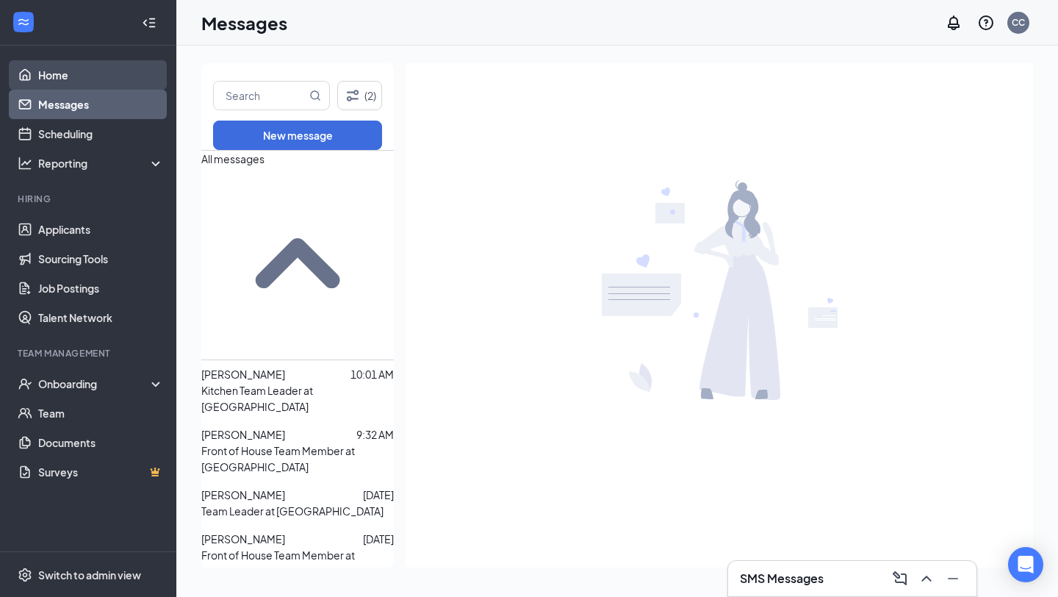
click at [110, 78] on link "Home" at bounding box center [101, 74] width 126 height 29
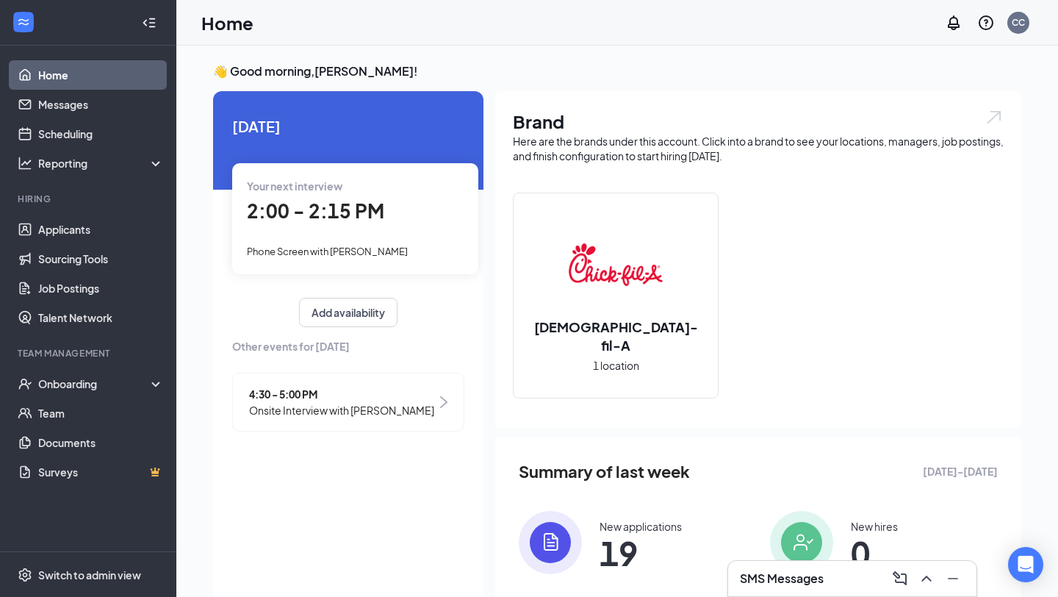
click at [111, 85] on link "Home" at bounding box center [101, 74] width 126 height 29
click at [112, 98] on link "Messages" at bounding box center [101, 104] width 126 height 29
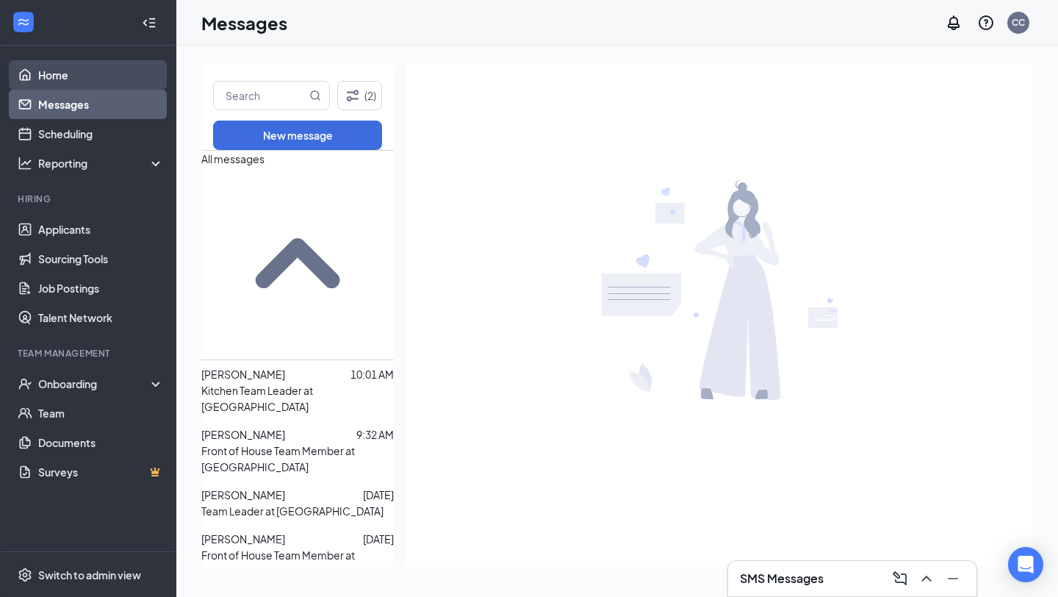
click at [115, 75] on link "Home" at bounding box center [101, 74] width 126 height 29
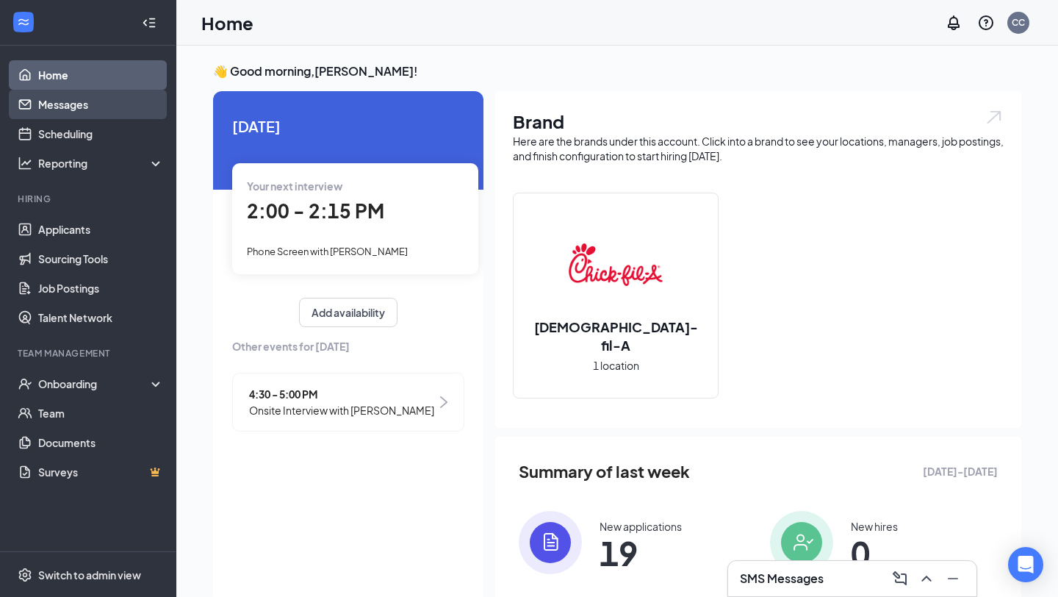
click at [87, 99] on link "Messages" at bounding box center [101, 104] width 126 height 29
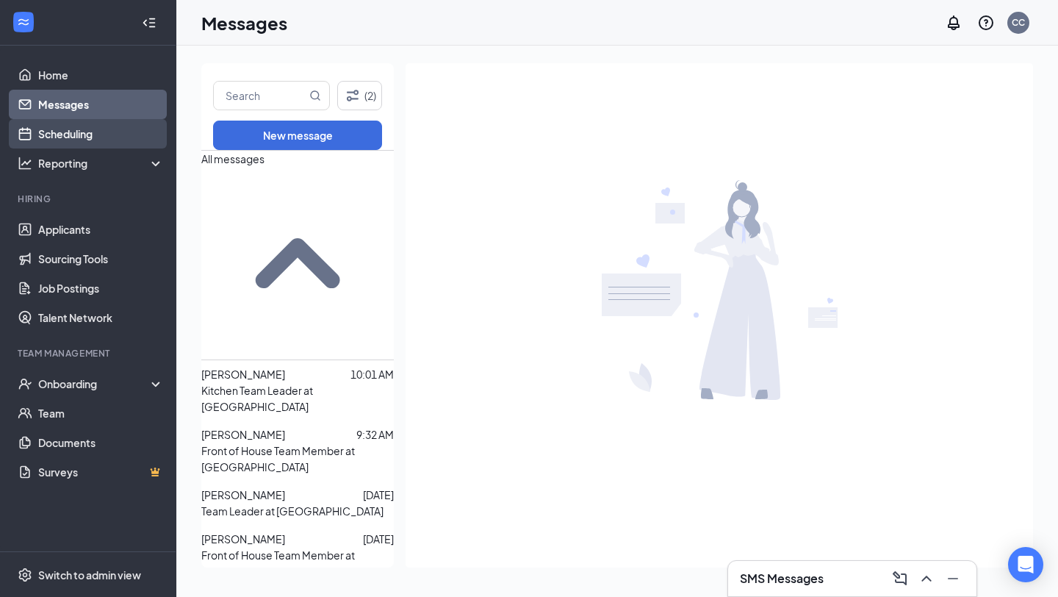
click at [57, 131] on link "Scheduling" at bounding box center [101, 133] width 126 height 29
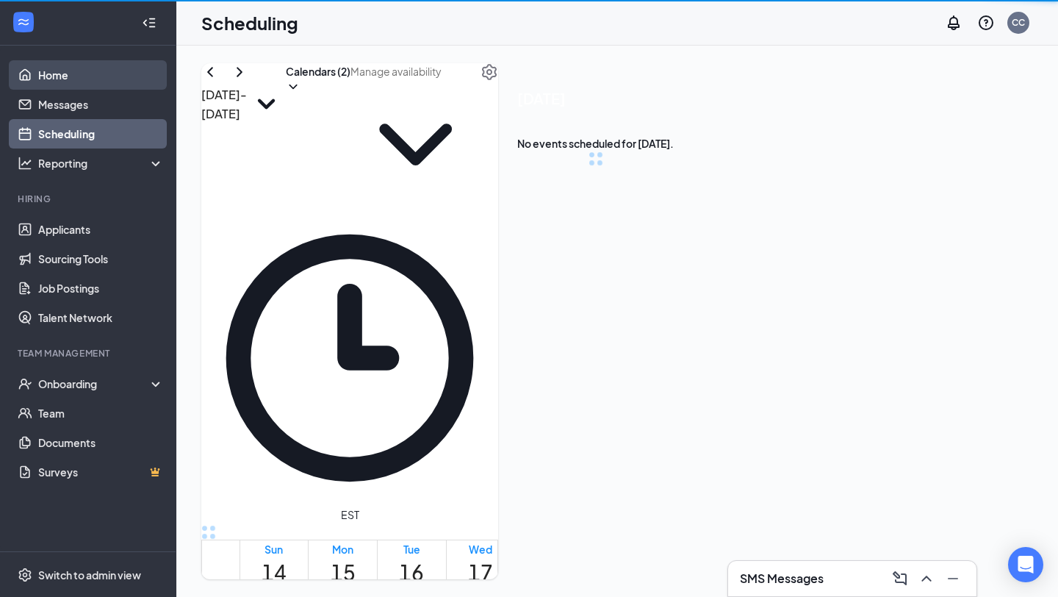
scroll to position [722, 0]
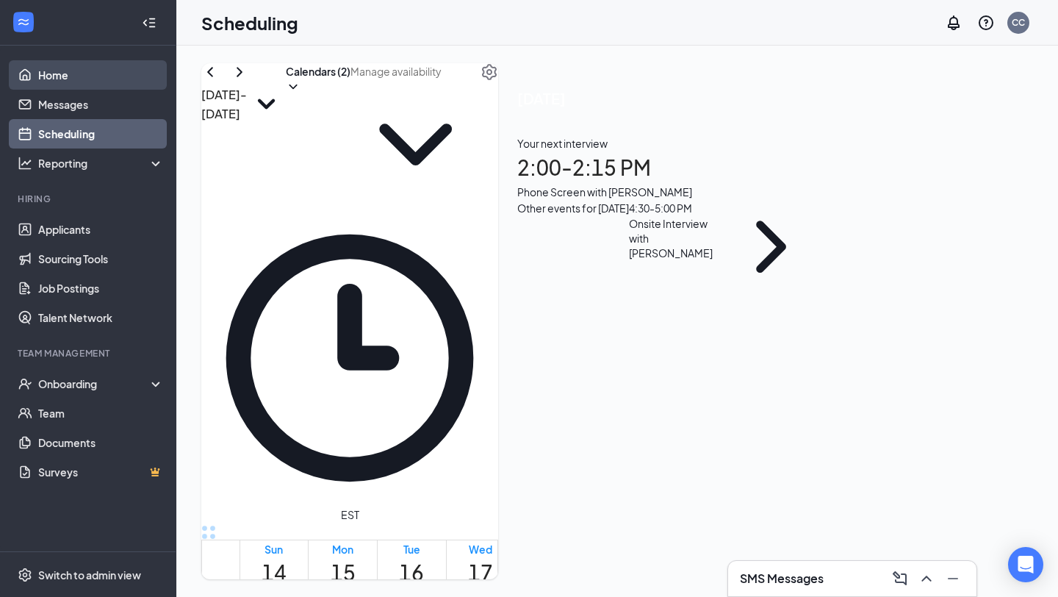
click at [90, 65] on link "Home" at bounding box center [101, 74] width 126 height 29
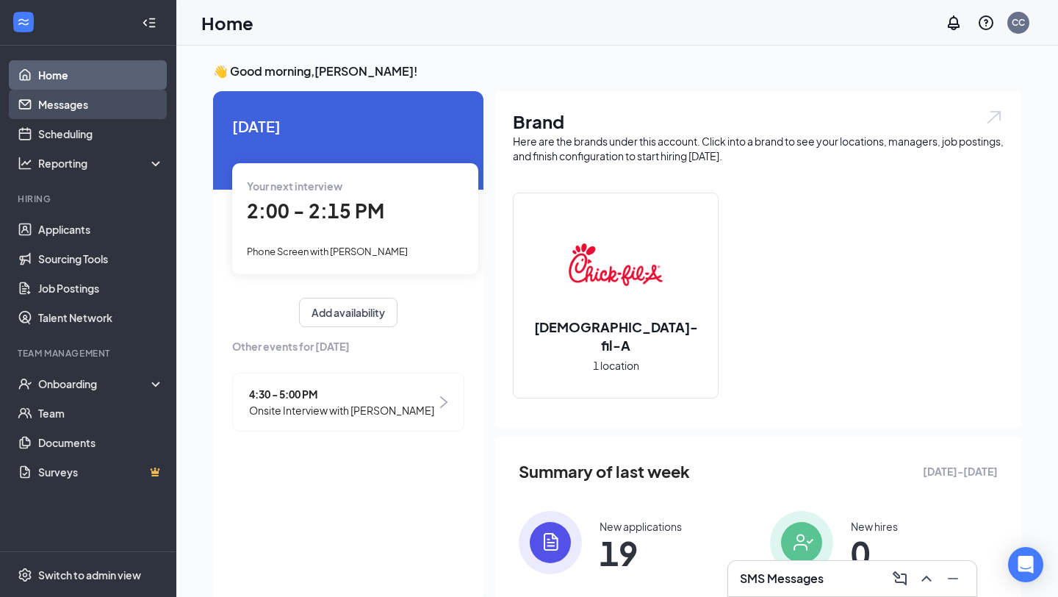
click at [109, 104] on link "Messages" at bounding box center [101, 104] width 126 height 29
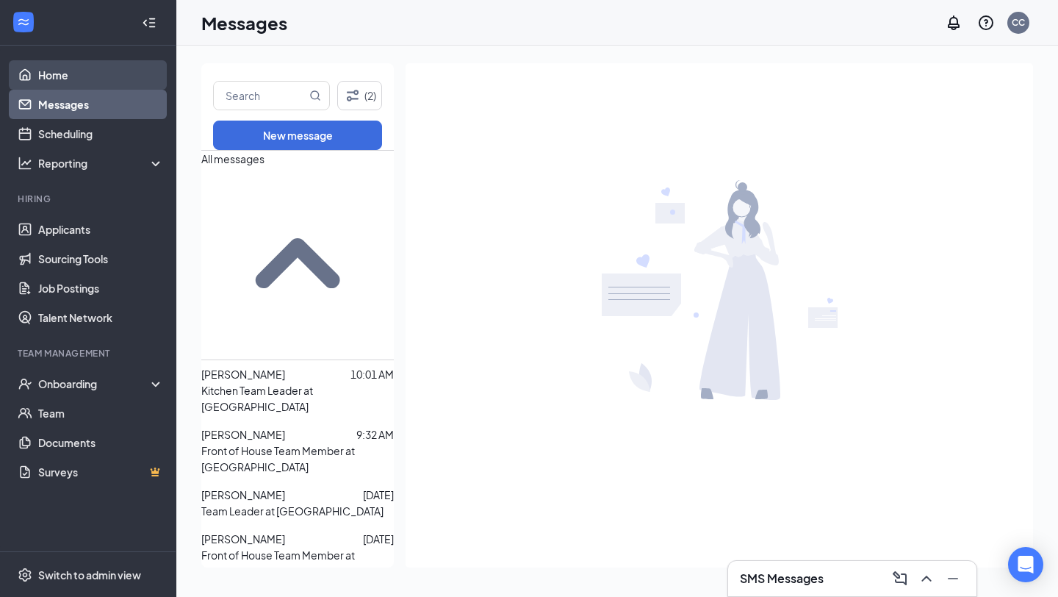
click at [101, 68] on link "Home" at bounding box center [101, 74] width 126 height 29
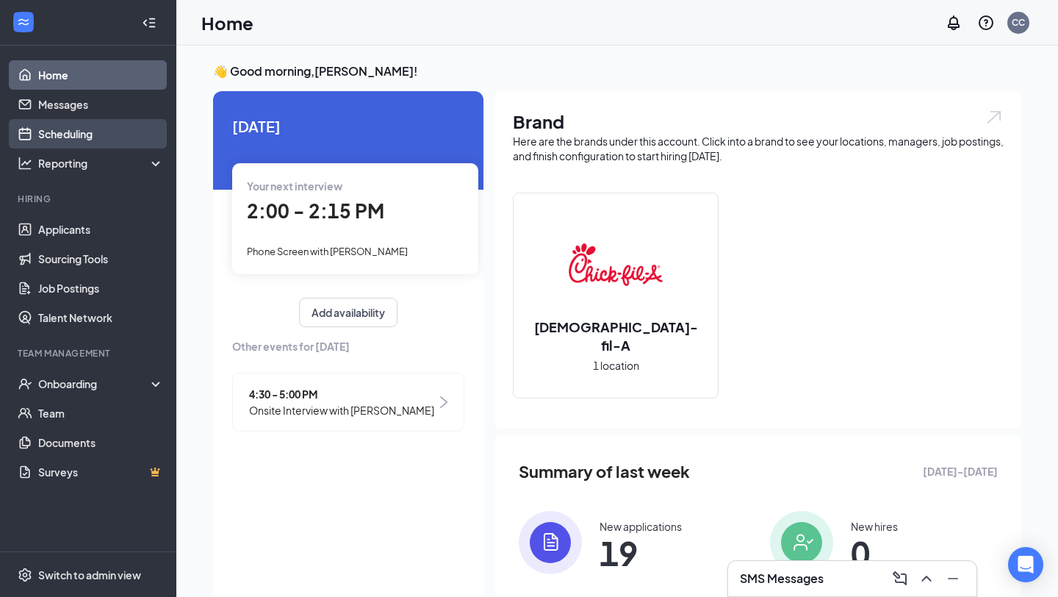
click at [116, 129] on link "Scheduling" at bounding box center [101, 133] width 126 height 29
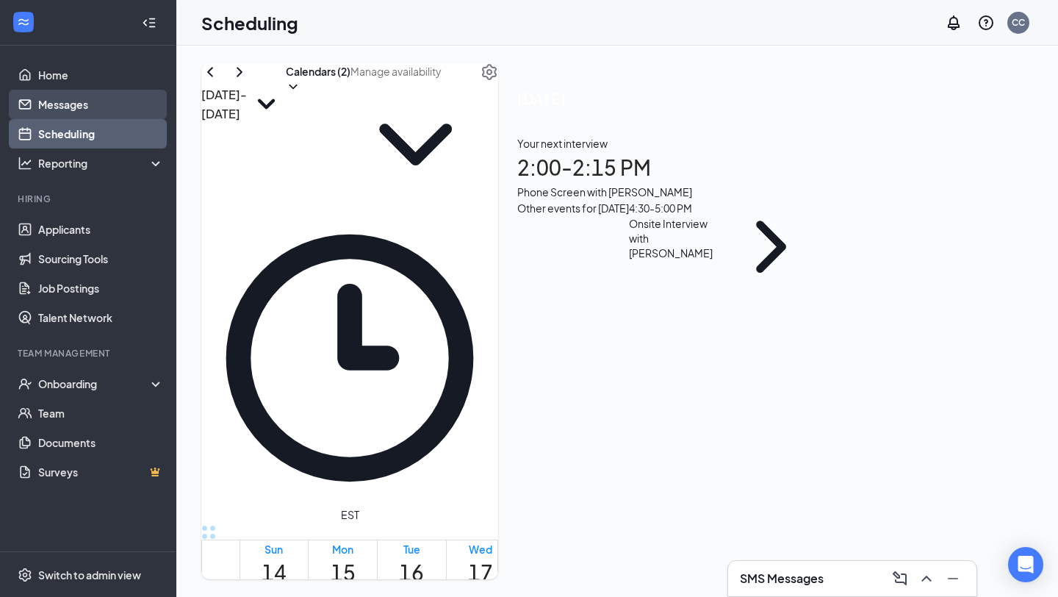
scroll to position [722, 0]
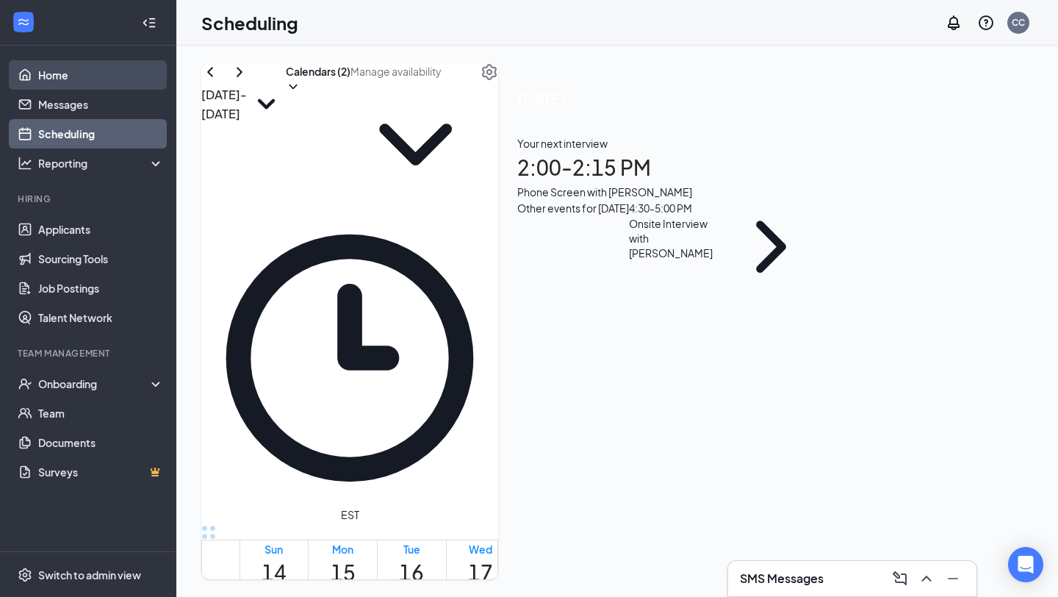
click at [120, 82] on link "Home" at bounding box center [101, 74] width 126 height 29
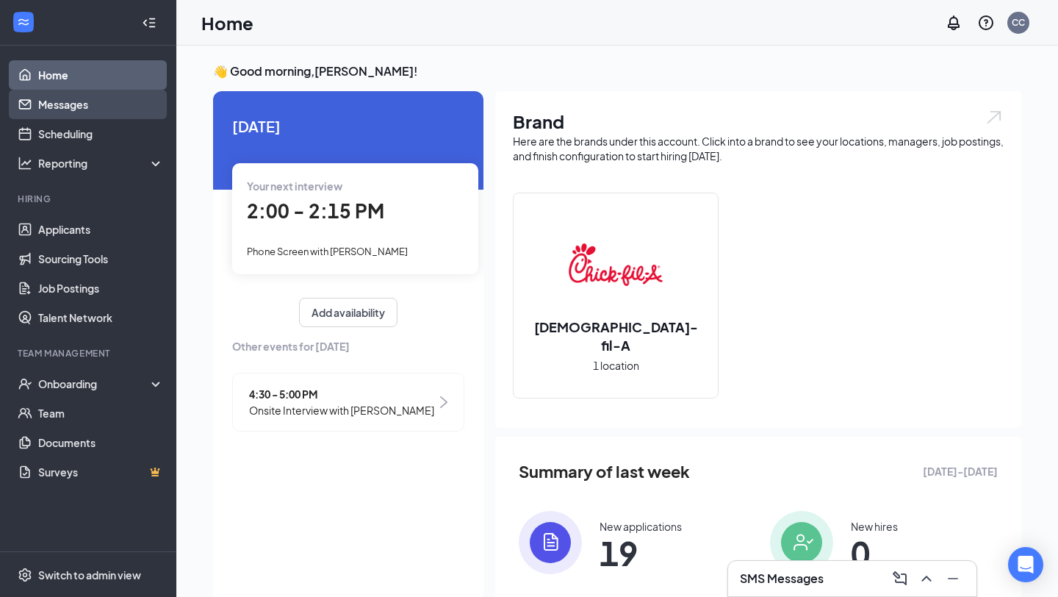
click at [126, 104] on link "Messages" at bounding box center [101, 104] width 126 height 29
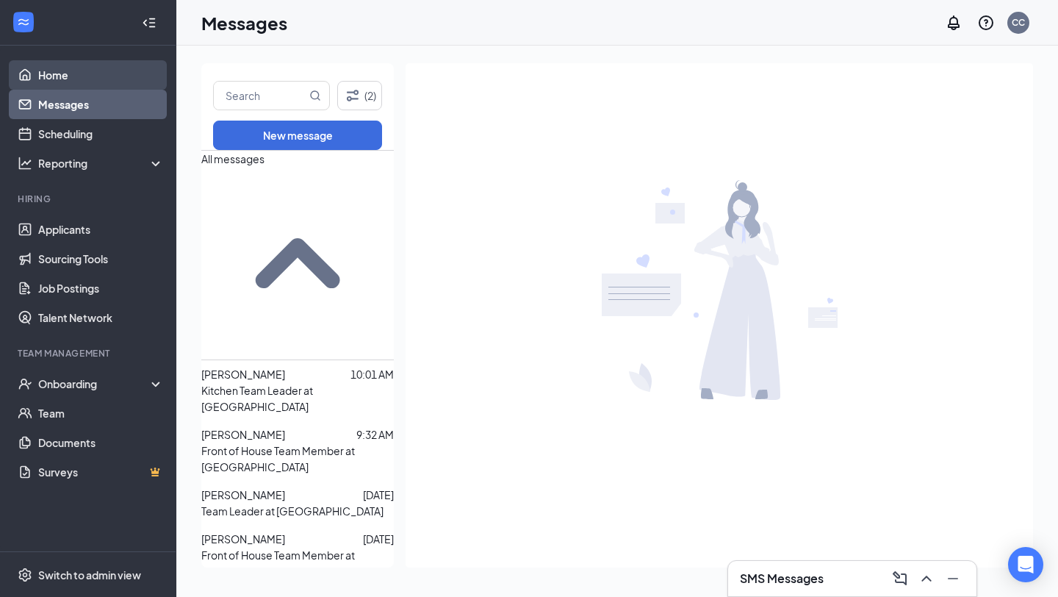
click at [125, 79] on link "Home" at bounding box center [101, 74] width 126 height 29
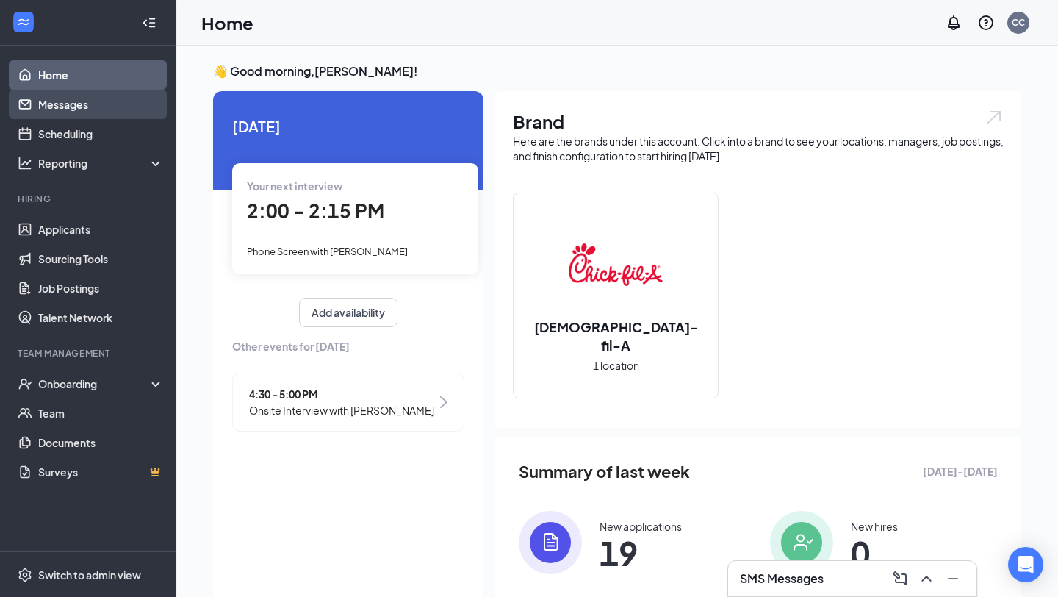
click at [125, 117] on link "Messages" at bounding box center [101, 104] width 126 height 29
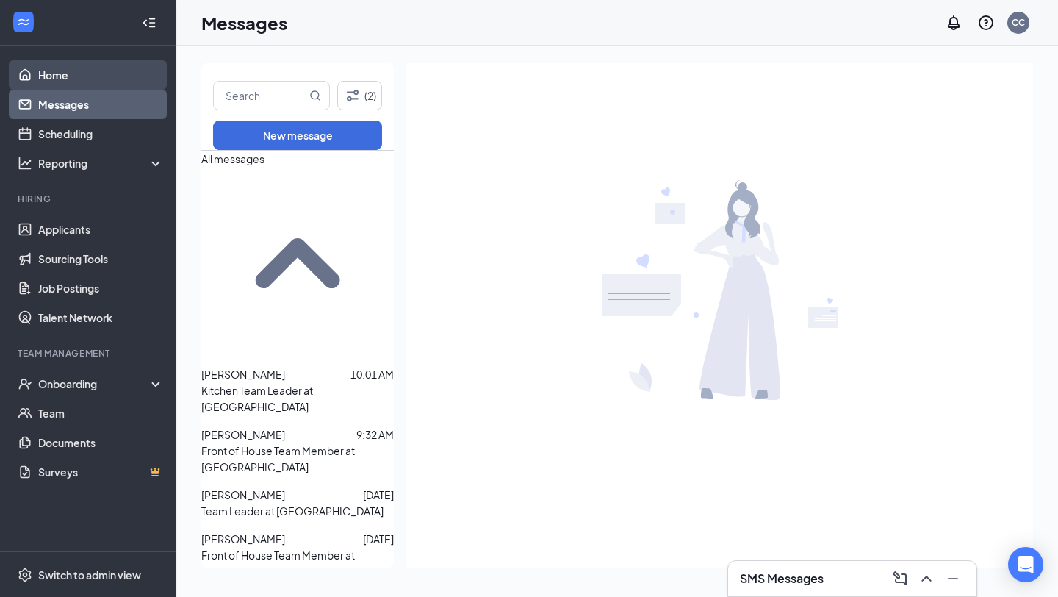
click at [126, 70] on link "Home" at bounding box center [101, 74] width 126 height 29
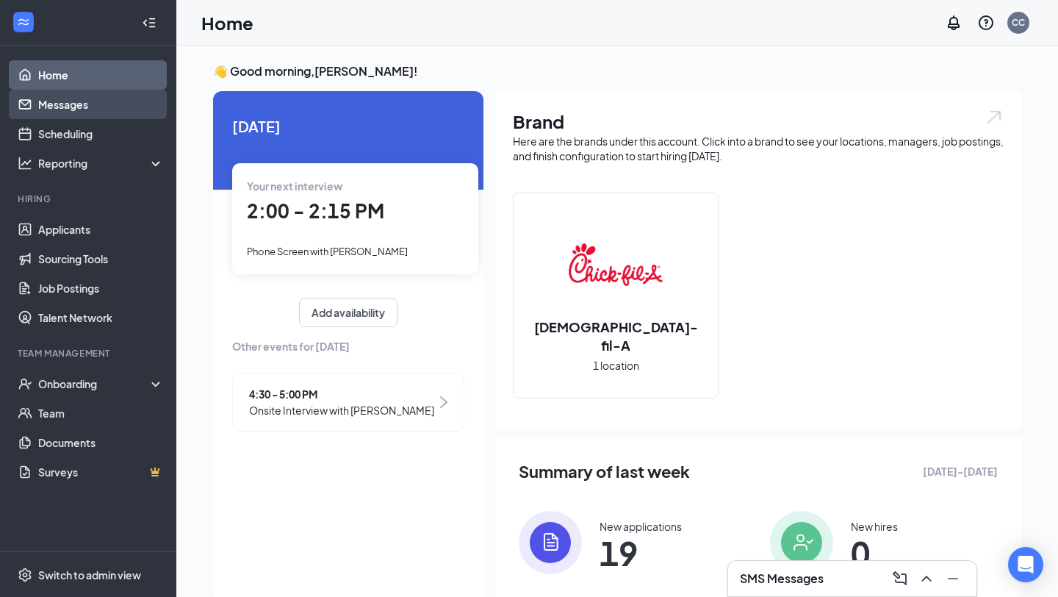
click at [128, 103] on link "Messages" at bounding box center [101, 104] width 126 height 29
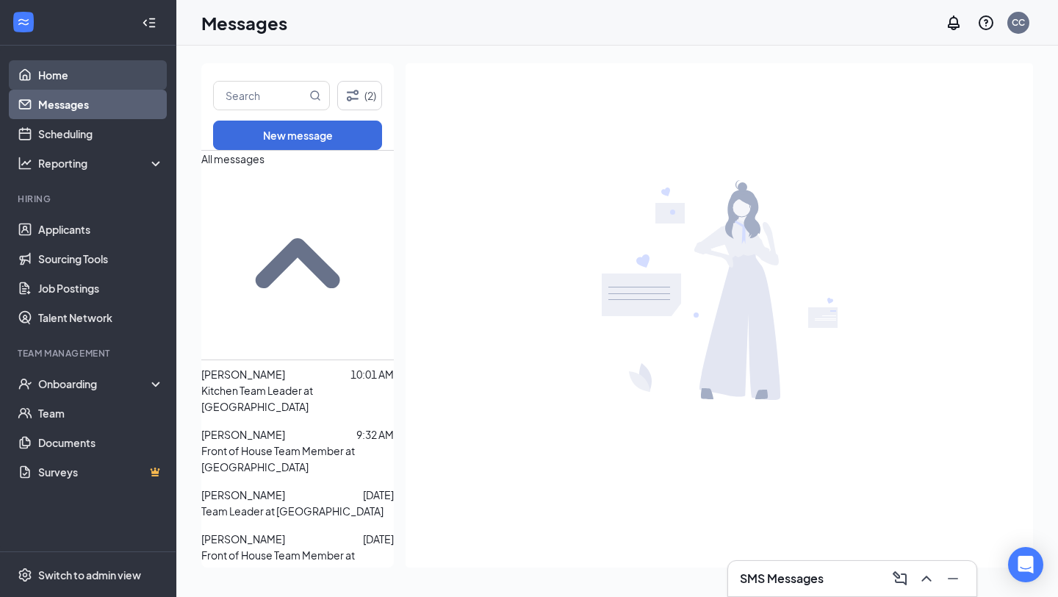
click at [121, 71] on link "Home" at bounding box center [101, 74] width 126 height 29
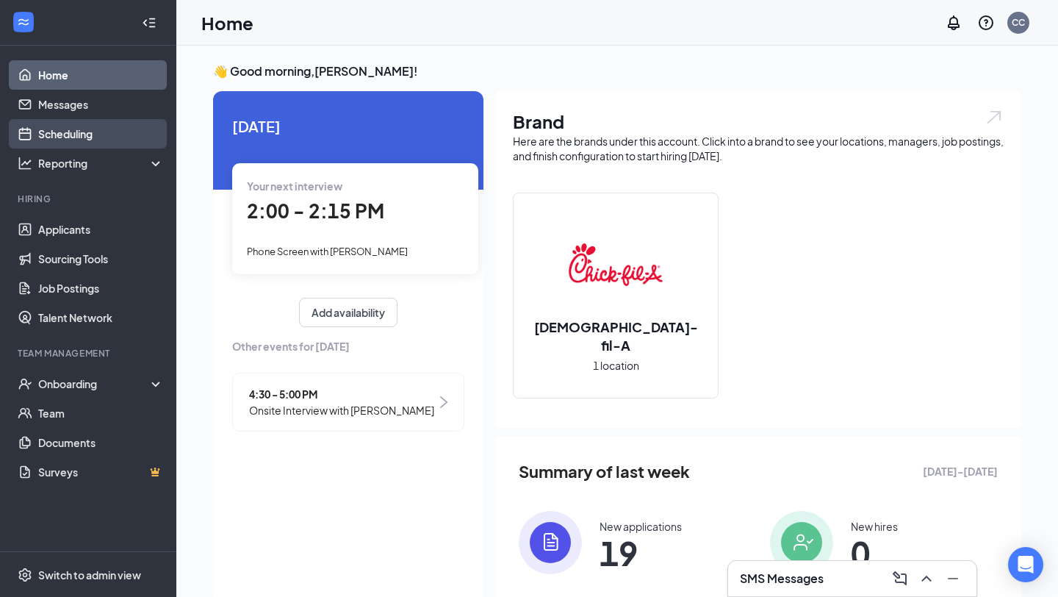
click at [96, 136] on link "Scheduling" at bounding box center [101, 133] width 126 height 29
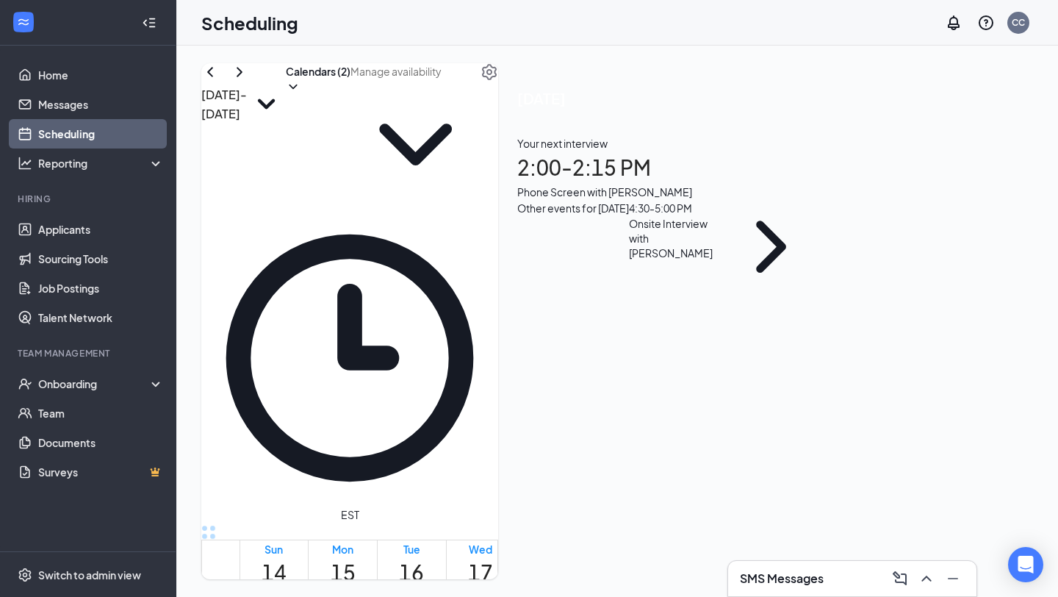
scroll to position [722, 0]
click at [94, 79] on link "Home" at bounding box center [101, 74] width 126 height 29
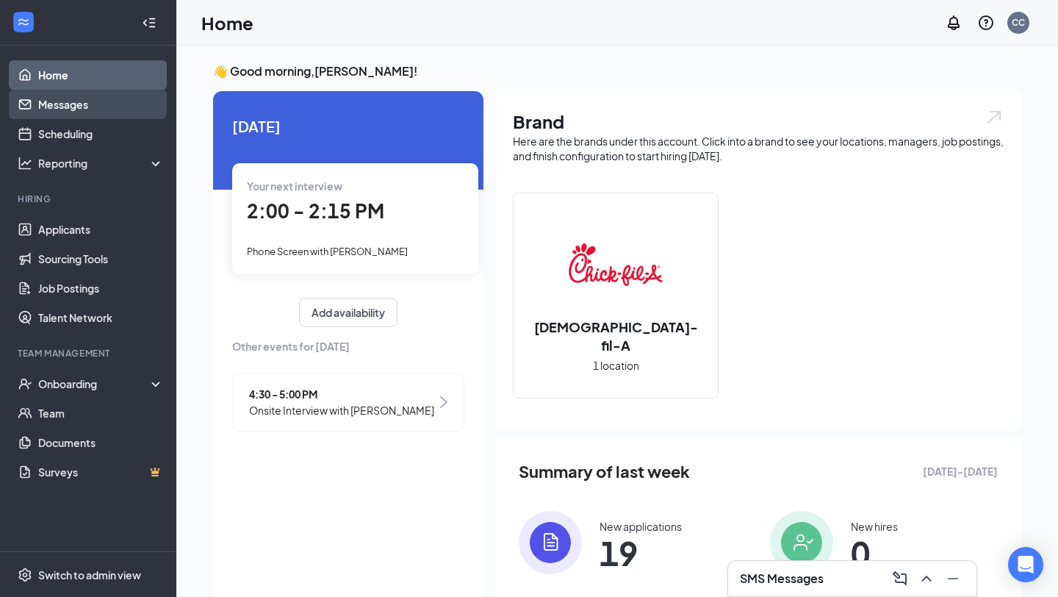
click at [97, 107] on link "Messages" at bounding box center [101, 104] width 126 height 29
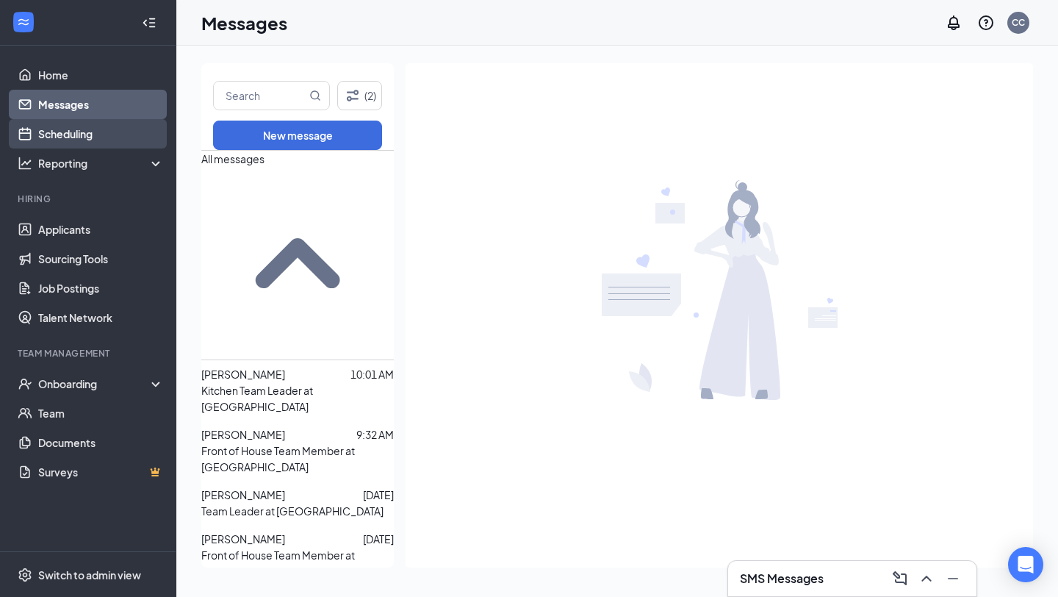
click at [105, 132] on link "Scheduling" at bounding box center [101, 133] width 126 height 29
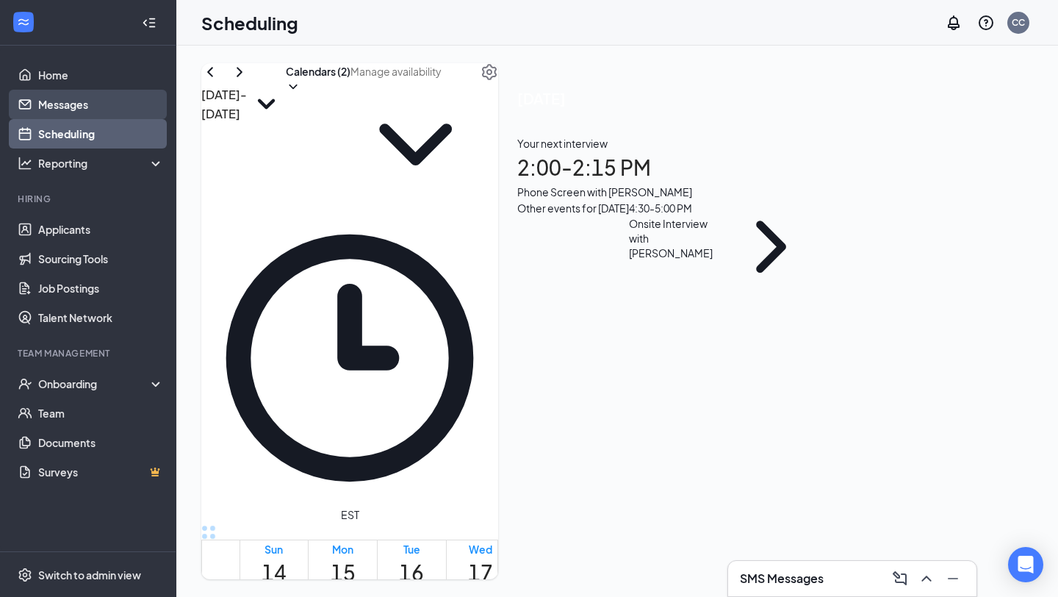
scroll to position [722, 0]
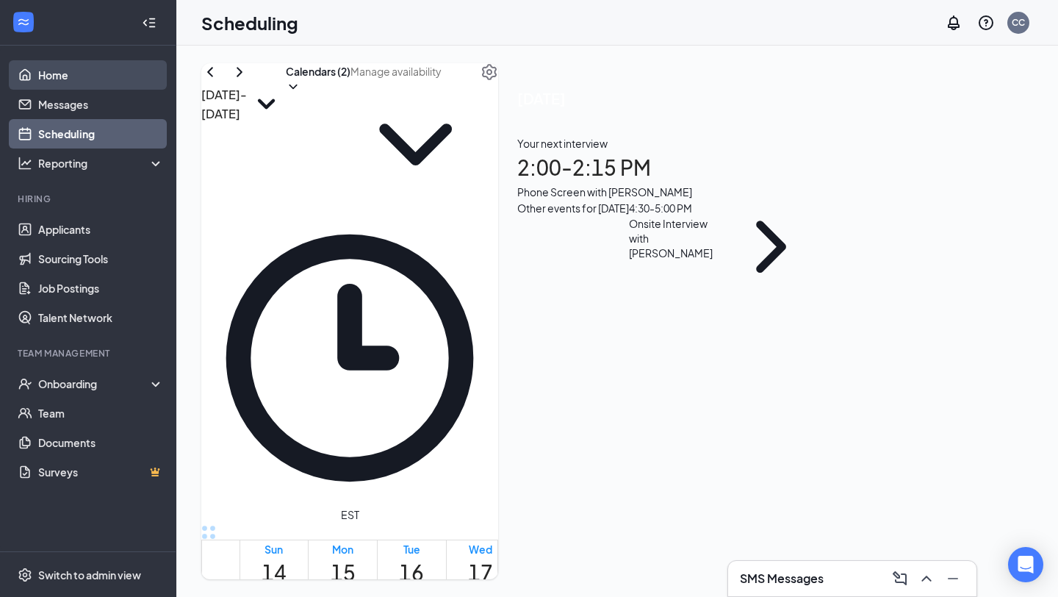
click at [110, 76] on link "Home" at bounding box center [101, 74] width 126 height 29
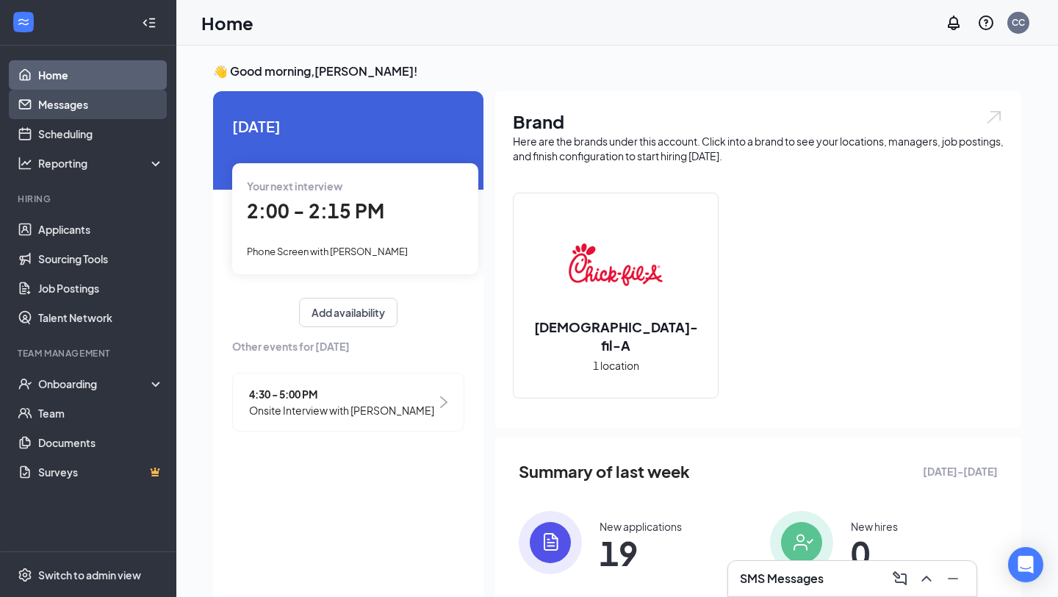
click at [65, 114] on link "Messages" at bounding box center [101, 104] width 126 height 29
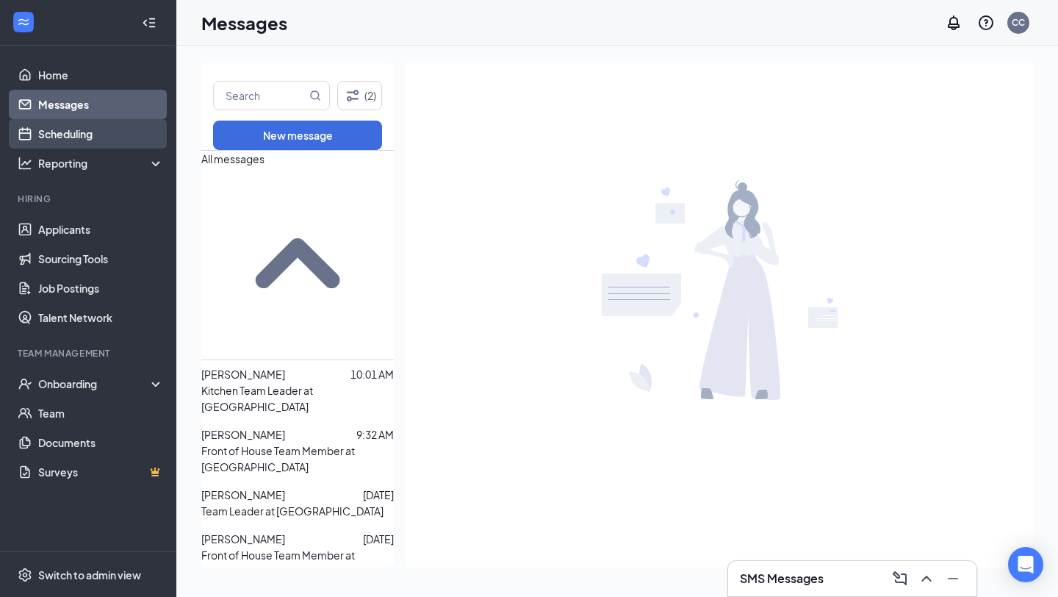
click at [76, 135] on link "Scheduling" at bounding box center [101, 133] width 126 height 29
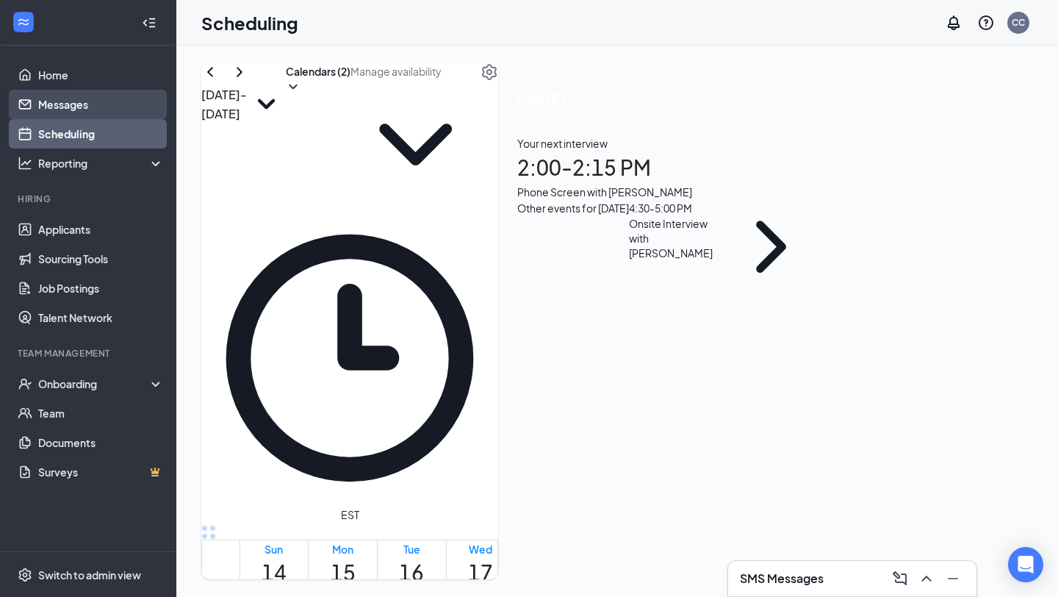
scroll to position [722, 0]
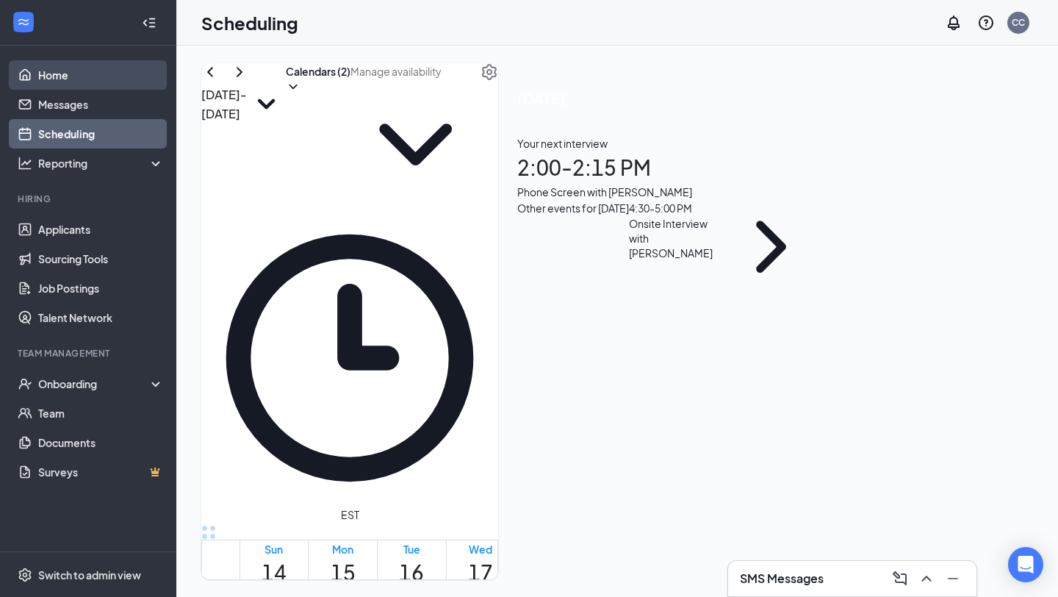
click at [118, 79] on link "Home" at bounding box center [101, 74] width 126 height 29
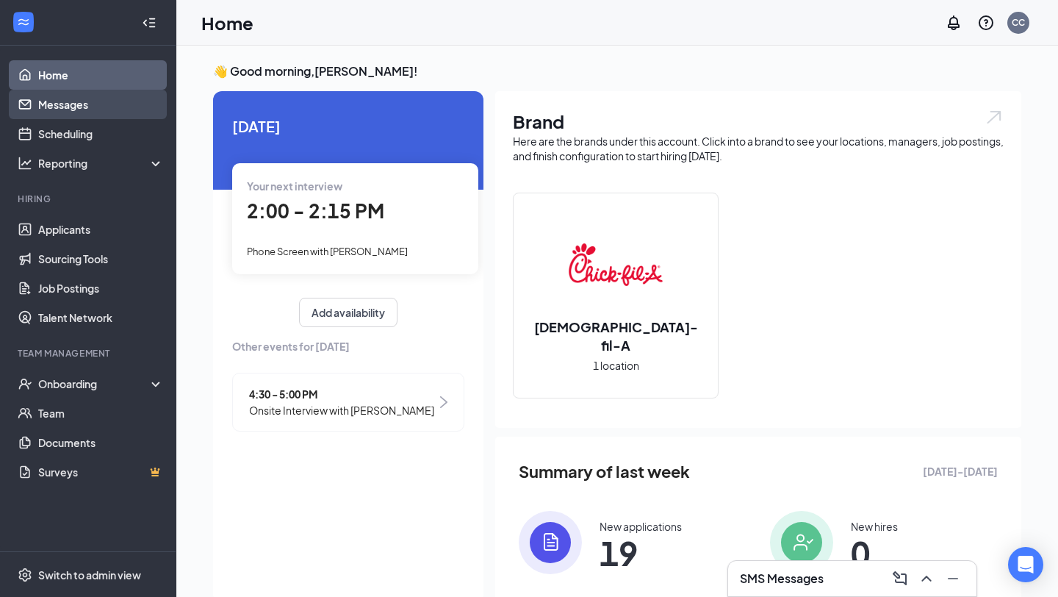
click at [120, 105] on link "Messages" at bounding box center [101, 104] width 126 height 29
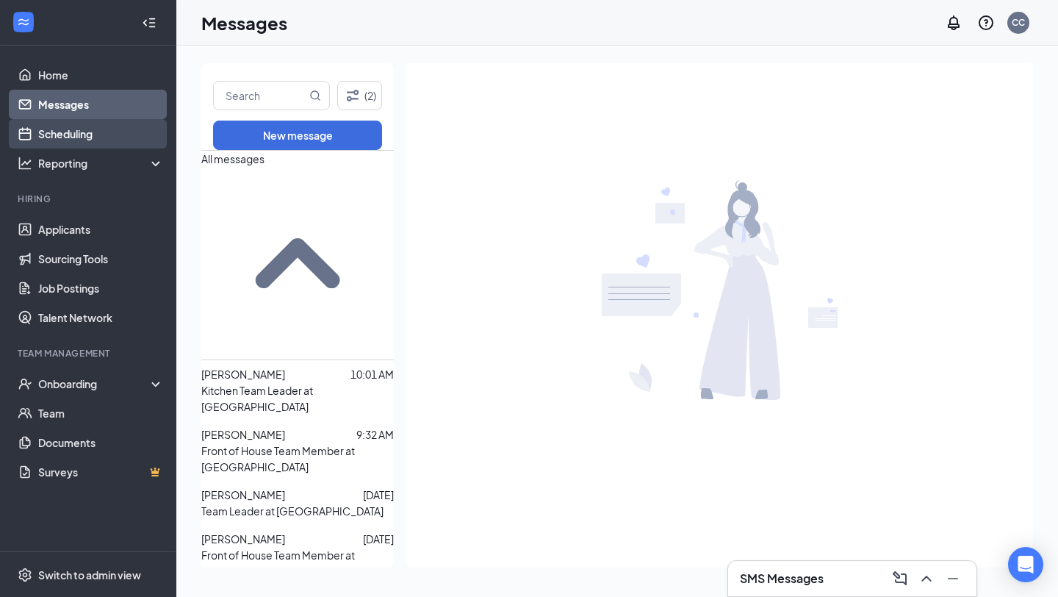
click at [129, 132] on link "Scheduling" at bounding box center [101, 133] width 126 height 29
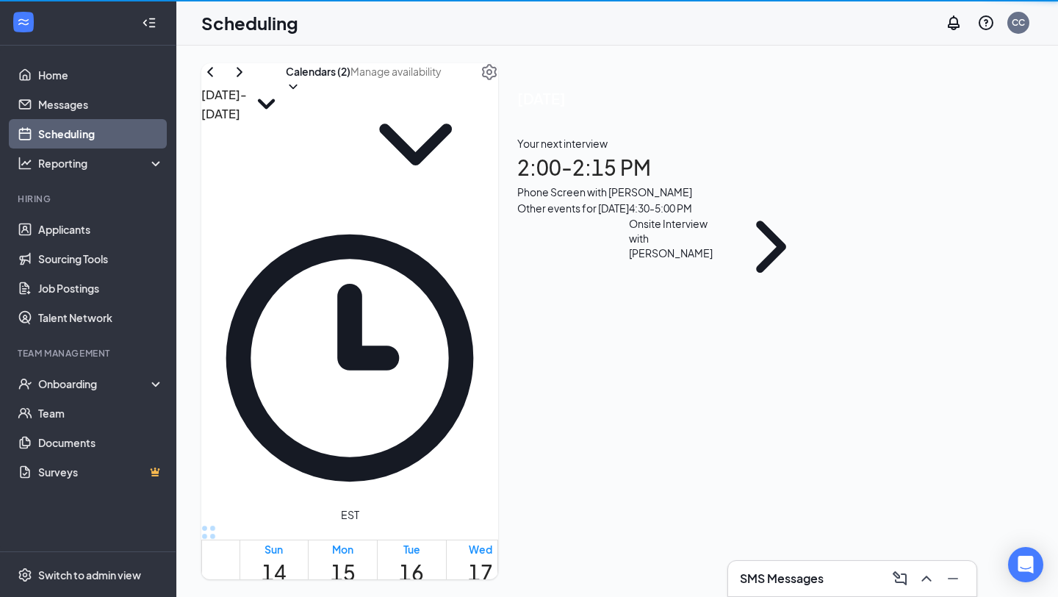
scroll to position [722, 0]
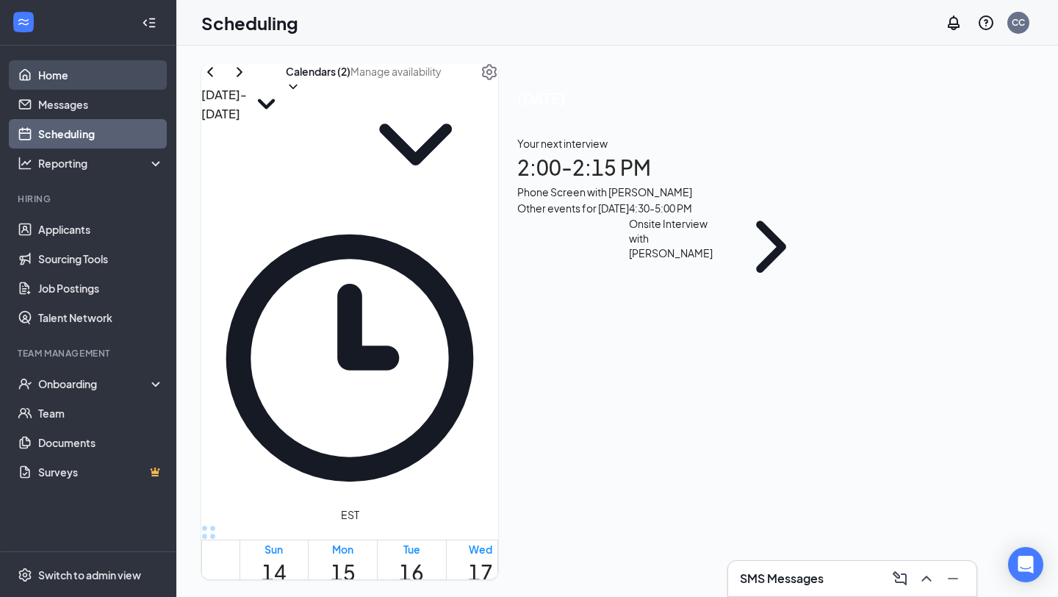
click at [137, 77] on link "Home" at bounding box center [101, 74] width 126 height 29
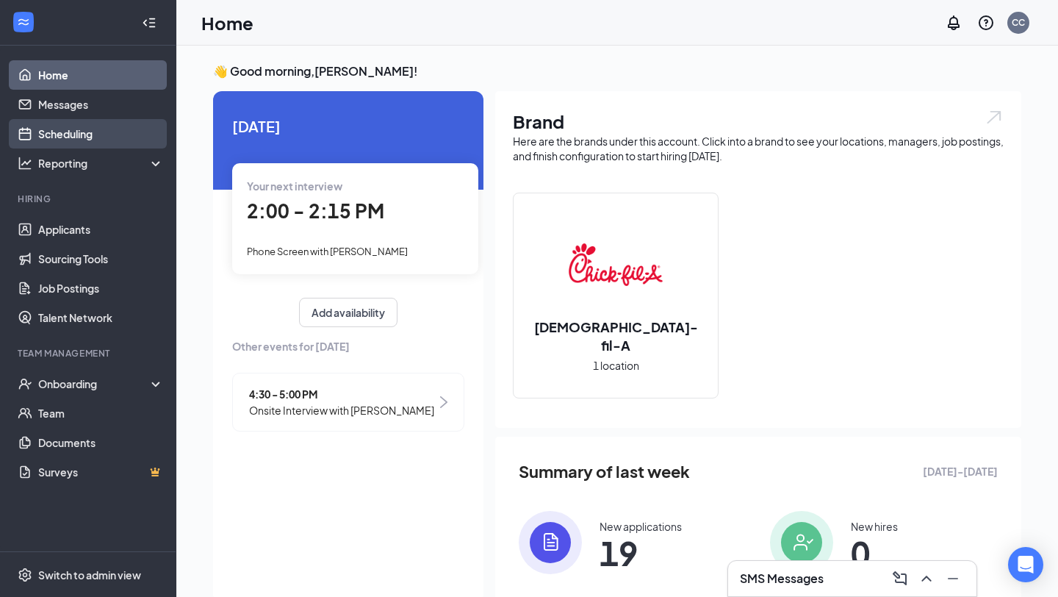
click at [141, 137] on link "Scheduling" at bounding box center [101, 133] width 126 height 29
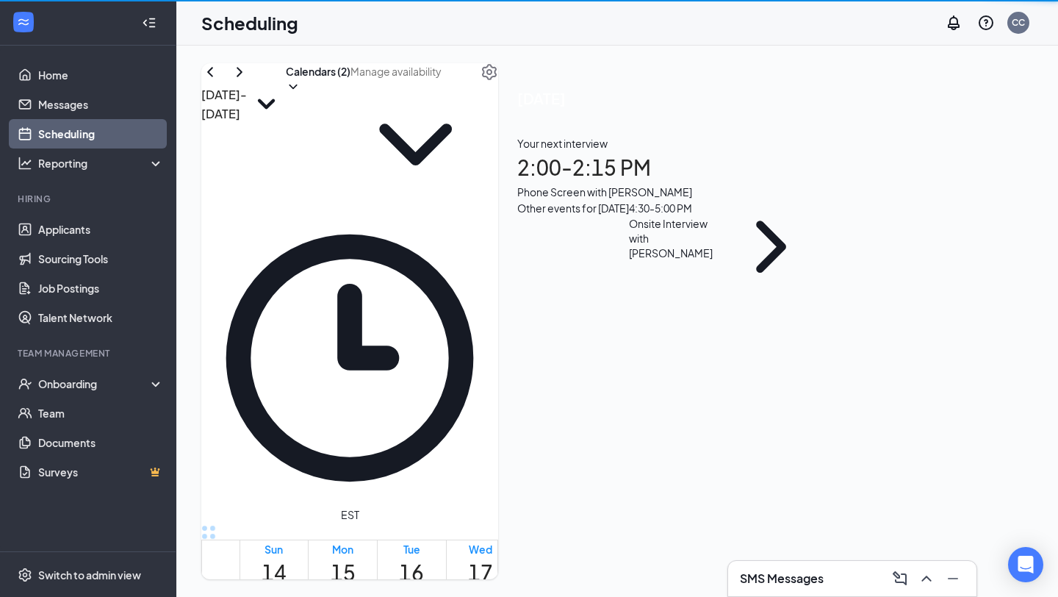
scroll to position [722, 0]
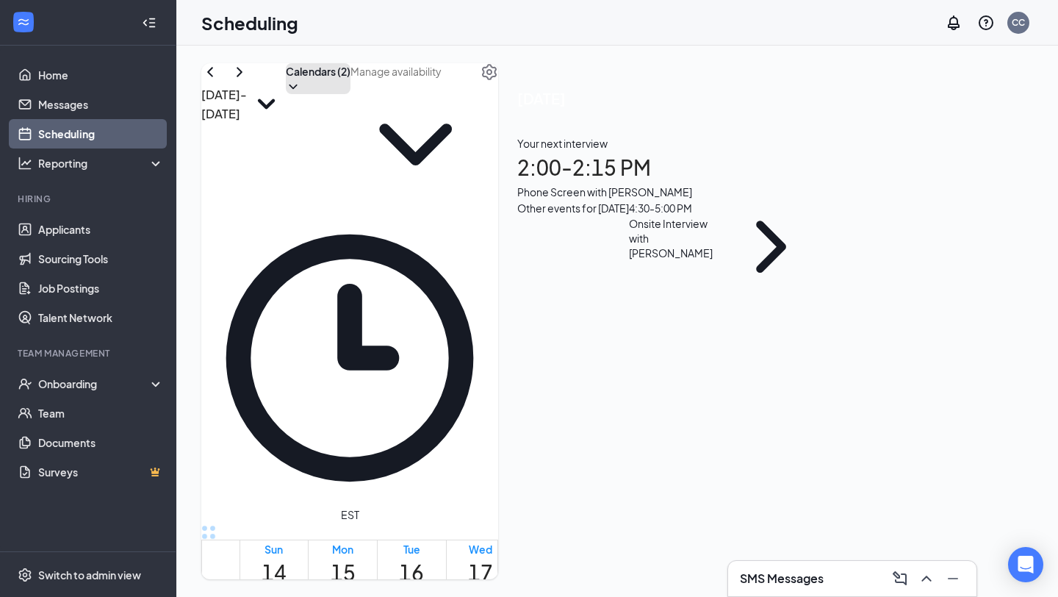
click at [351, 94] on button "Calendars (2)" at bounding box center [318, 78] width 65 height 31
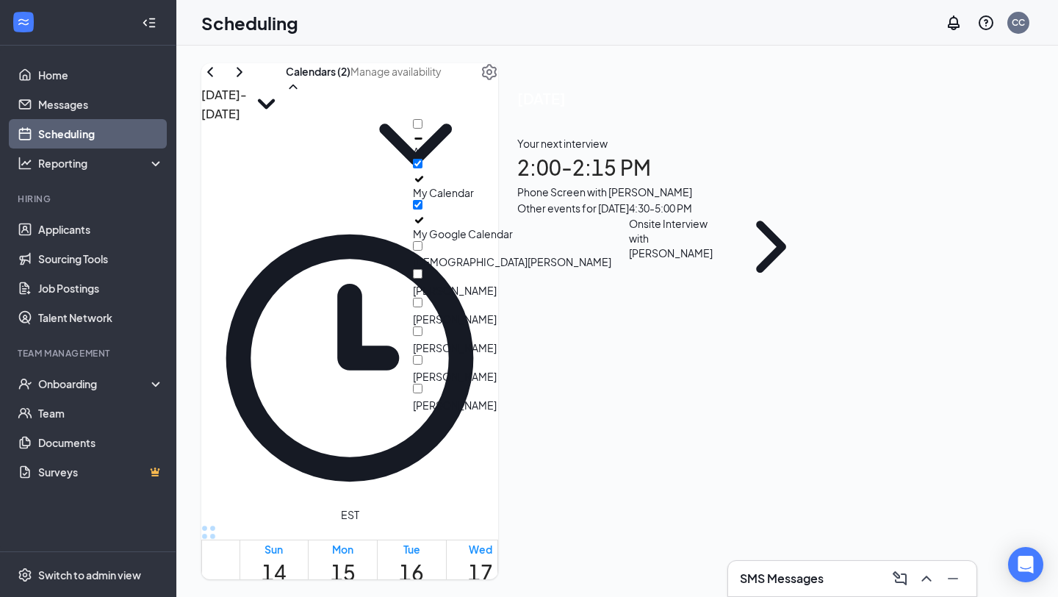
click at [498, 69] on div "[DATE] - [DATE] Calendars (2) EST Sun 14 Mon 15 Tue 16 Wed 17 Thu 18 Fri 19 Sat…" at bounding box center [349, 321] width 297 height 516
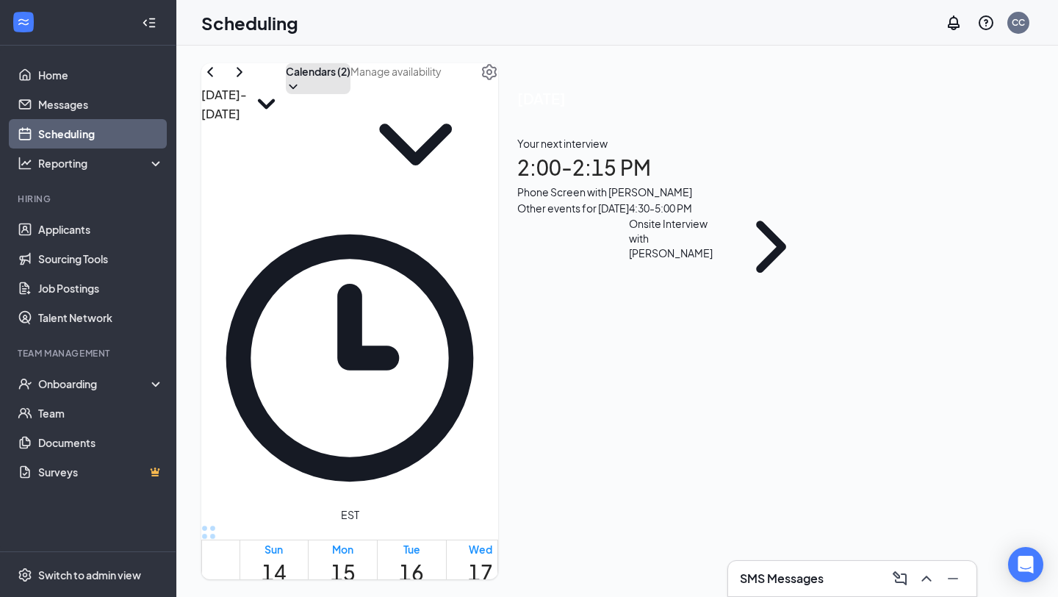
click at [301, 94] on icon "ChevronDown" at bounding box center [293, 86] width 15 height 15
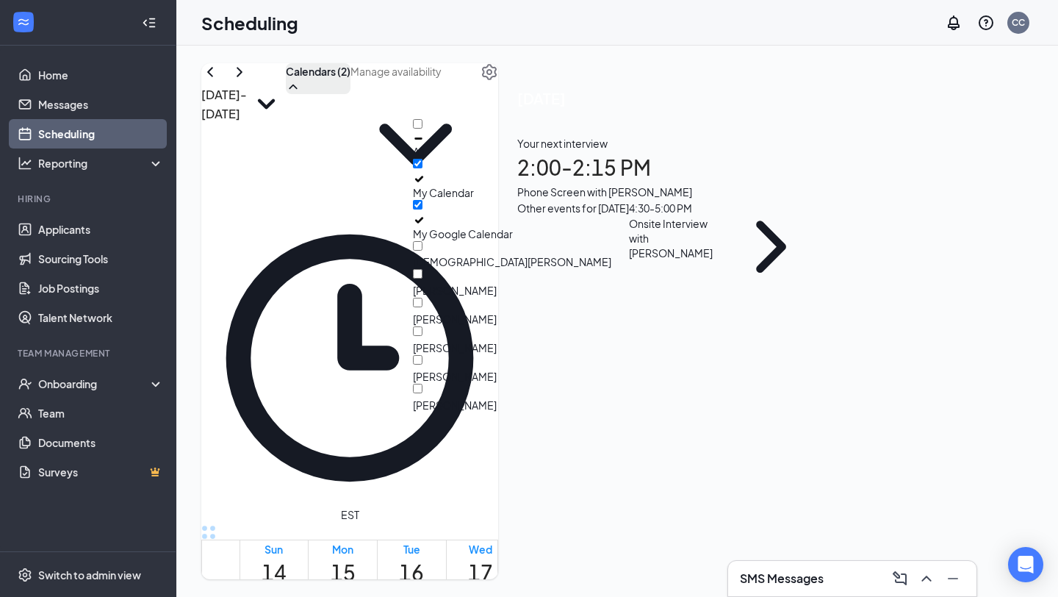
click at [505, 129] on div "All" at bounding box center [512, 139] width 198 height 40
checkbox input "true"
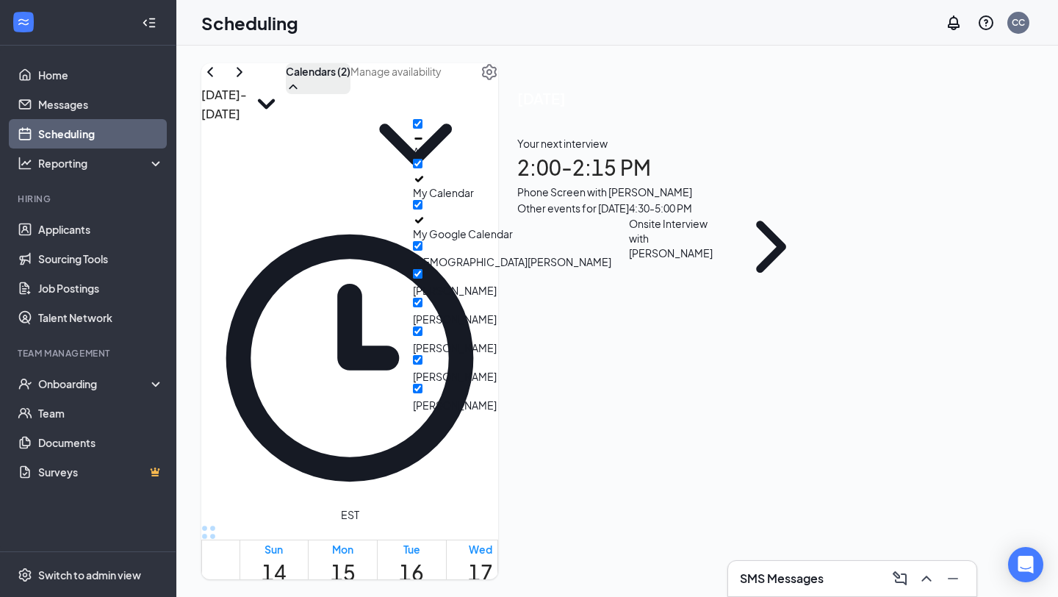
checkbox input "true"
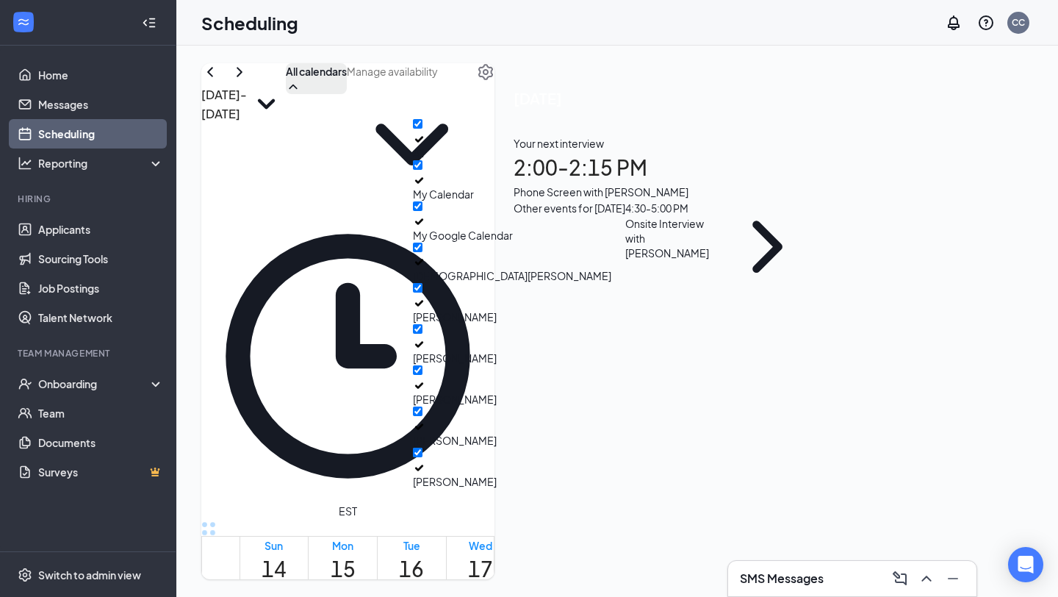
click at [558, 40] on div "Scheduling CC" at bounding box center [617, 23] width 882 height 46
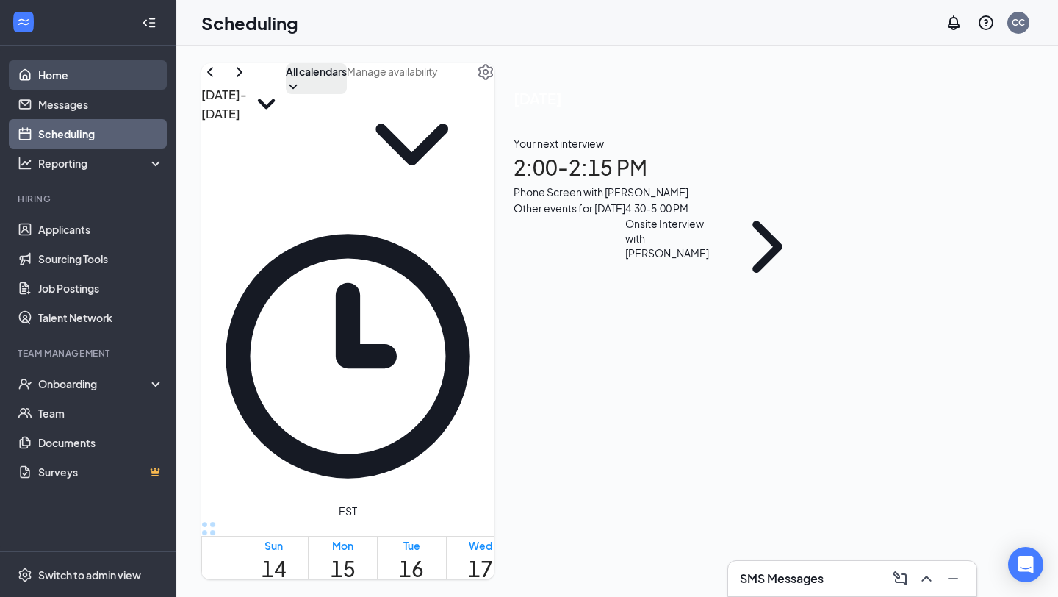
click at [130, 67] on link "Home" at bounding box center [101, 74] width 126 height 29
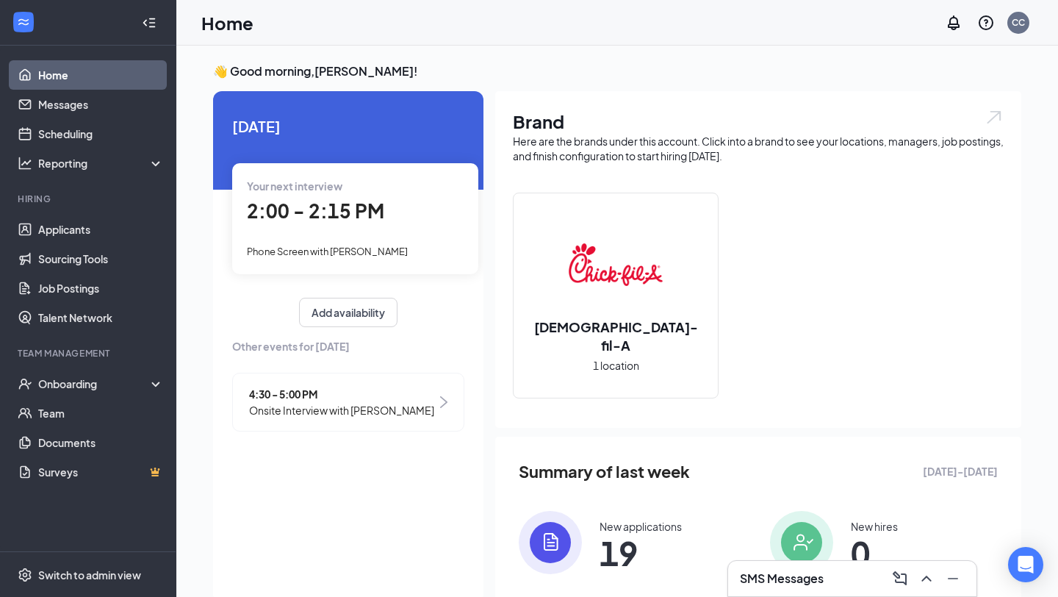
click at [130, 67] on link "Home" at bounding box center [101, 74] width 126 height 29
click at [123, 91] on link "Messages" at bounding box center [101, 104] width 126 height 29
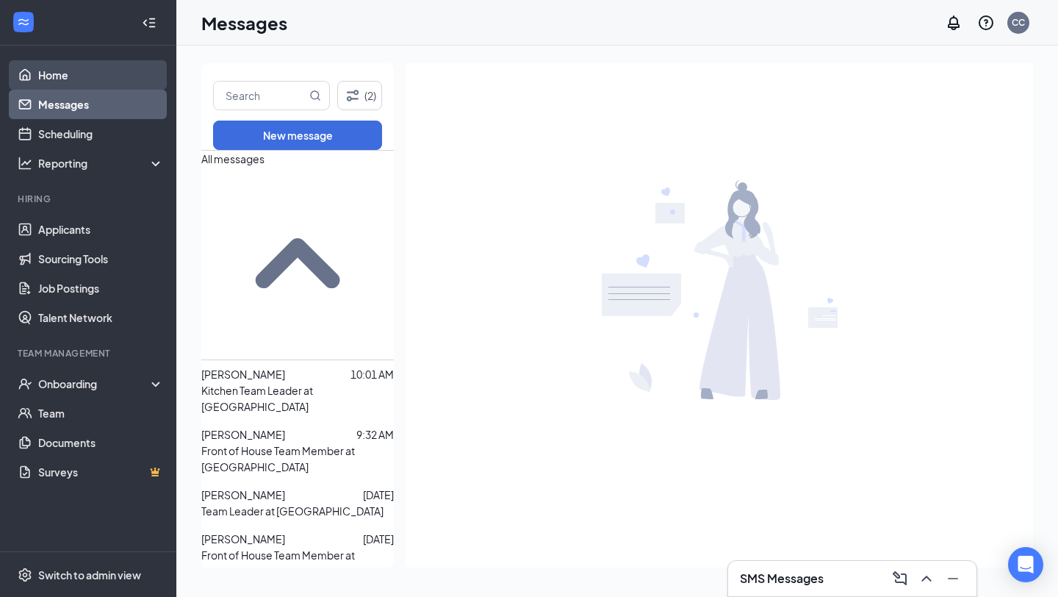
click at [123, 80] on link "Home" at bounding box center [101, 74] width 126 height 29
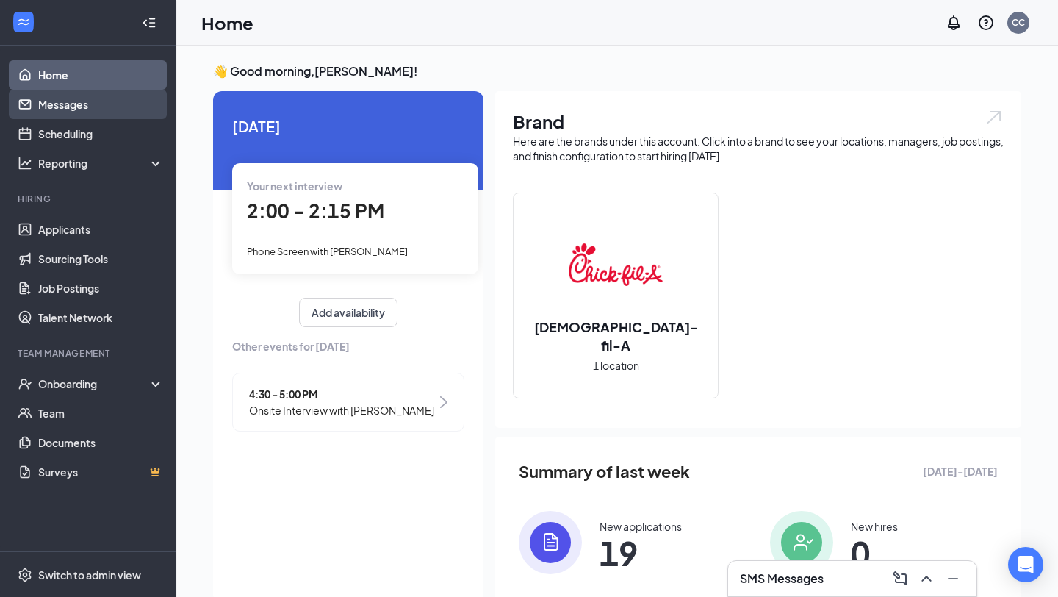
click at [121, 104] on link "Messages" at bounding box center [101, 104] width 126 height 29
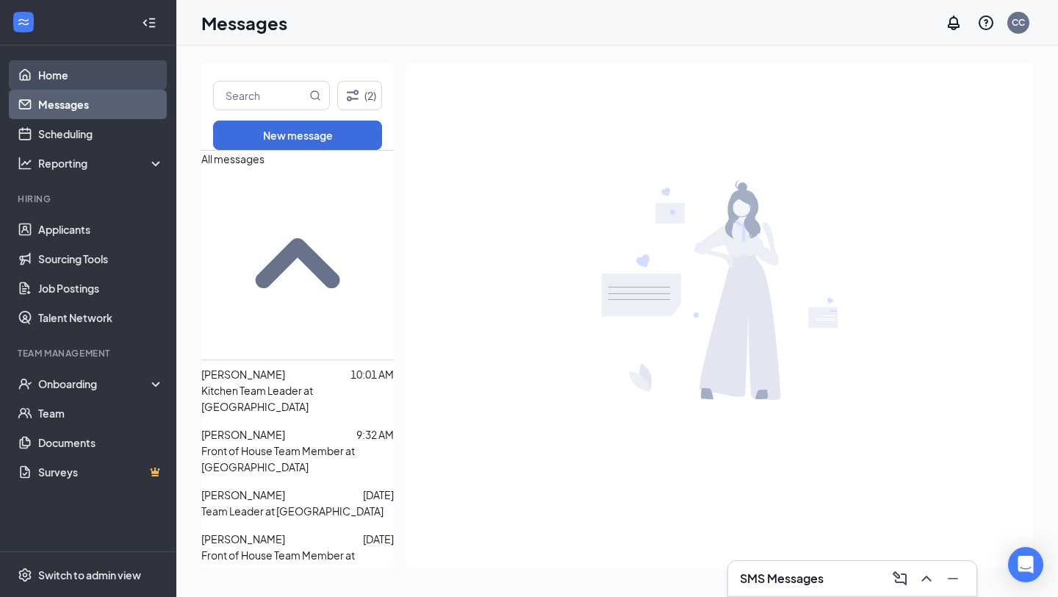
click at [120, 74] on link "Home" at bounding box center [101, 74] width 126 height 29
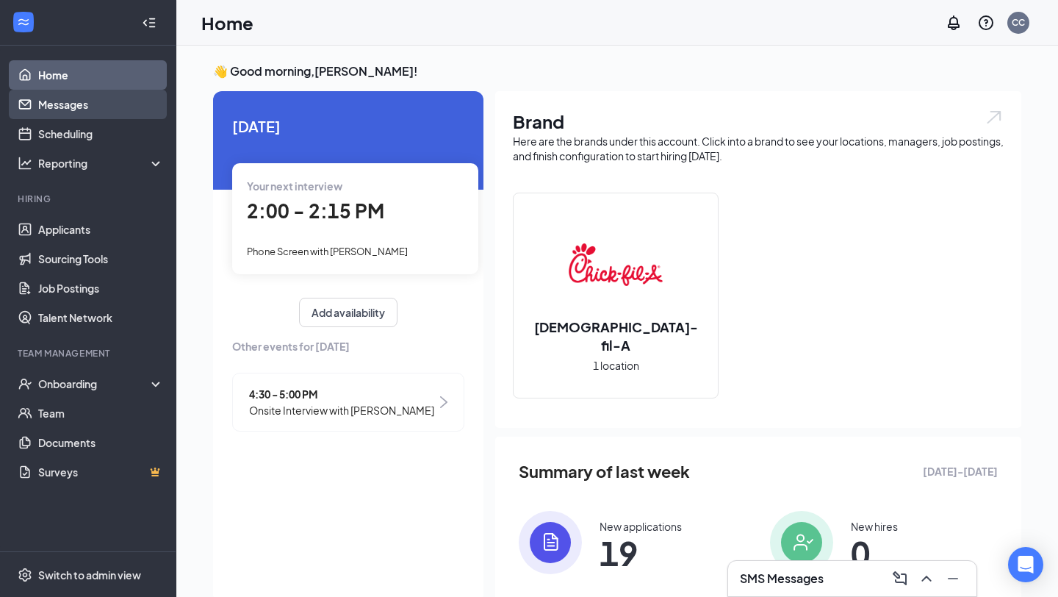
click at [51, 93] on link "Messages" at bounding box center [101, 104] width 126 height 29
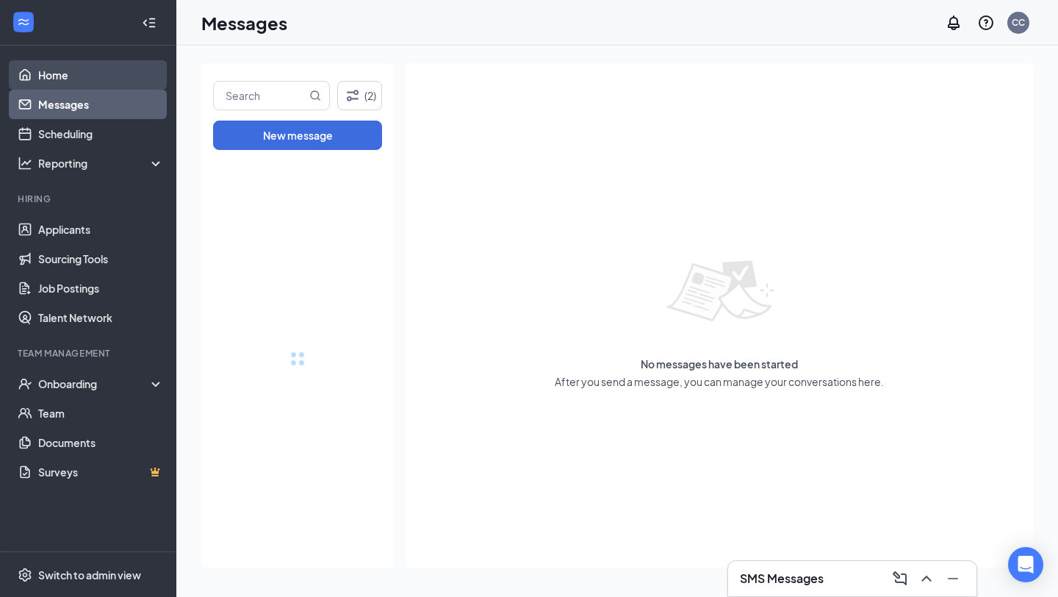
click at [62, 78] on link "Home" at bounding box center [101, 74] width 126 height 29
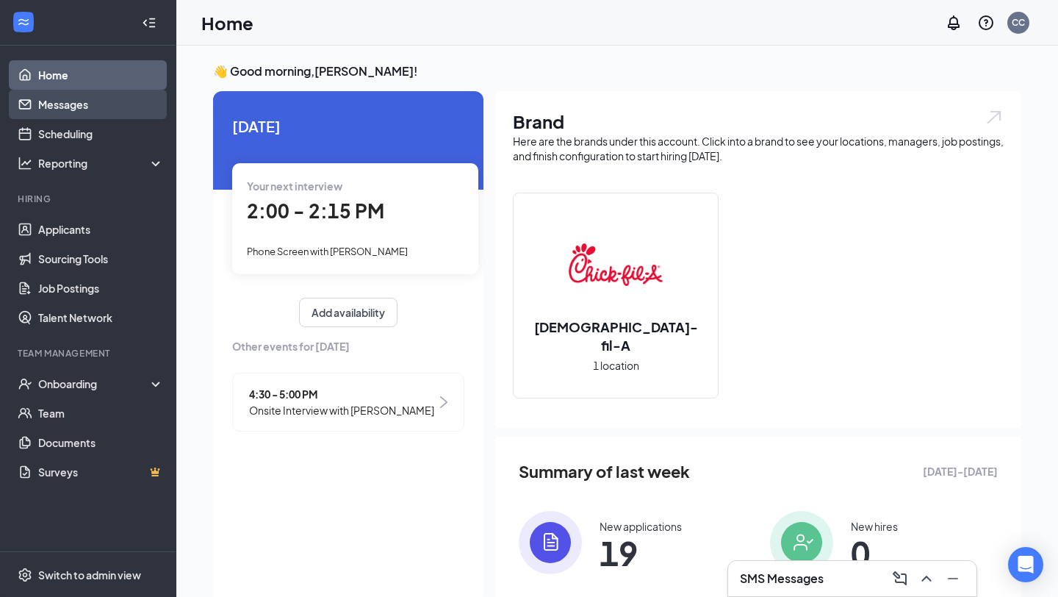
click at [80, 107] on link "Messages" at bounding box center [101, 104] width 126 height 29
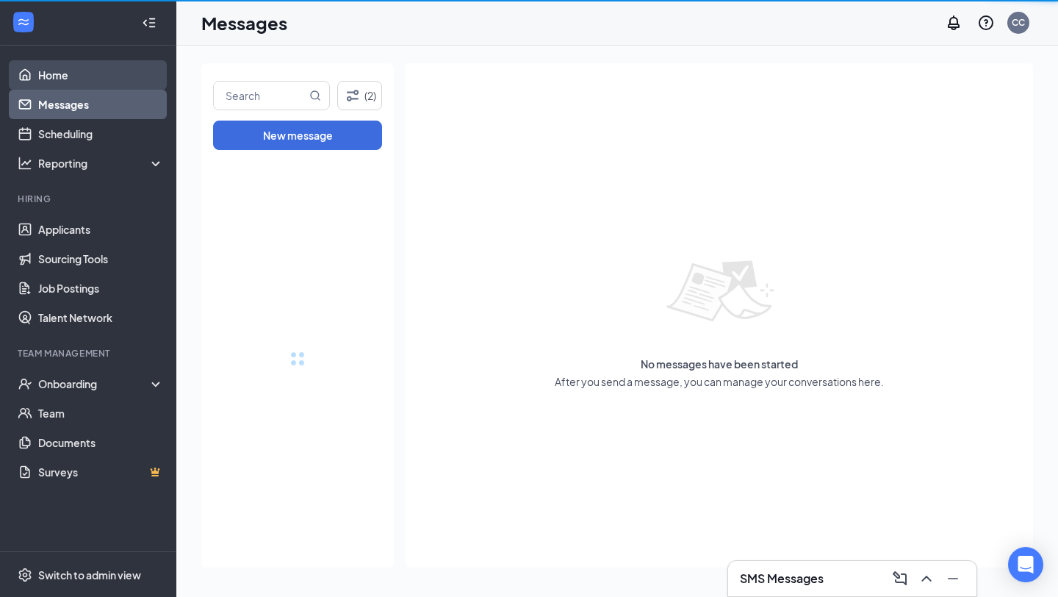
click at [123, 62] on link "Home" at bounding box center [101, 74] width 126 height 29
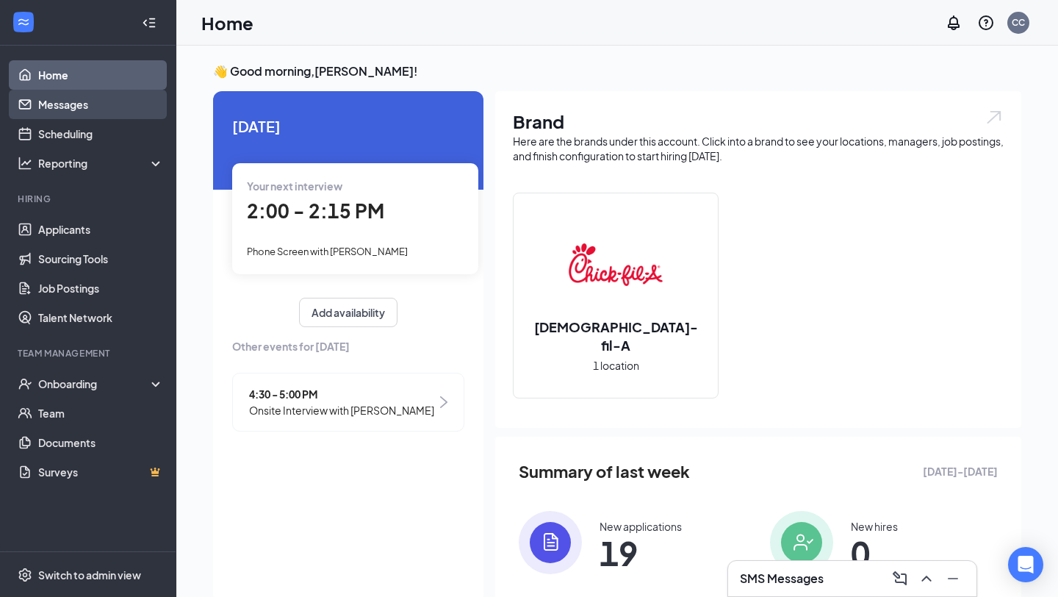
click at [118, 95] on link "Messages" at bounding box center [101, 104] width 126 height 29
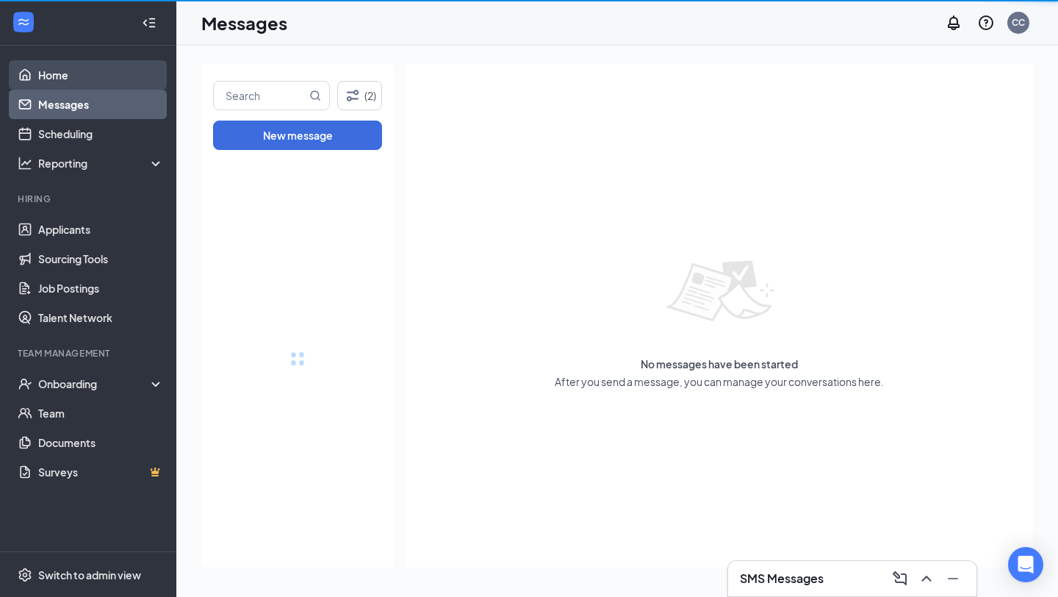
click at [120, 65] on link "Home" at bounding box center [101, 74] width 126 height 29
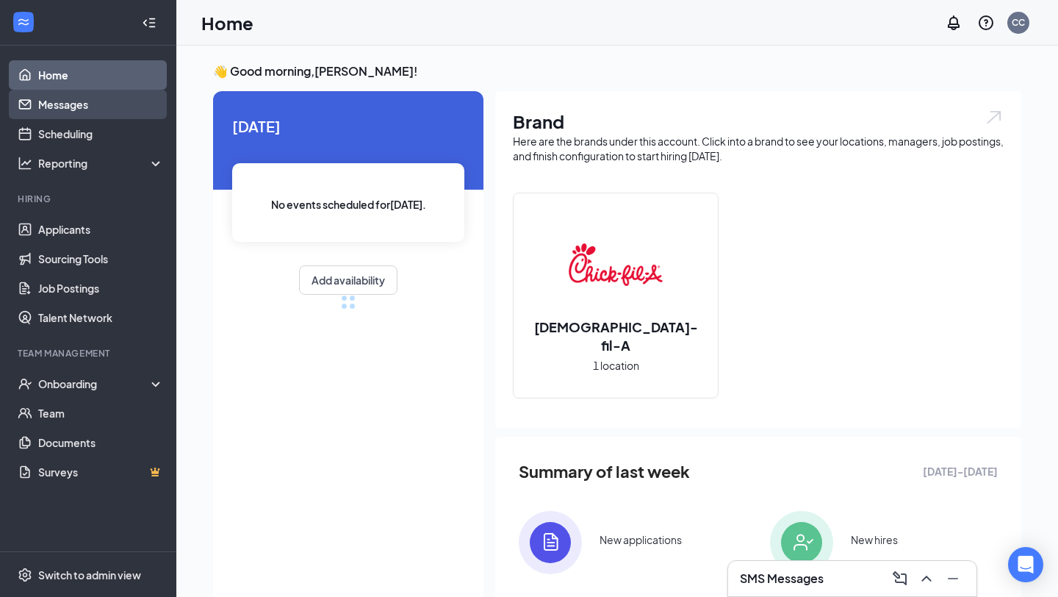
click at [145, 100] on link "Messages" at bounding box center [101, 104] width 126 height 29
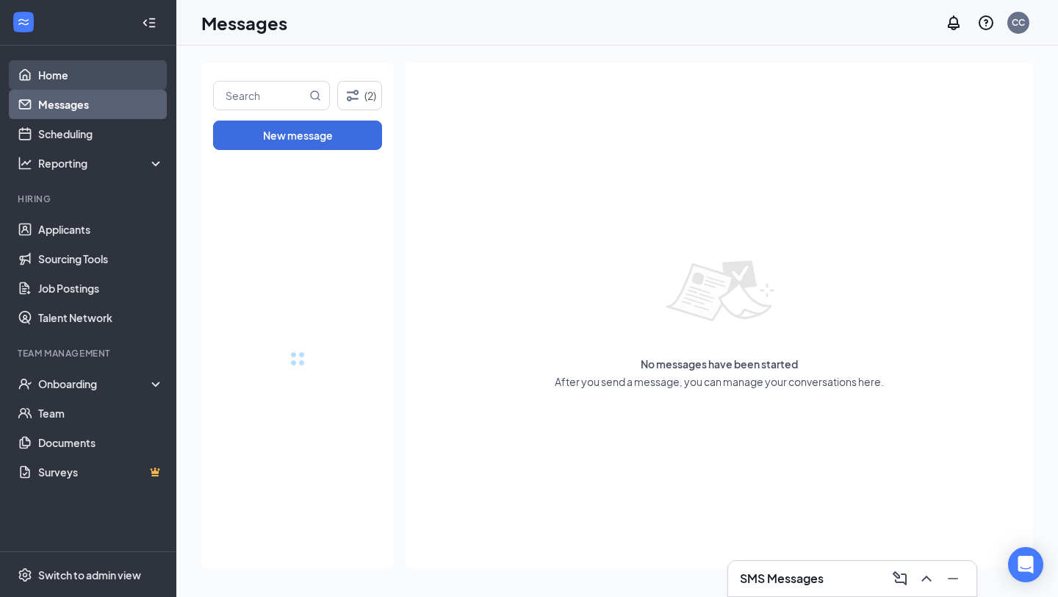
click at [144, 82] on link "Home" at bounding box center [101, 74] width 126 height 29
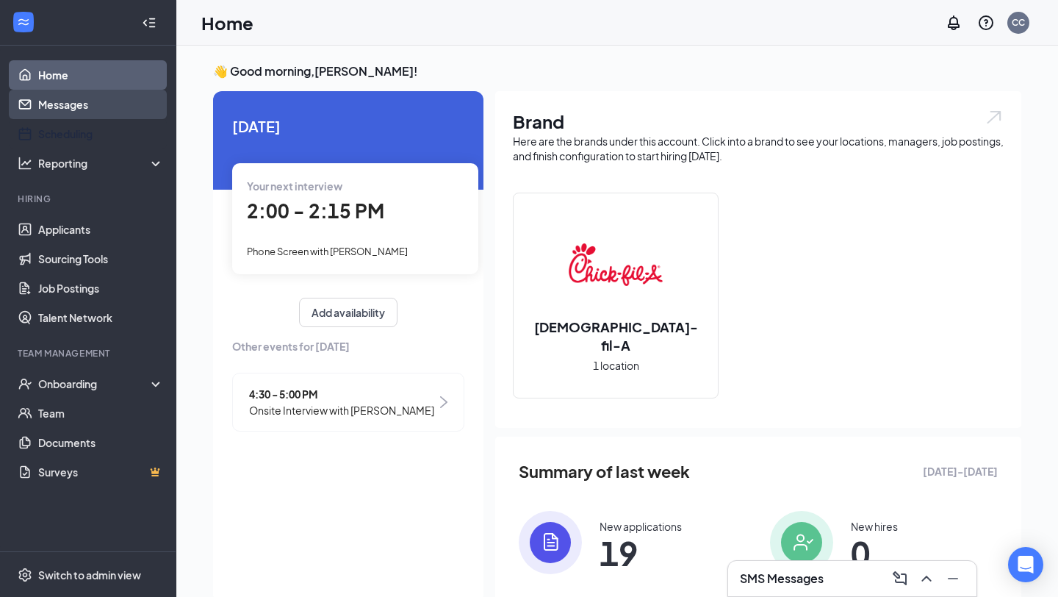
click at [122, 110] on link "Messages" at bounding box center [101, 104] width 126 height 29
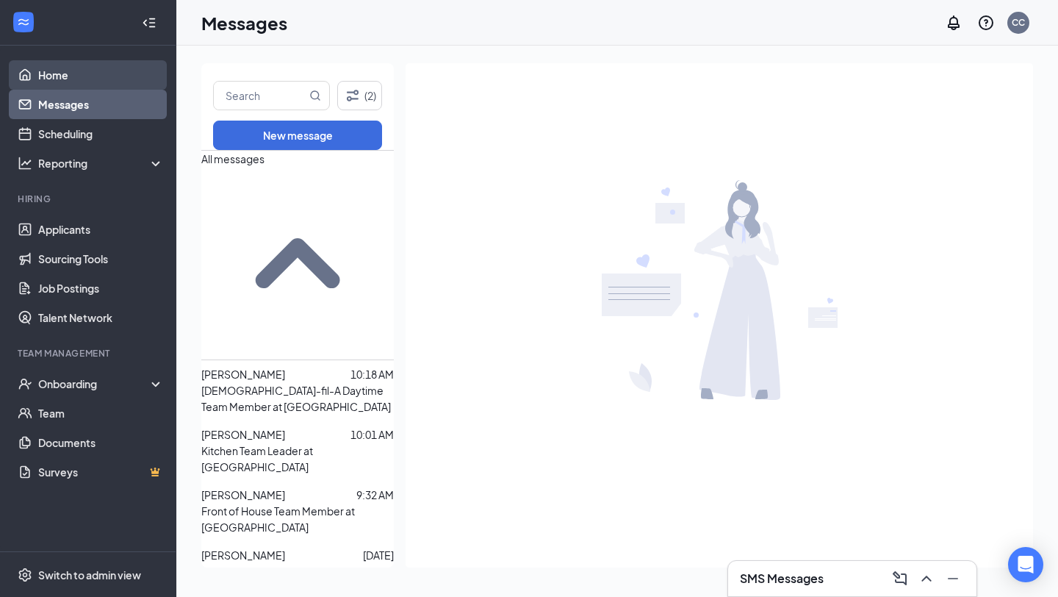
click at [118, 76] on link "Home" at bounding box center [101, 74] width 126 height 29
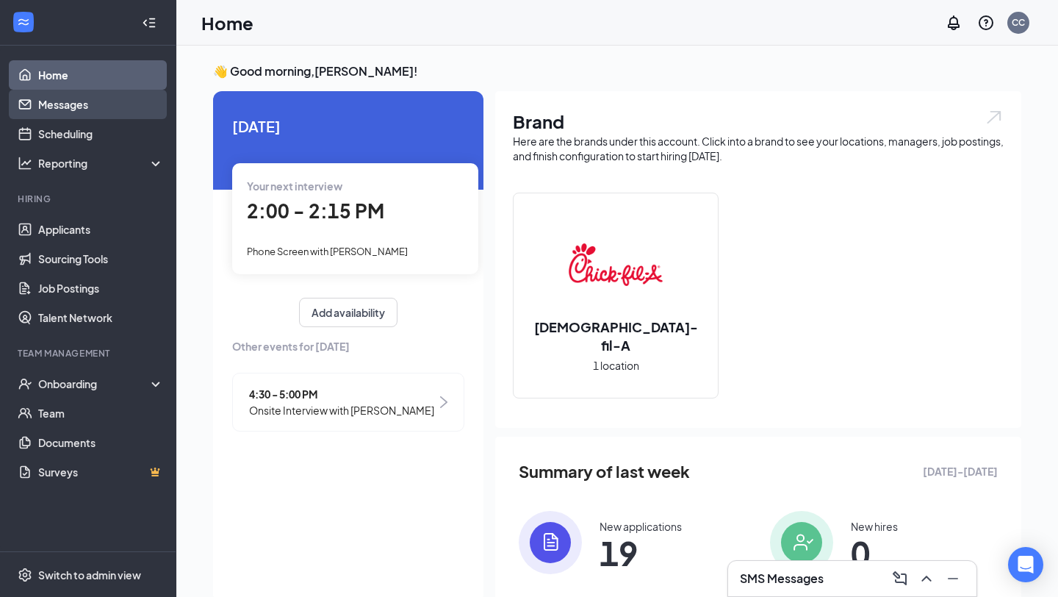
click at [117, 101] on link "Messages" at bounding box center [101, 104] width 126 height 29
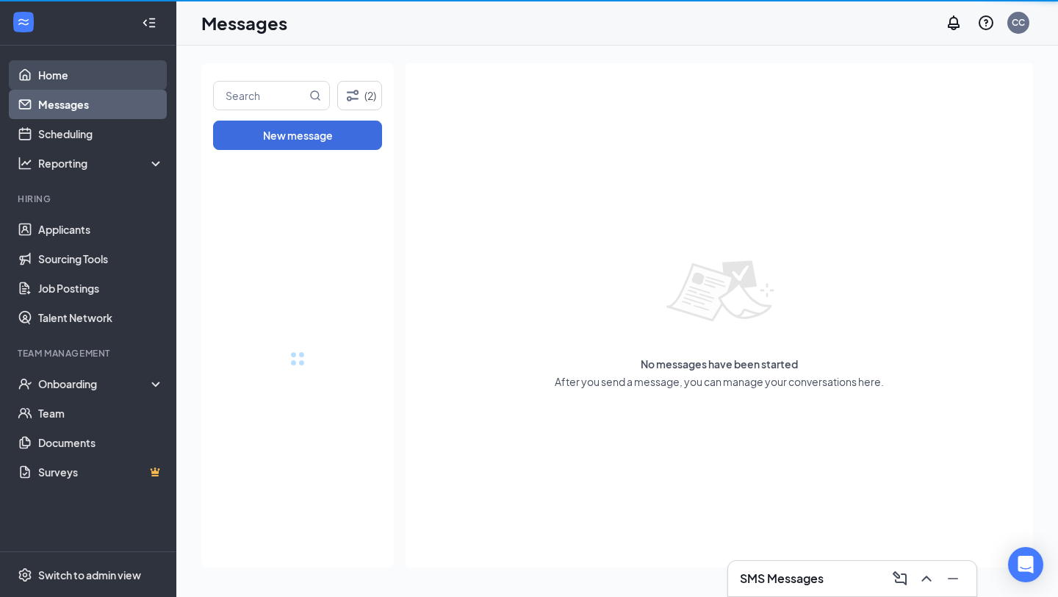
click at [113, 76] on link "Home" at bounding box center [101, 74] width 126 height 29
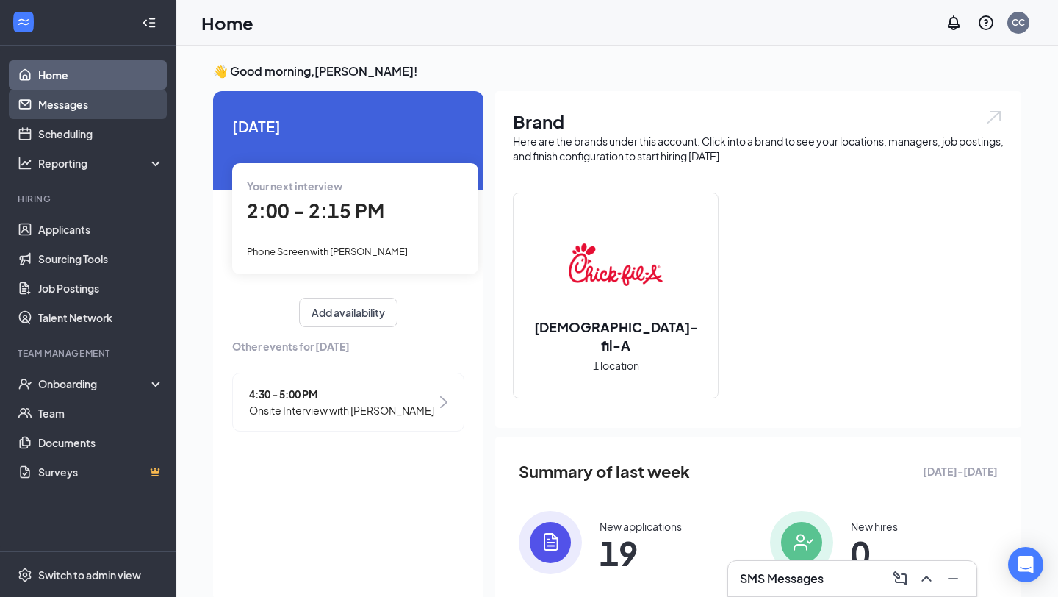
click at [118, 93] on link "Messages" at bounding box center [101, 104] width 126 height 29
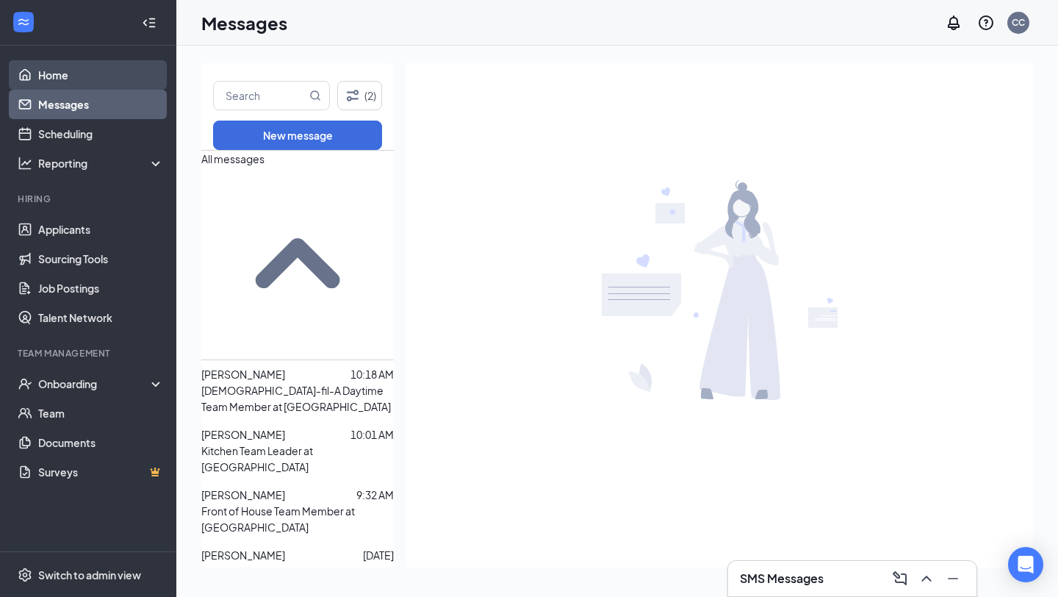
click at [118, 72] on link "Home" at bounding box center [101, 74] width 126 height 29
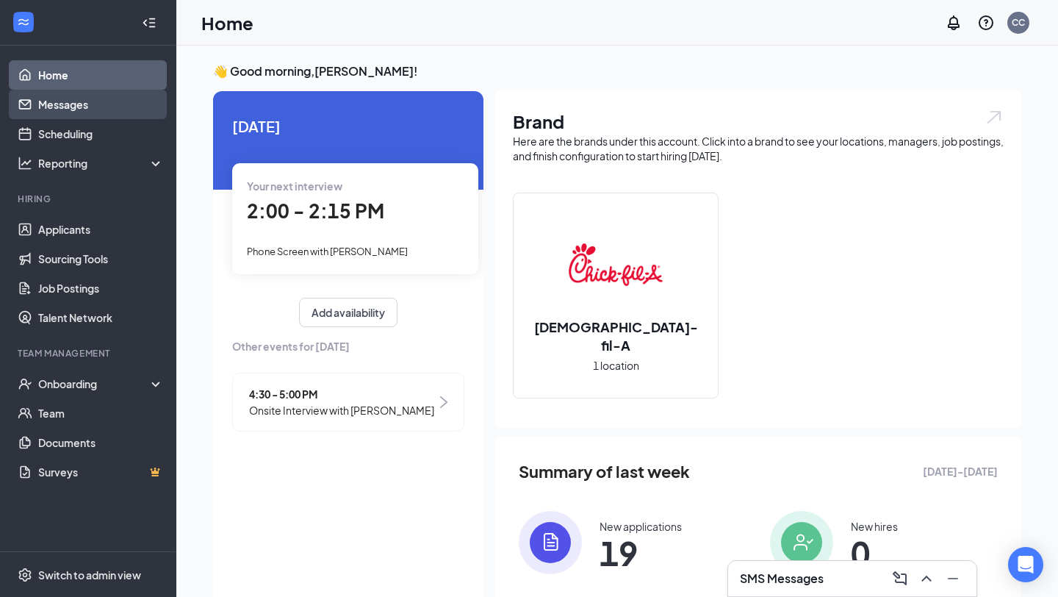
click at [71, 98] on link "Messages" at bounding box center [101, 104] width 126 height 29
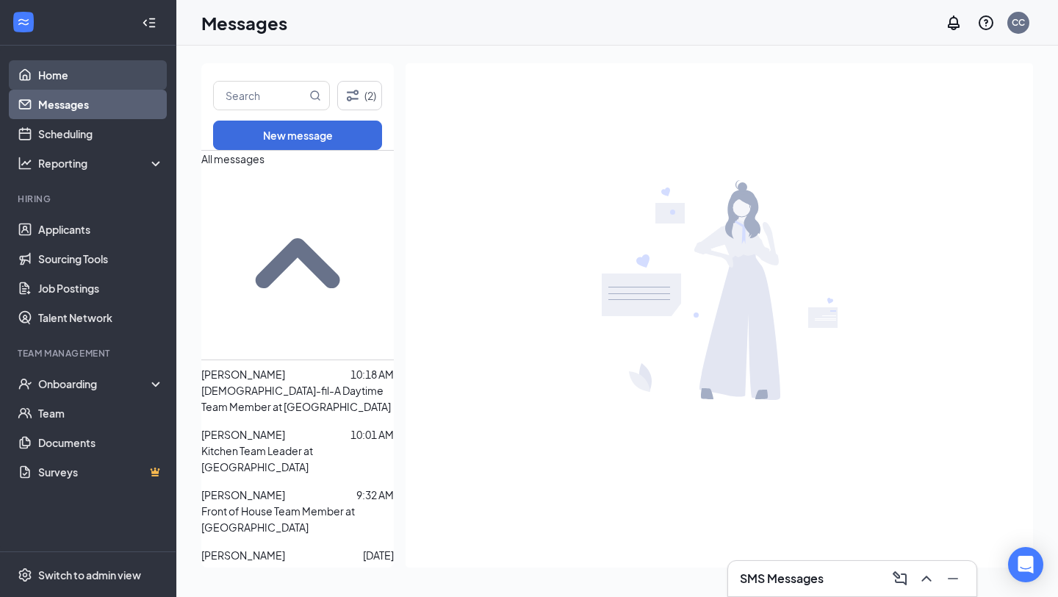
click at [82, 80] on link "Home" at bounding box center [101, 74] width 126 height 29
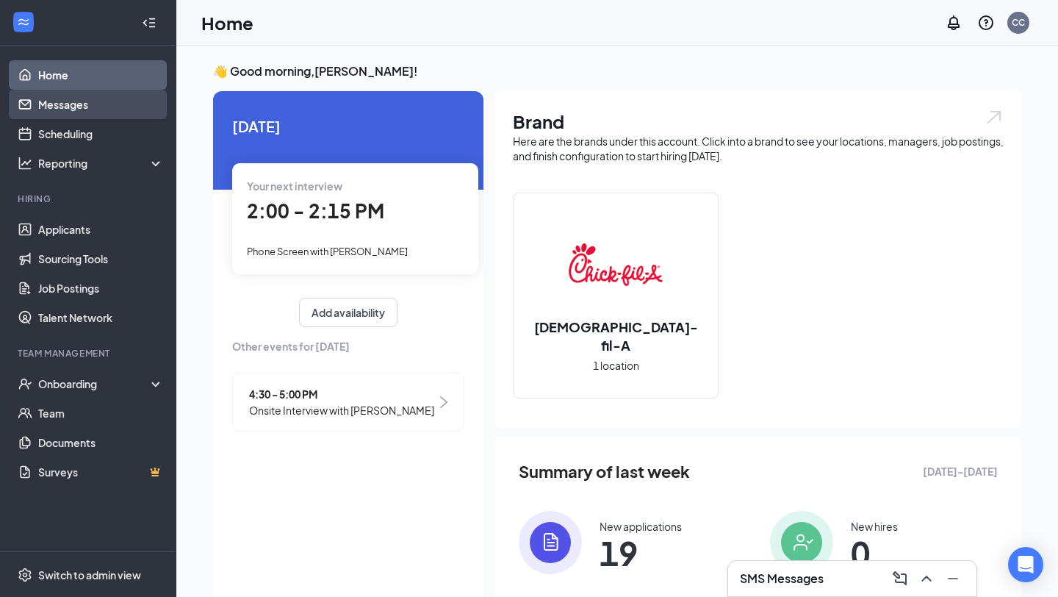
click at [119, 102] on link "Messages" at bounding box center [101, 104] width 126 height 29
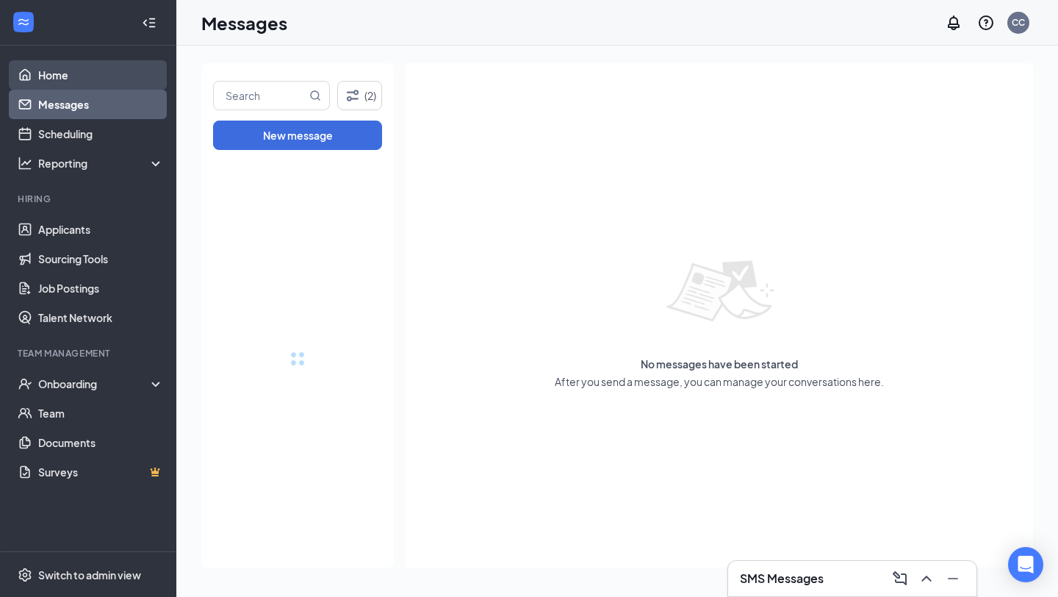
click at [128, 79] on link "Home" at bounding box center [101, 74] width 126 height 29
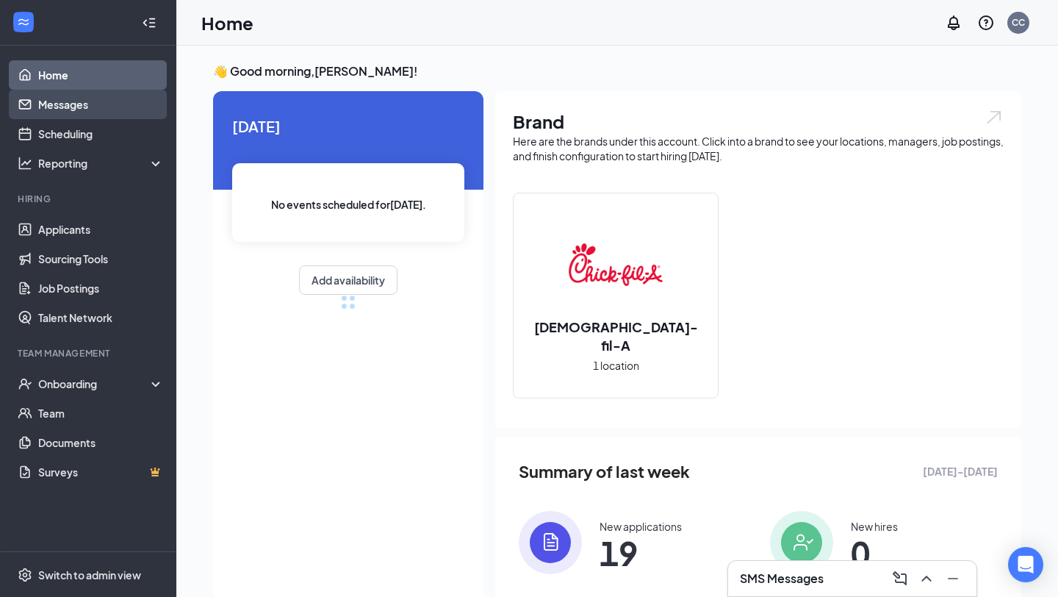
click at [129, 106] on link "Messages" at bounding box center [101, 104] width 126 height 29
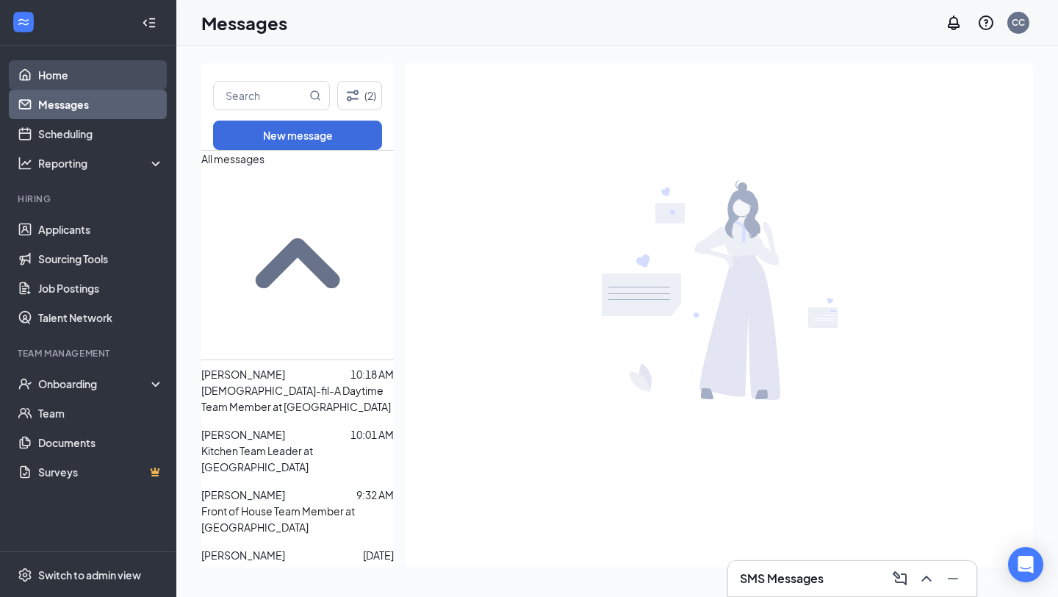
click at [82, 68] on link "Home" at bounding box center [101, 74] width 126 height 29
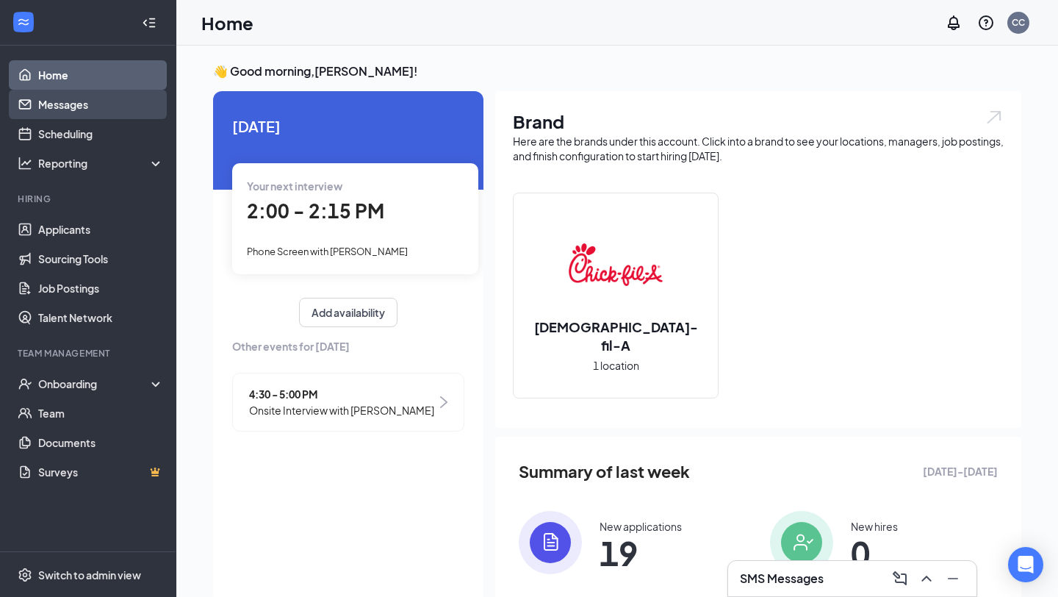
click at [110, 96] on link "Messages" at bounding box center [101, 104] width 126 height 29
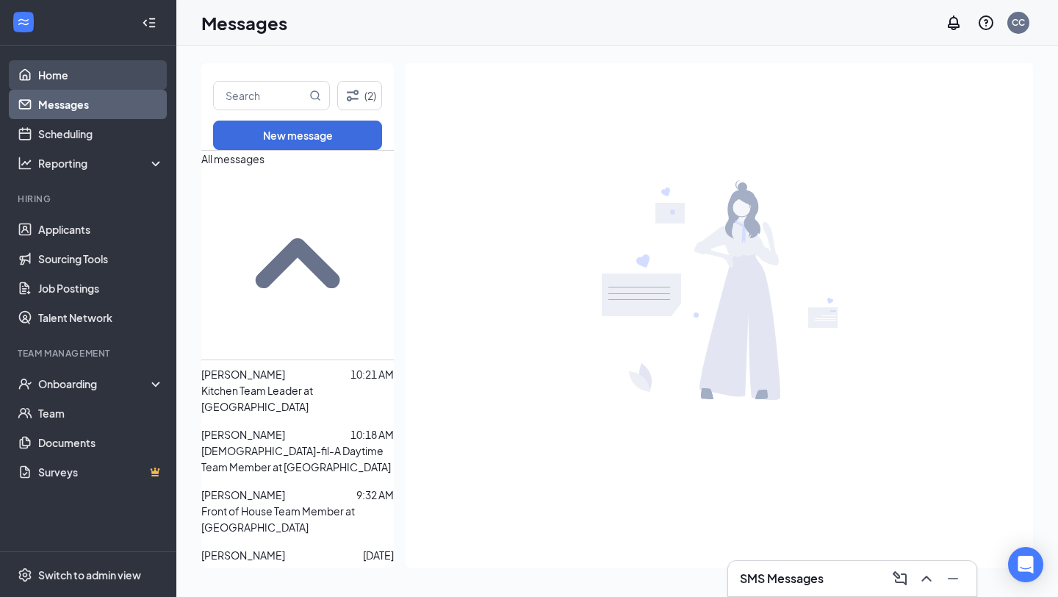
click at [112, 71] on link "Home" at bounding box center [101, 74] width 126 height 29
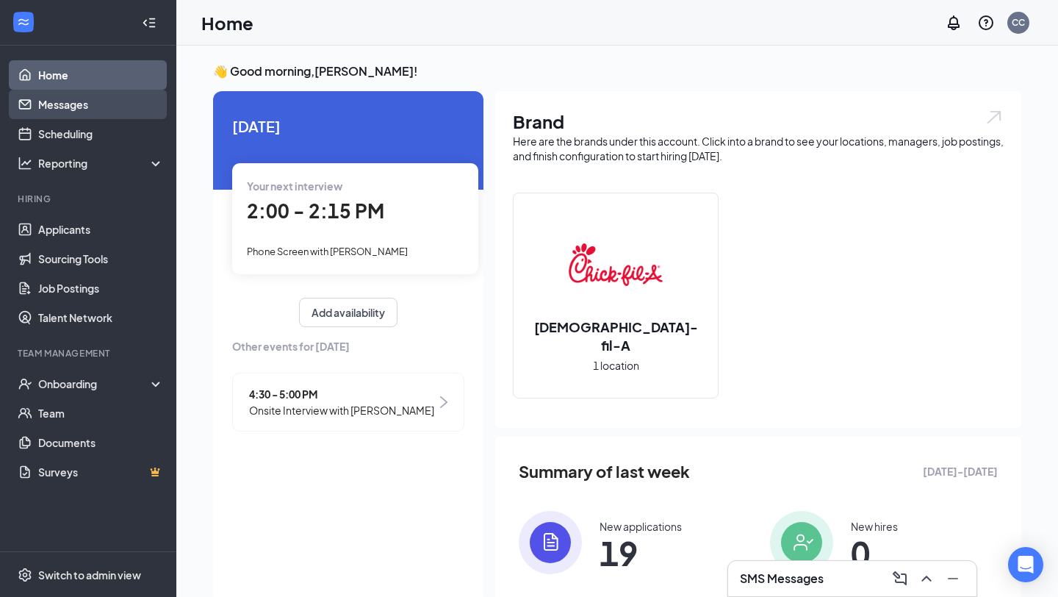
click at [46, 105] on link "Messages" at bounding box center [101, 104] width 126 height 29
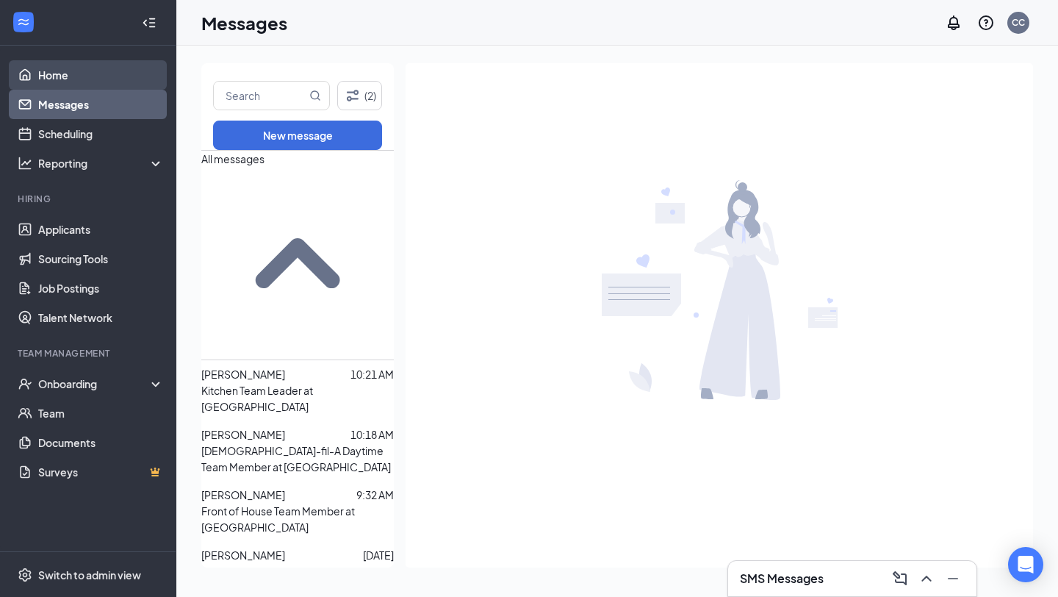
click at [87, 74] on link "Home" at bounding box center [101, 74] width 126 height 29
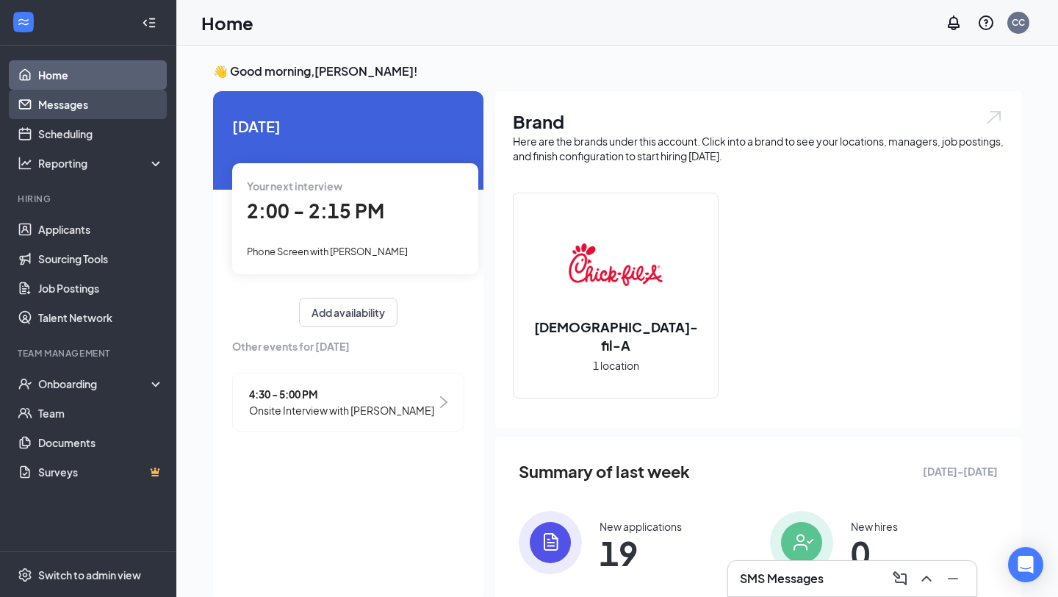
click at [96, 97] on link "Messages" at bounding box center [101, 104] width 126 height 29
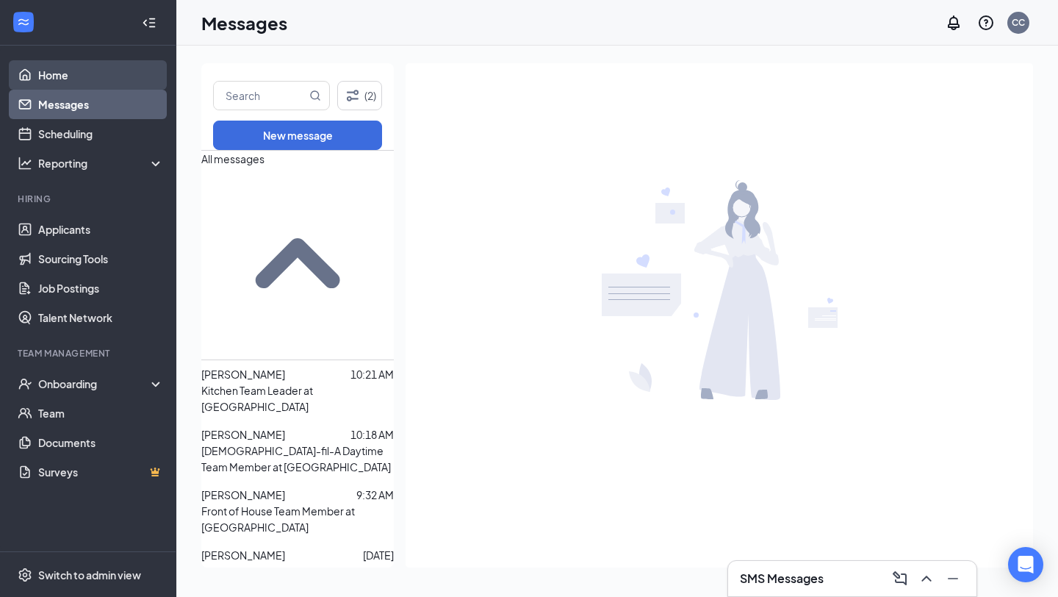
click at [117, 81] on link "Home" at bounding box center [101, 74] width 126 height 29
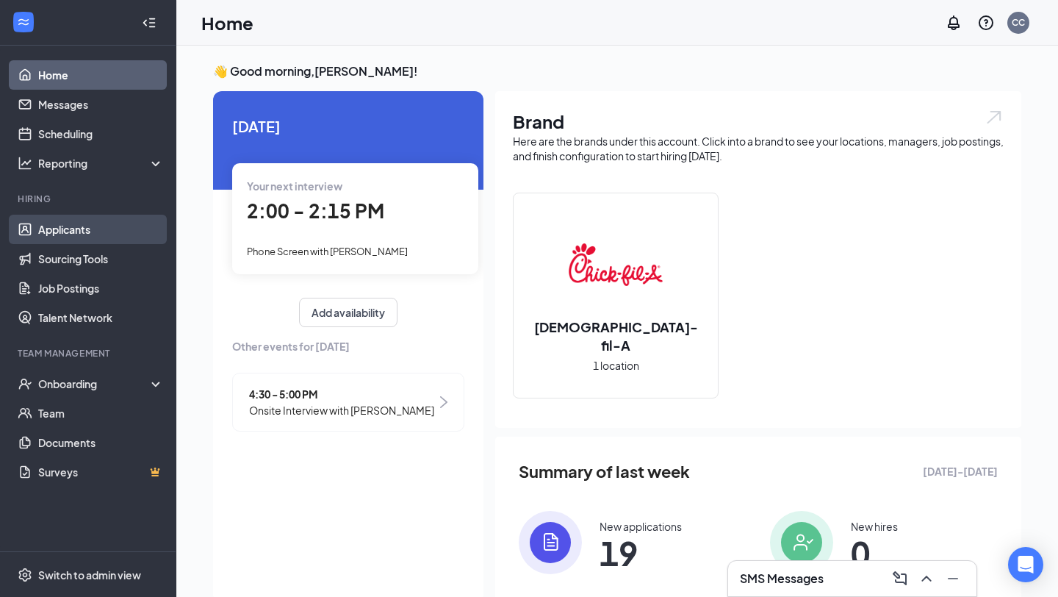
click at [121, 231] on link "Applicants" at bounding box center [101, 229] width 126 height 29
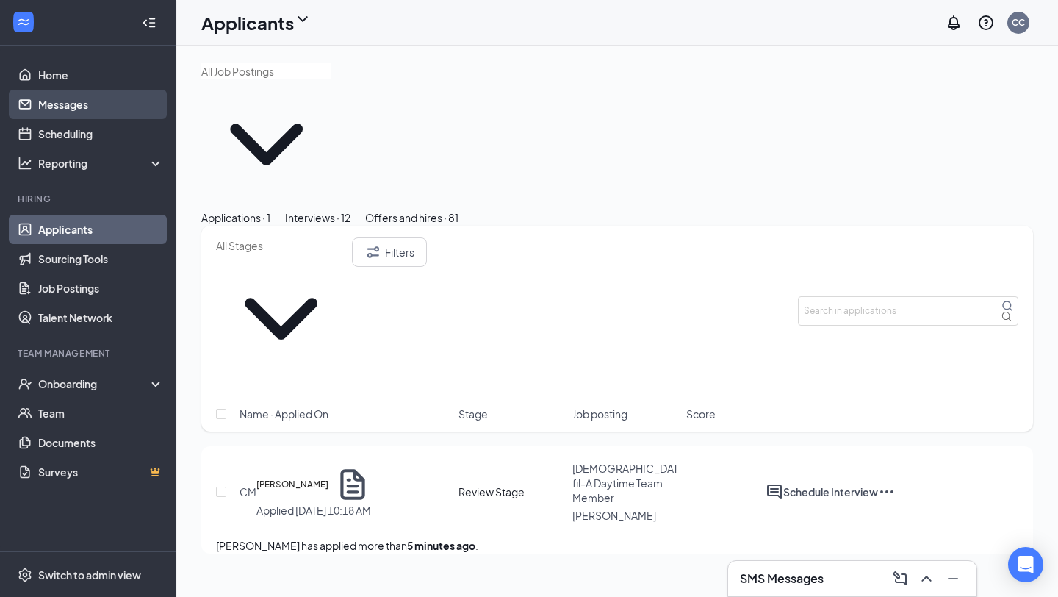
click at [91, 108] on link "Messages" at bounding box center [101, 104] width 126 height 29
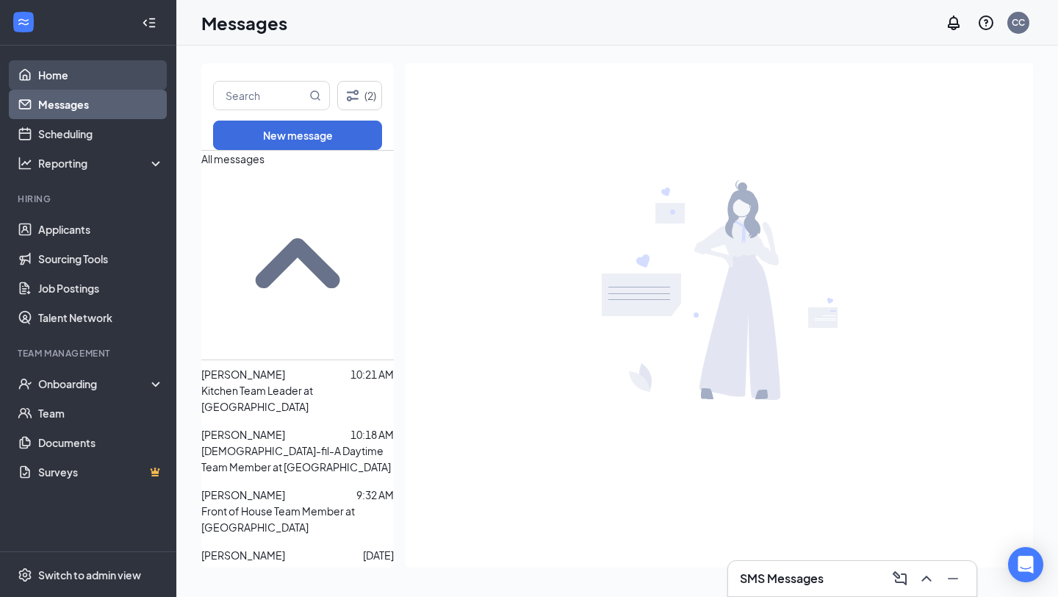
click at [106, 81] on link "Home" at bounding box center [101, 74] width 126 height 29
